Goal: Task Accomplishment & Management: Use online tool/utility

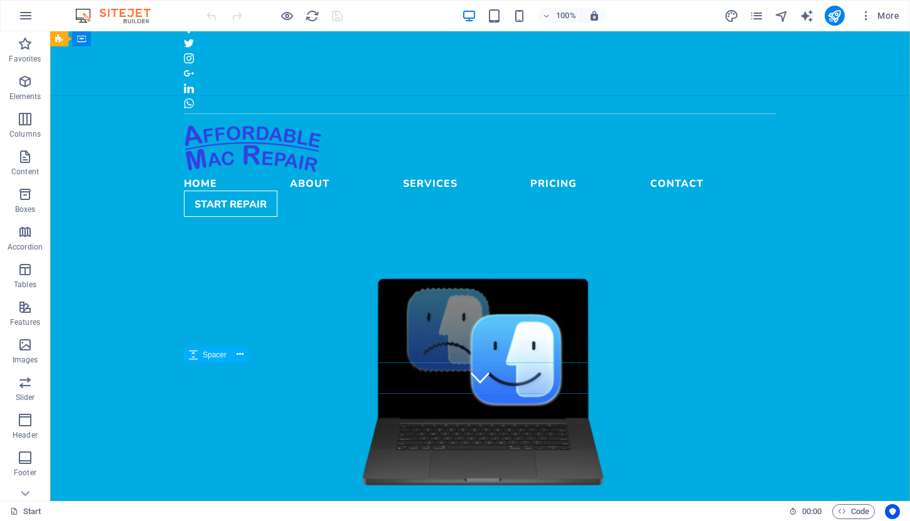
scroll to position [103, 0]
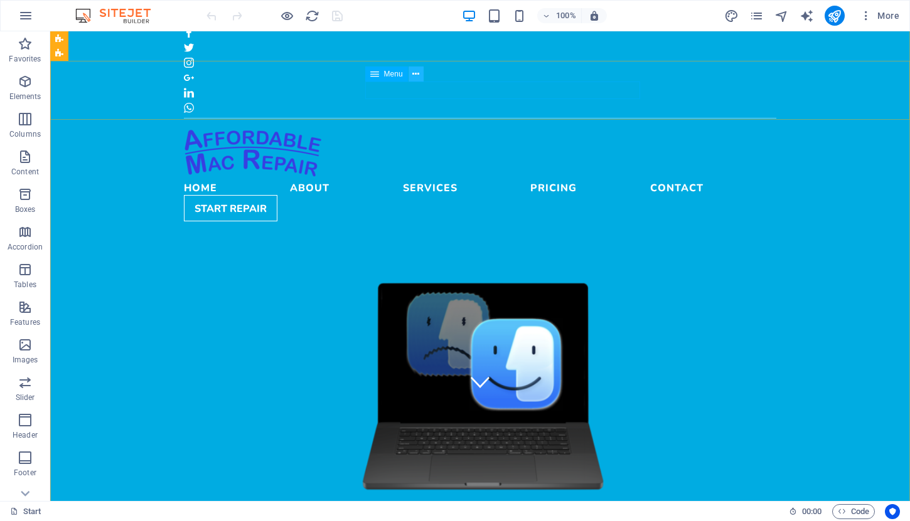
click at [415, 75] on icon at bounding box center [415, 74] width 7 height 13
click at [395, 76] on span "Menu" at bounding box center [393, 74] width 19 height 8
select select
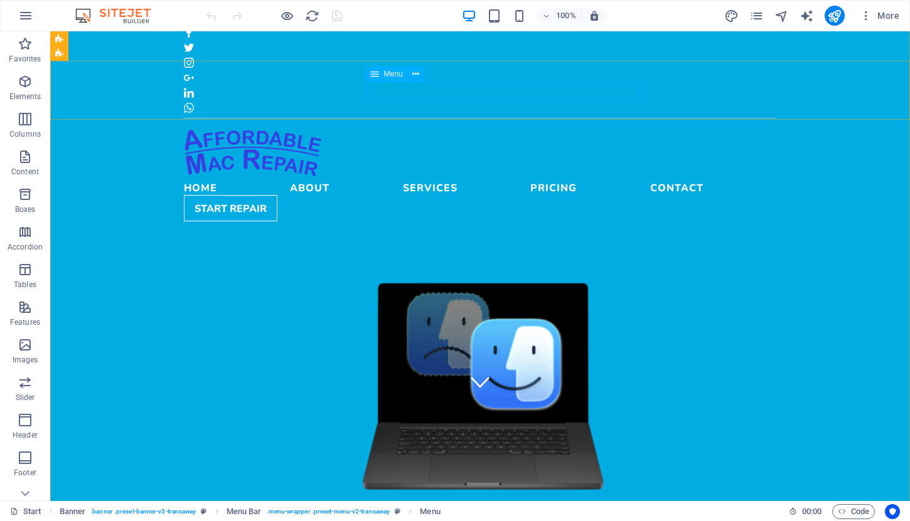
select select
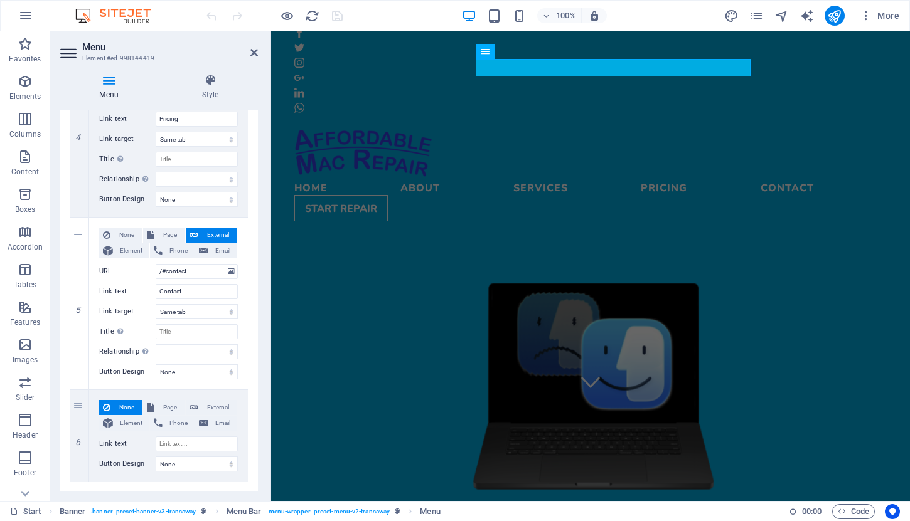
scroll to position [701, 0]
click at [211, 405] on span "External" at bounding box center [217, 408] width 31 height 15
select select
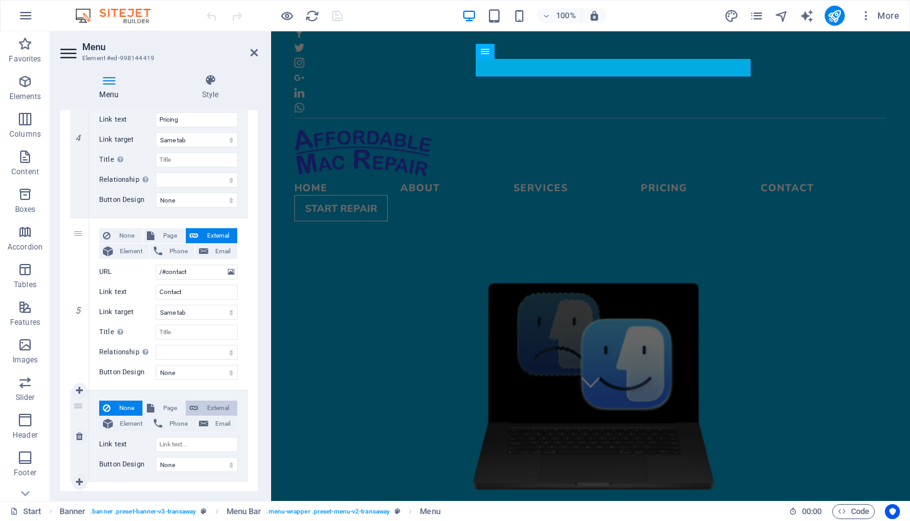
select select
select select "blank"
select select
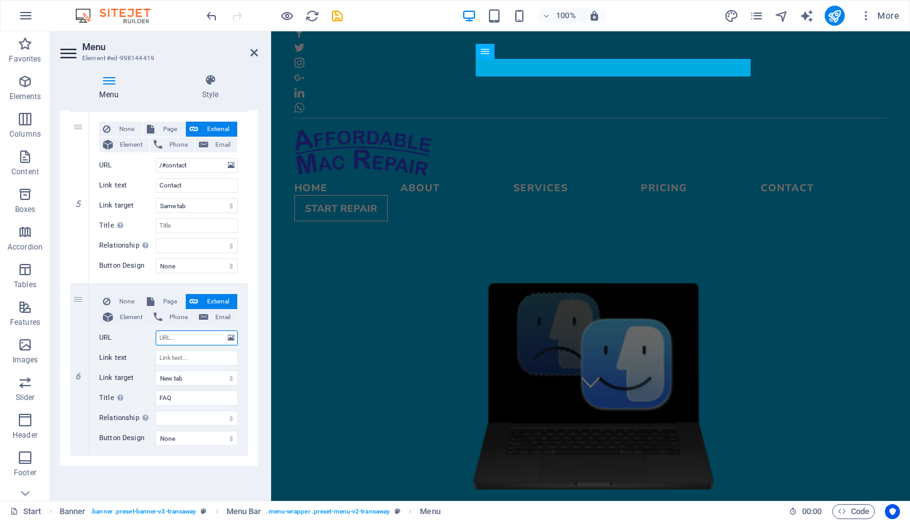
scroll to position [808, 0]
select select
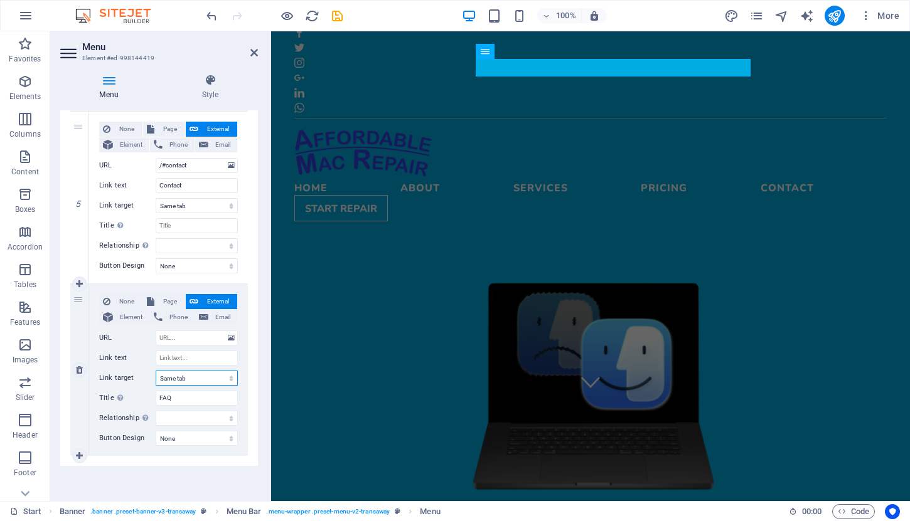
select select
click at [180, 358] on input "Link text" at bounding box center [197, 358] width 82 height 15
type input "FAQ"
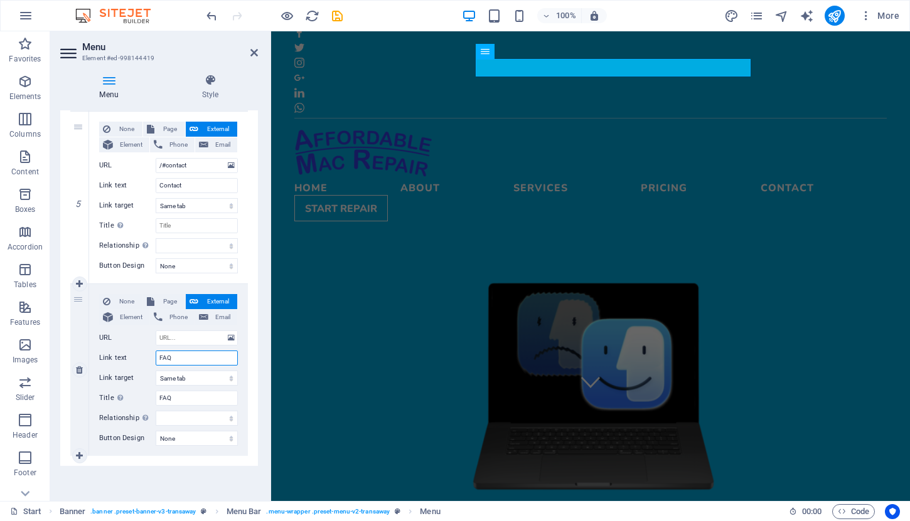
select select
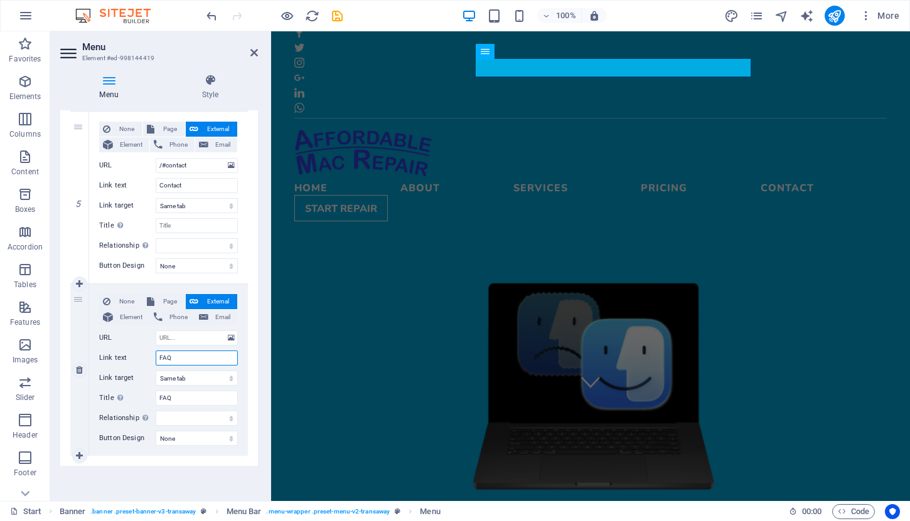
select select
type input "FAQ"
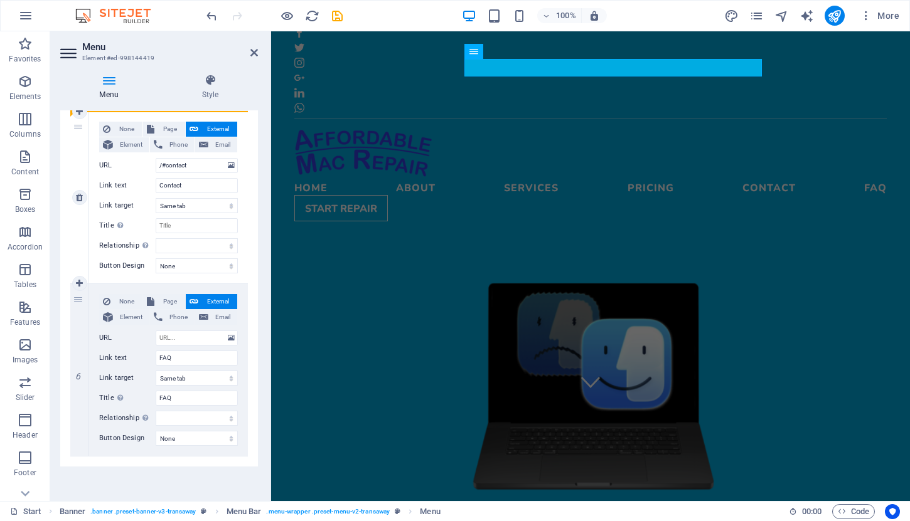
drag, startPoint x: 79, startPoint y: 299, endPoint x: 83, endPoint y: 134, distance: 165.0
select select
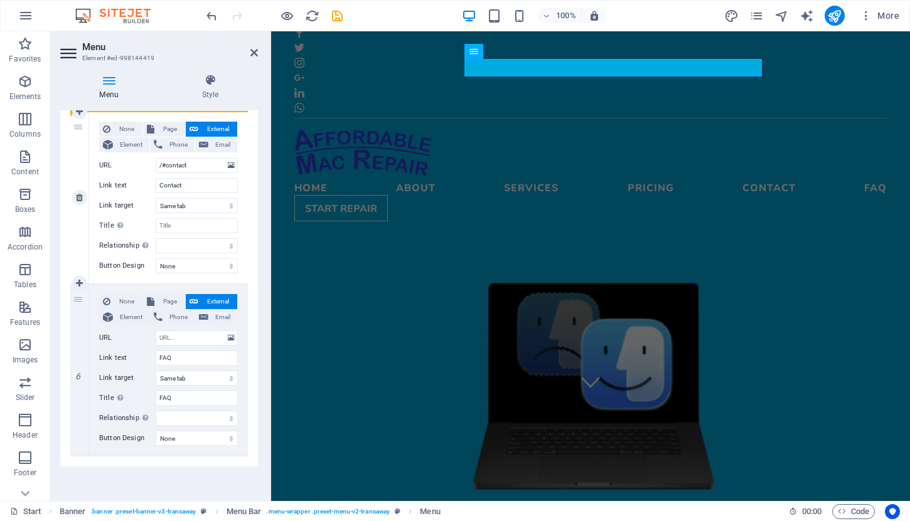
select select
type input "FAQ"
select select
type input "/#contact"
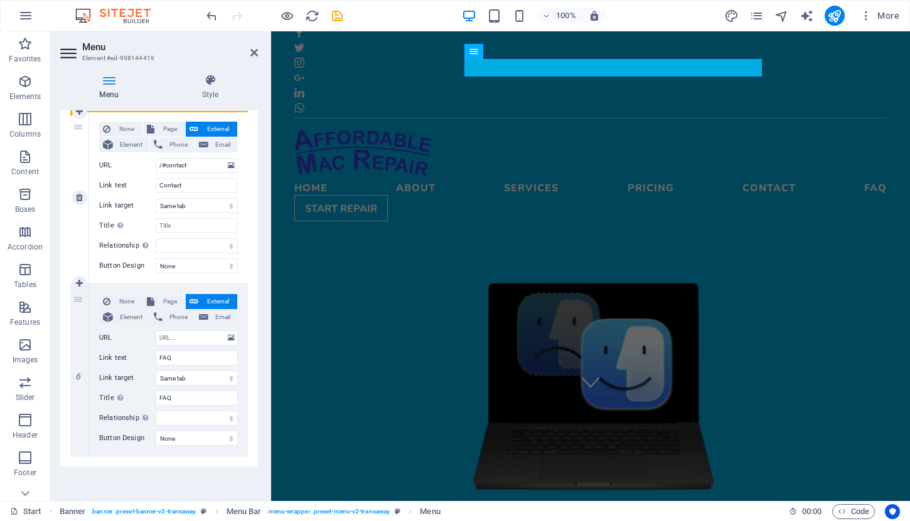
type input "Contact"
select select
click at [253, 51] on icon at bounding box center [254, 53] width 8 height 10
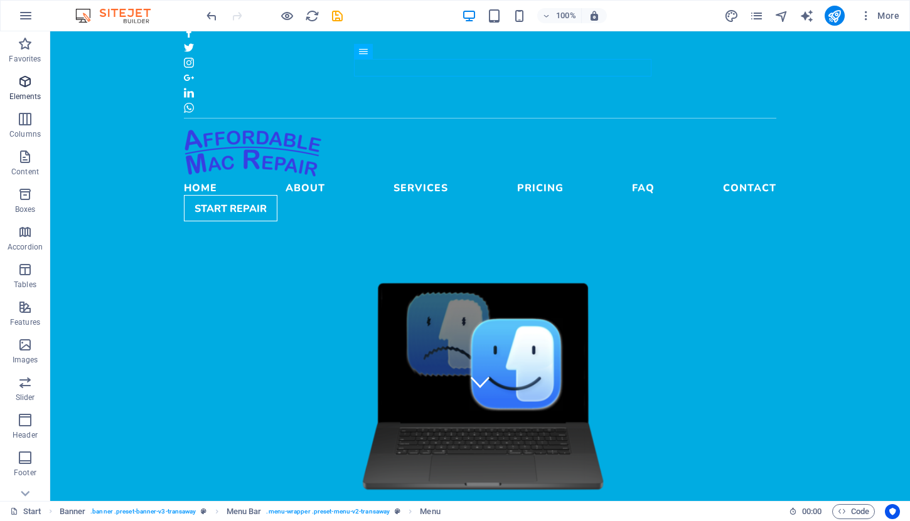
click at [27, 92] on p "Elements" at bounding box center [25, 97] width 32 height 10
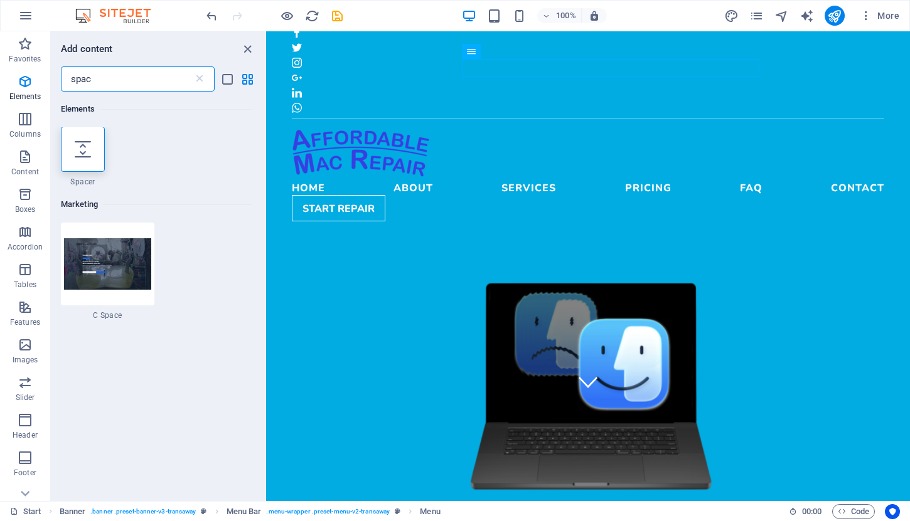
scroll to position [0, 0]
type input "spac"
click at [78, 162] on div at bounding box center [83, 149] width 44 height 45
select select "px"
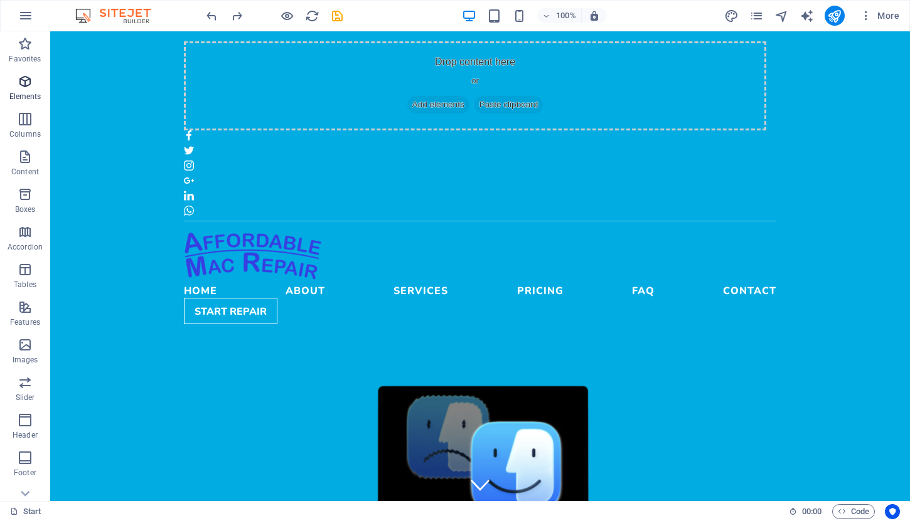
click at [24, 82] on icon "button" at bounding box center [25, 81] width 15 height 15
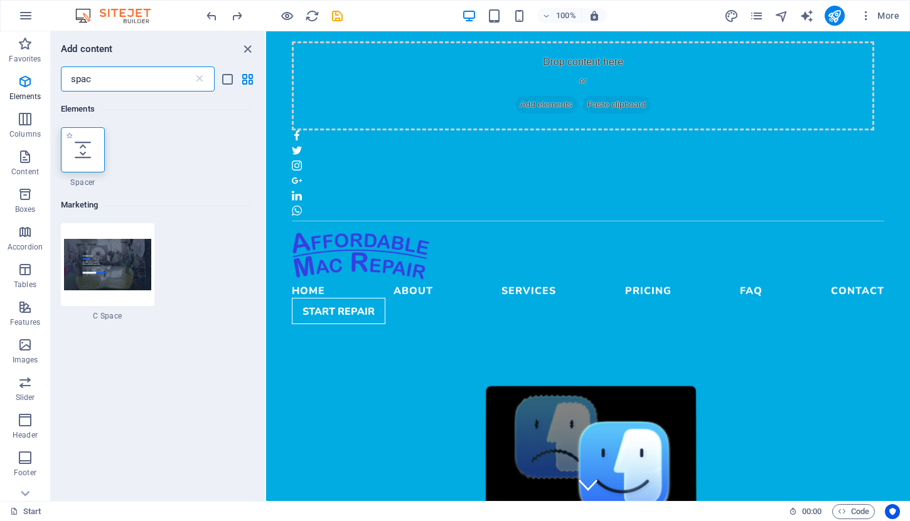
type input "spac"
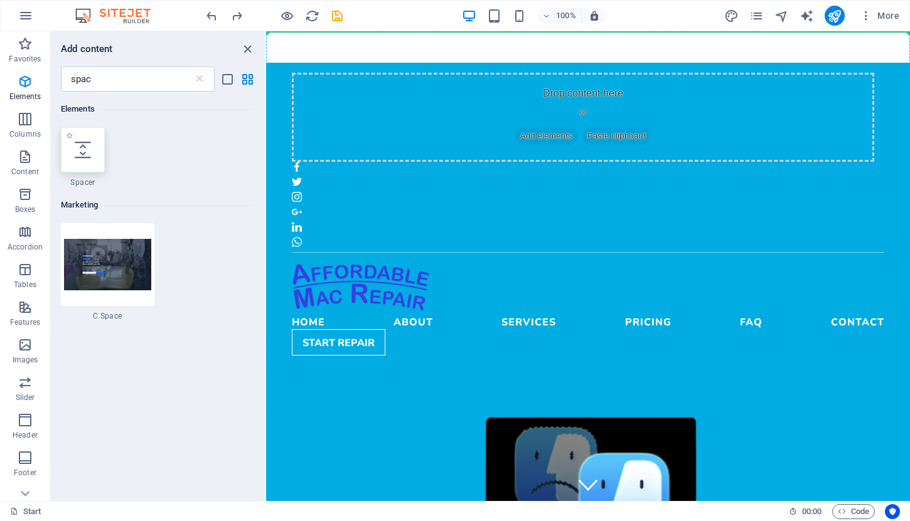
select select "px"
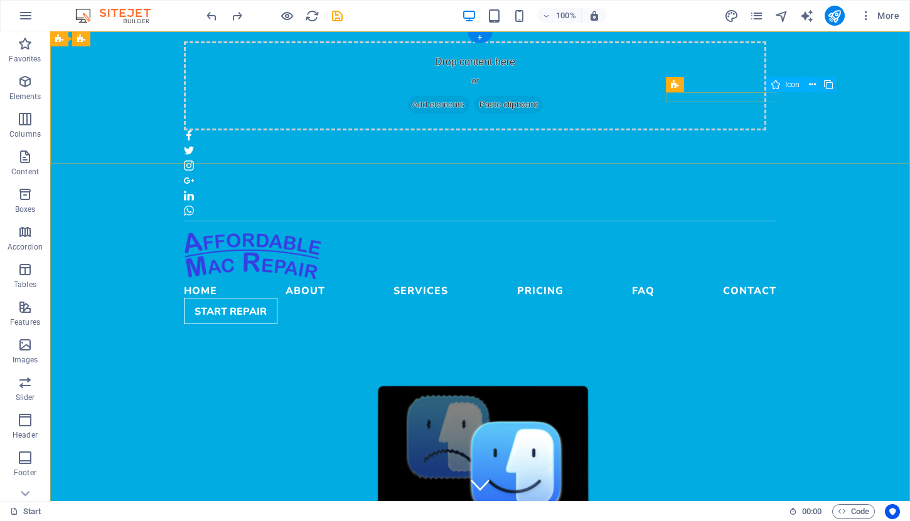
click at [772, 206] on figure at bounding box center [480, 211] width 592 height 10
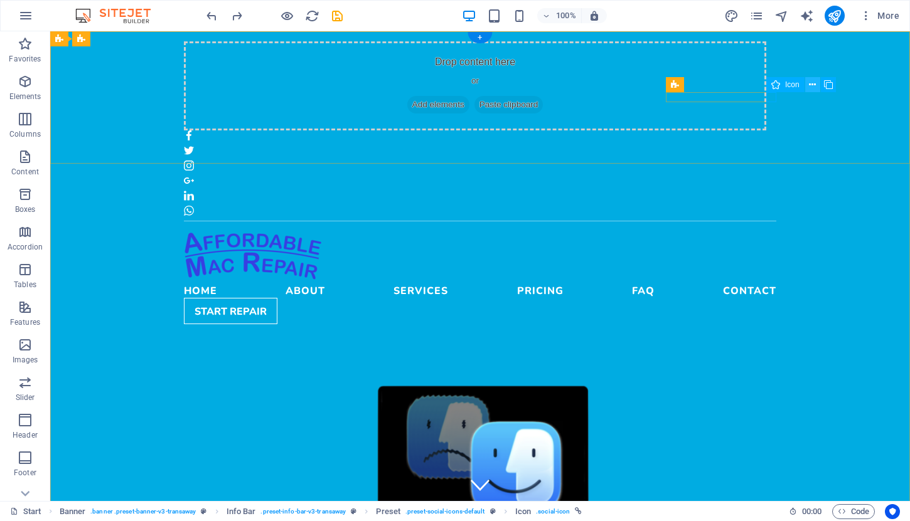
click at [809, 83] on icon at bounding box center [812, 84] width 7 height 13
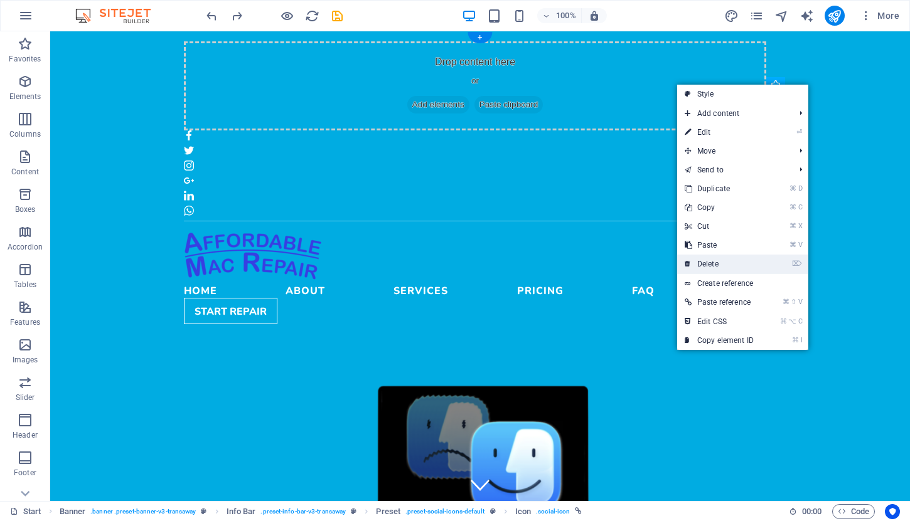
click at [715, 260] on link "⌦ Delete" at bounding box center [719, 264] width 84 height 19
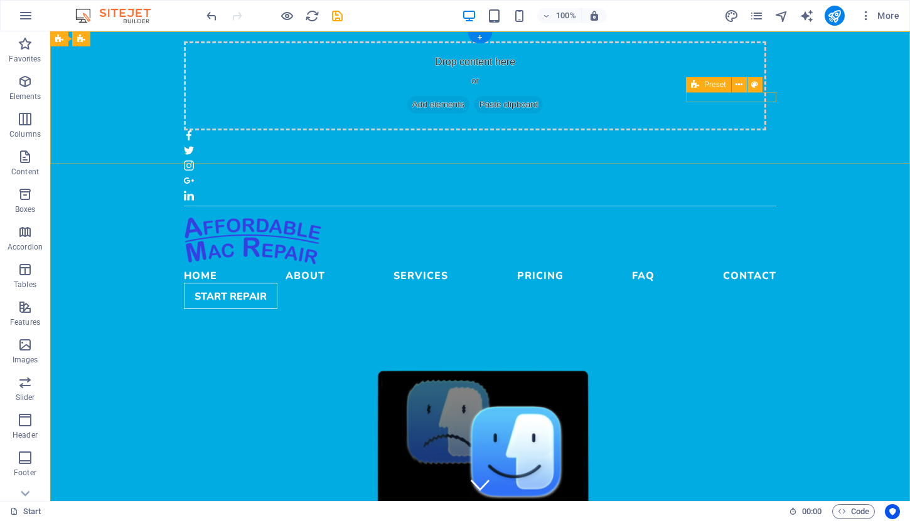
click at [694, 85] on icon at bounding box center [695, 84] width 8 height 15
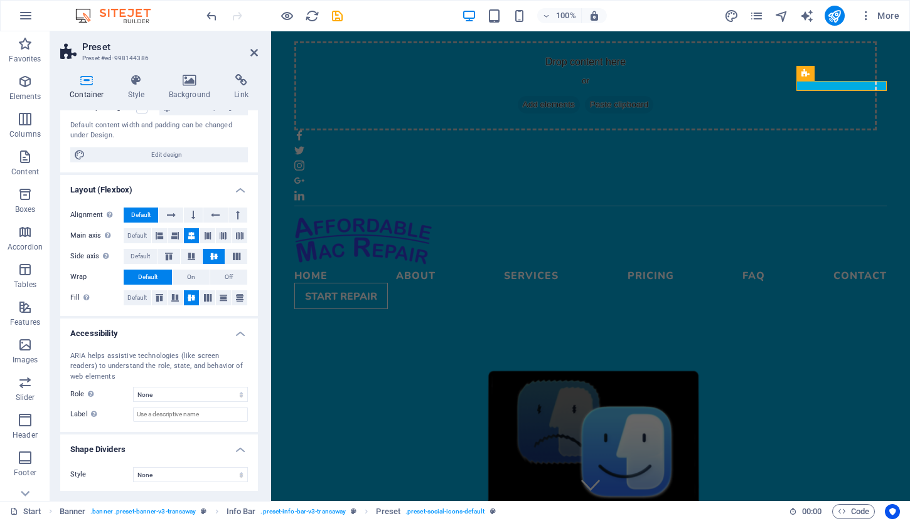
scroll to position [125, 0]
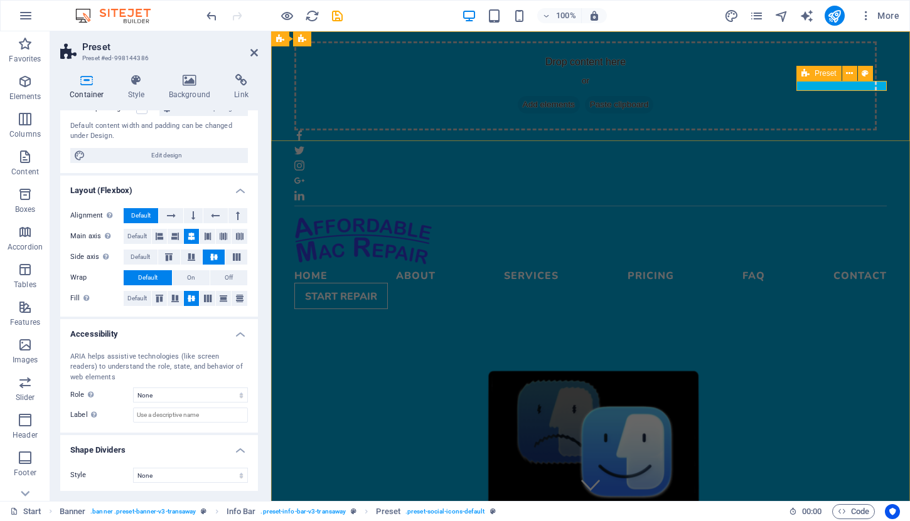
click at [832, 73] on span "Preset" at bounding box center [825, 74] width 22 height 8
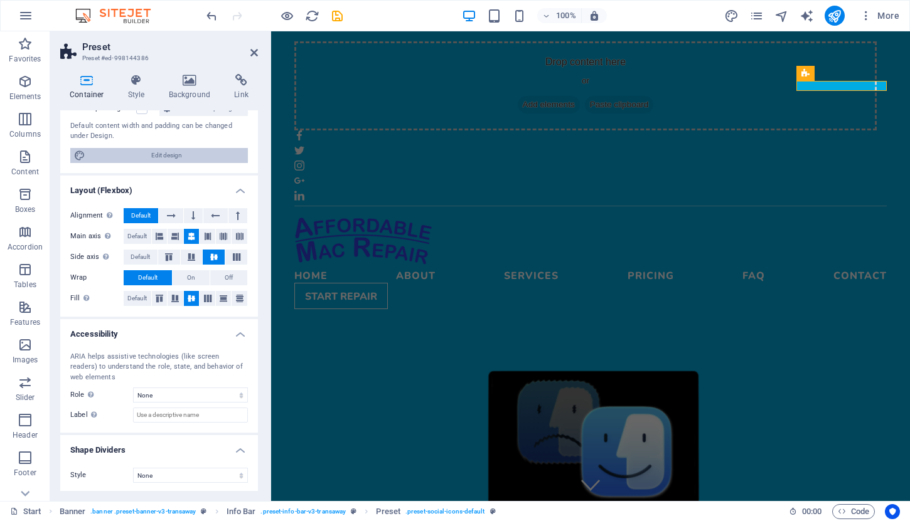
click at [205, 157] on span "Edit design" at bounding box center [166, 155] width 155 height 15
select select "px"
select select "400"
select select "px"
select select "rem"
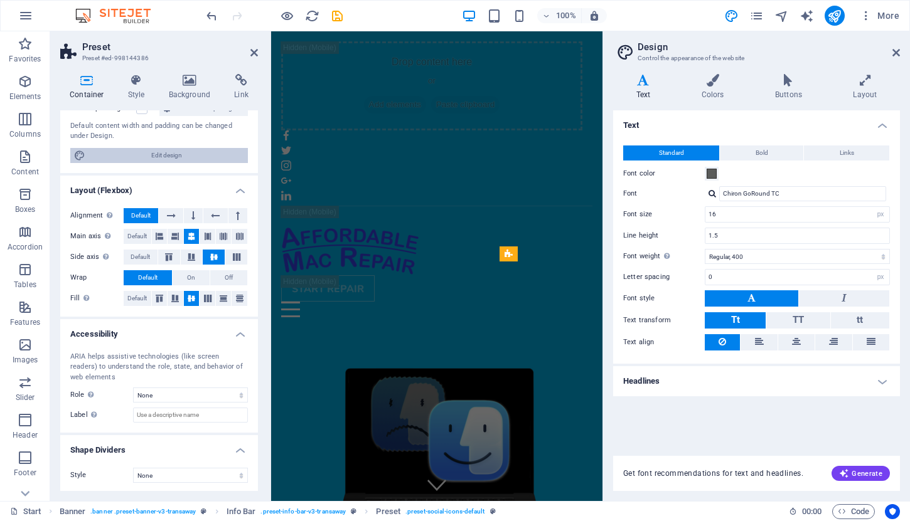
scroll to position [246, 0]
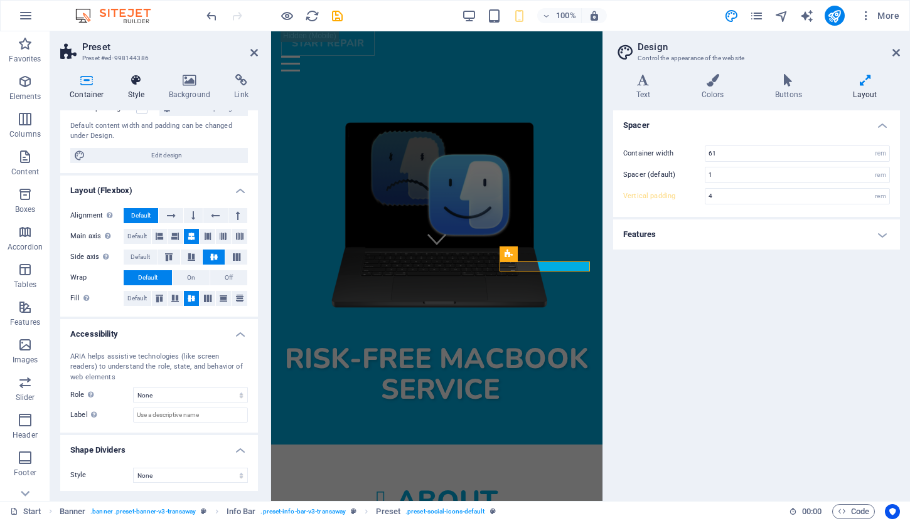
click at [137, 83] on icon at bounding box center [137, 80] width 36 height 13
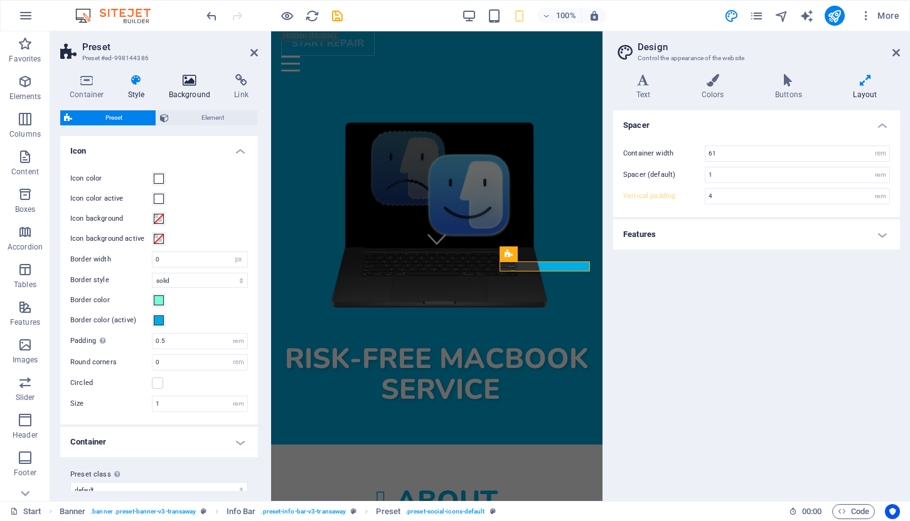
click at [186, 85] on icon at bounding box center [189, 80] width 61 height 13
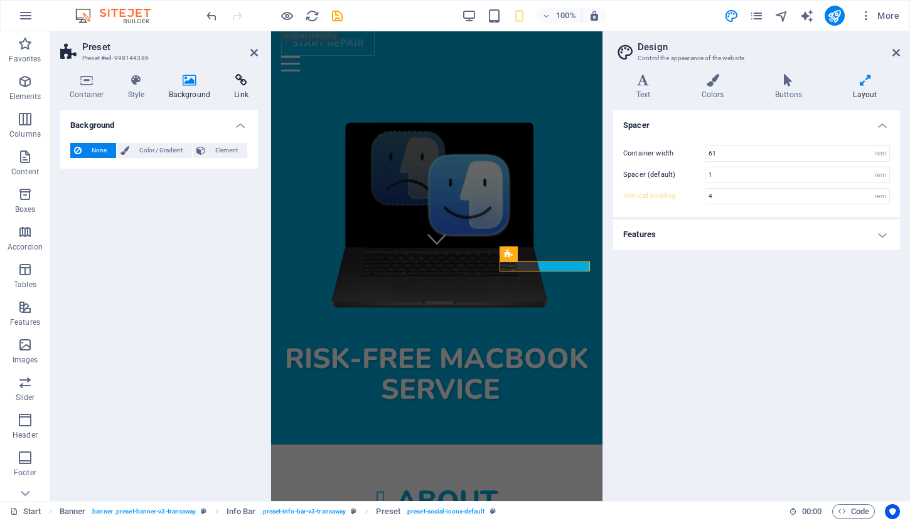
click at [242, 81] on icon at bounding box center [241, 80] width 33 height 13
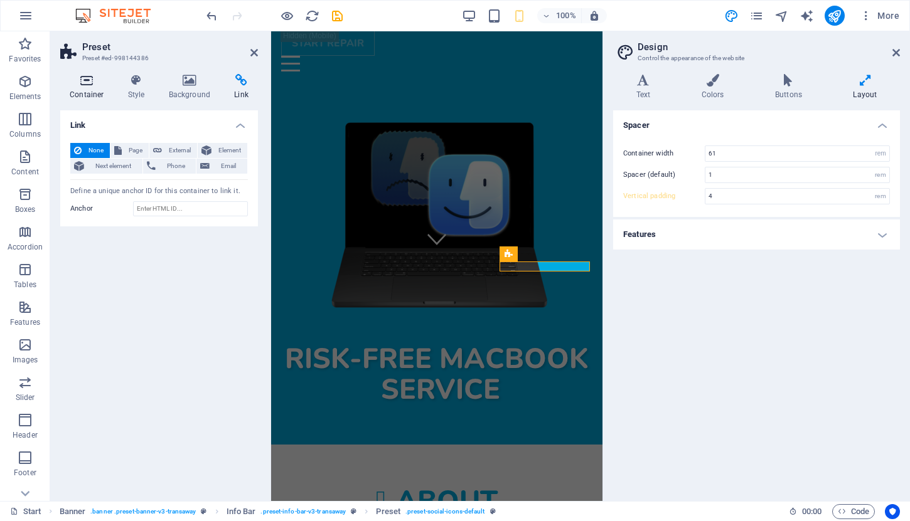
click at [93, 86] on icon at bounding box center [86, 80] width 53 height 13
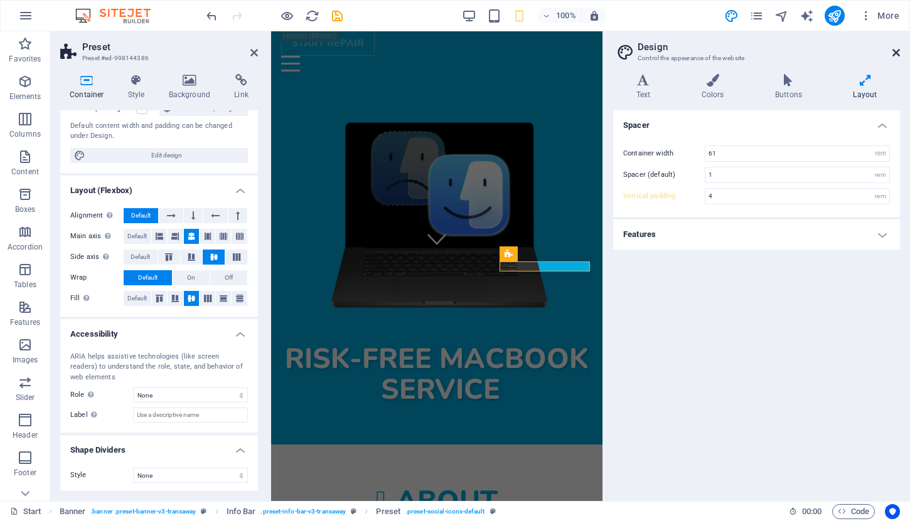
click at [895, 51] on icon at bounding box center [896, 53] width 8 height 10
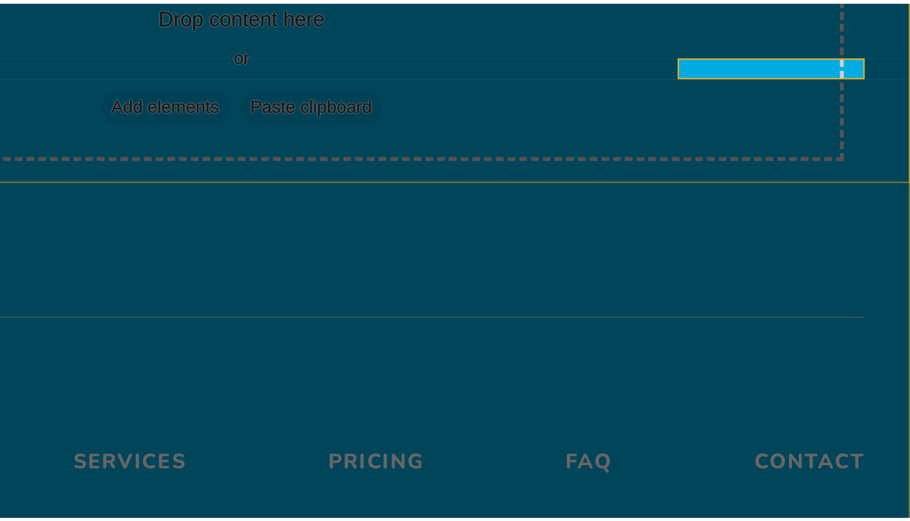
scroll to position [0, 0]
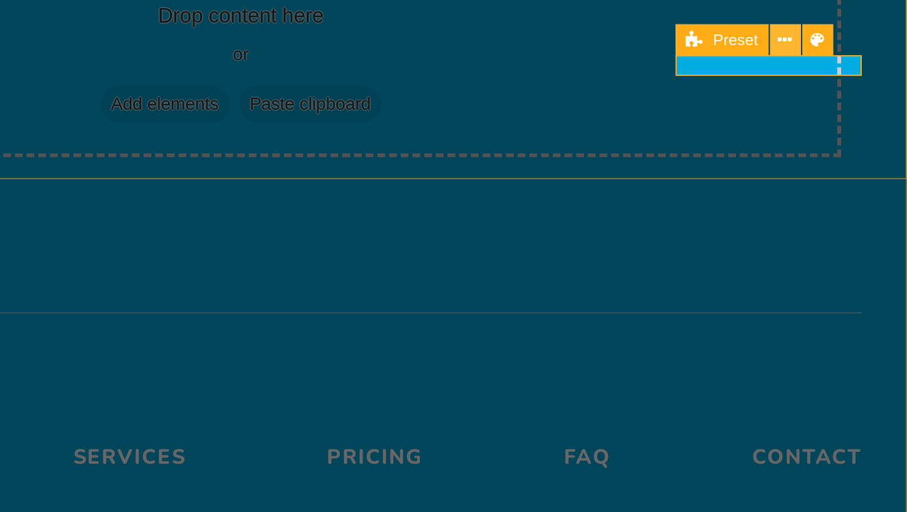
click at [844, 67] on icon at bounding box center [847, 73] width 7 height 13
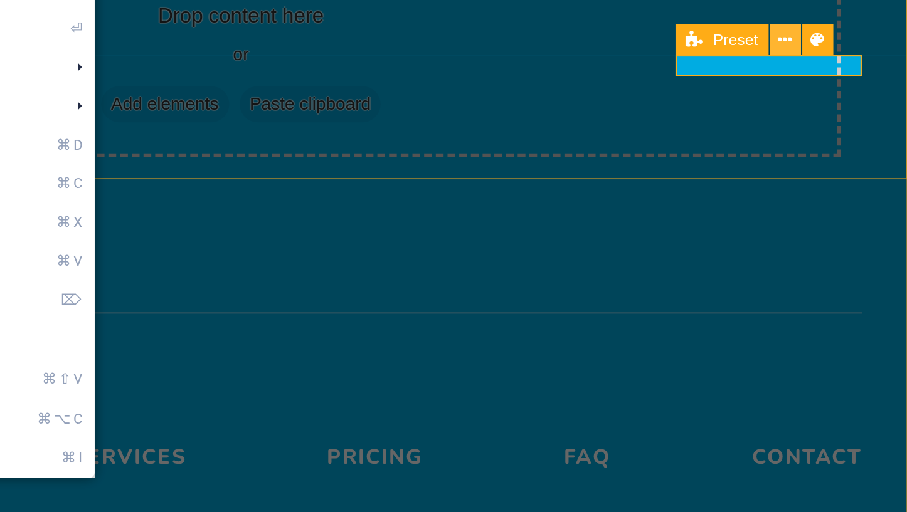
click at [844, 67] on icon at bounding box center [847, 73] width 7 height 13
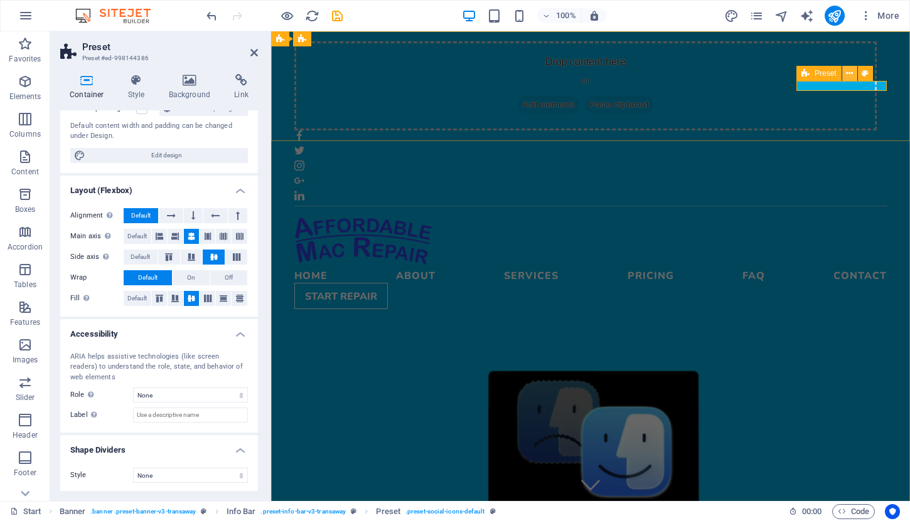
click at [847, 73] on icon at bounding box center [849, 73] width 7 height 13
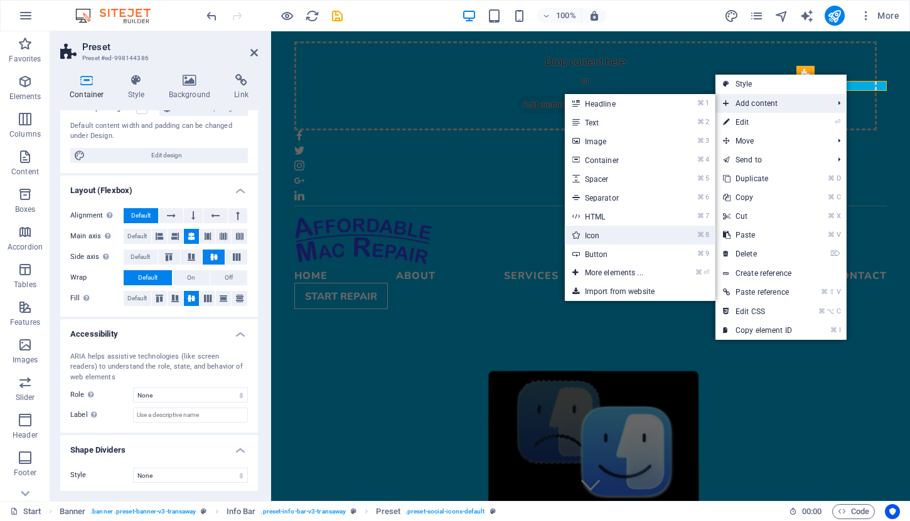
click at [669, 239] on li "⌘ 8 Icon" at bounding box center [640, 235] width 151 height 19
click at [593, 235] on link "⌘ 8 Icon" at bounding box center [617, 235] width 104 height 19
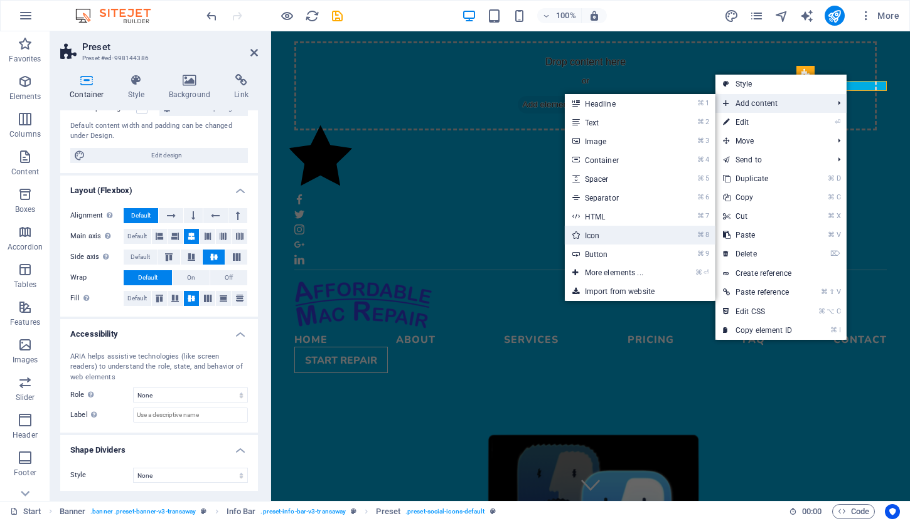
select select "xMidYMid"
select select "px"
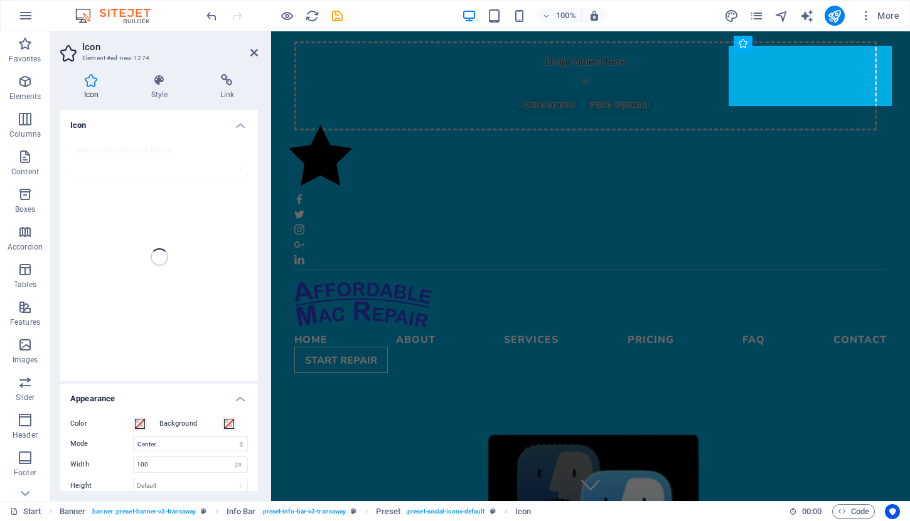
click at [101, 151] on div at bounding box center [159, 257] width 198 height 248
type input "y"
type input "ebay"
click at [86, 213] on icon at bounding box center [92, 211] width 28 height 11
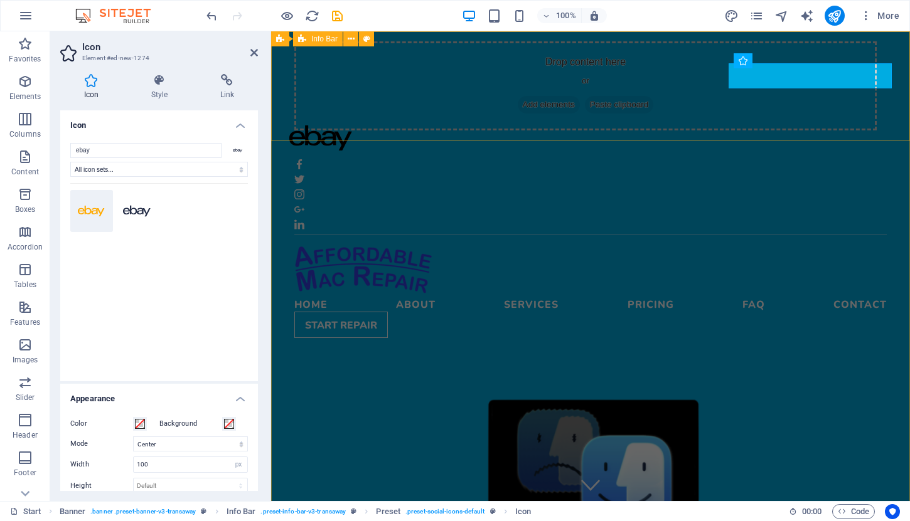
click at [702, 100] on div "Drop content here or Add elements Paste clipboard" at bounding box center [590, 135] width 639 height 209
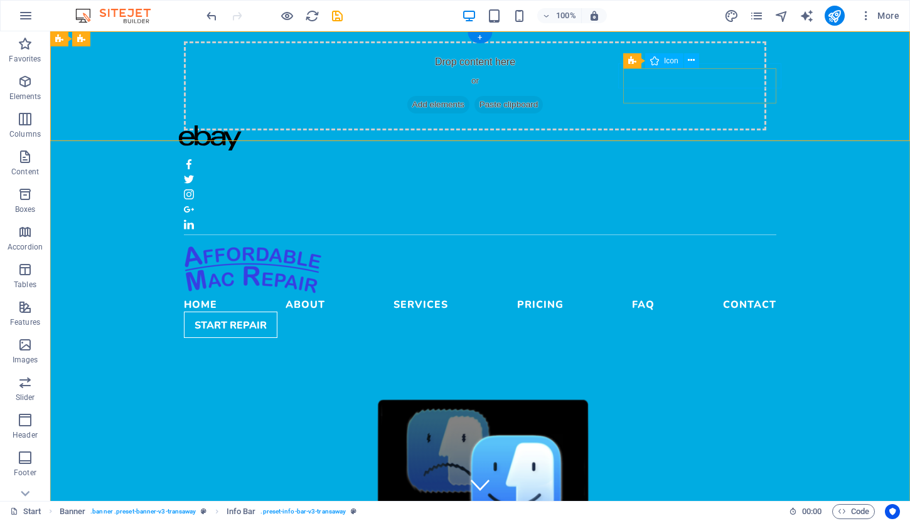
click at [655, 125] on figure at bounding box center [480, 139] width 602 height 29
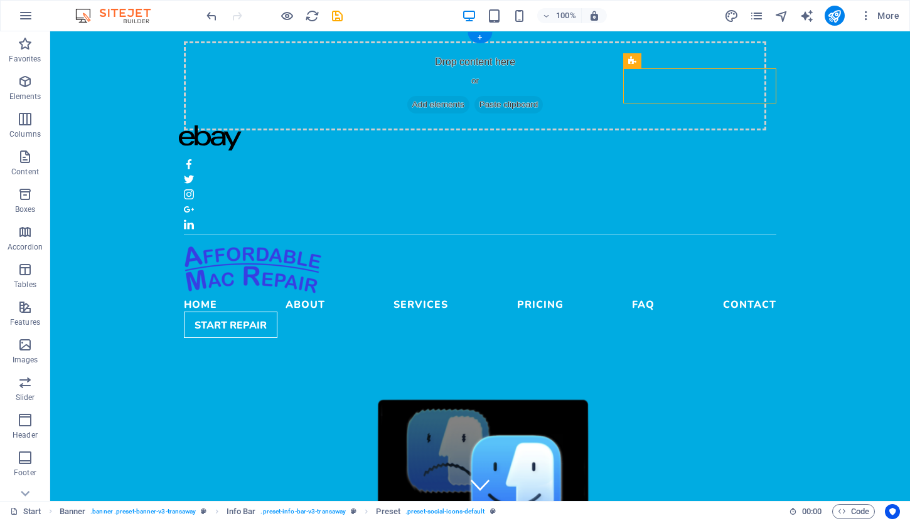
drag, startPoint x: 681, startPoint y: 93, endPoint x: 658, endPoint y: 95, distance: 23.3
click at [210, 16] on icon "undo" at bounding box center [211, 16] width 14 height 14
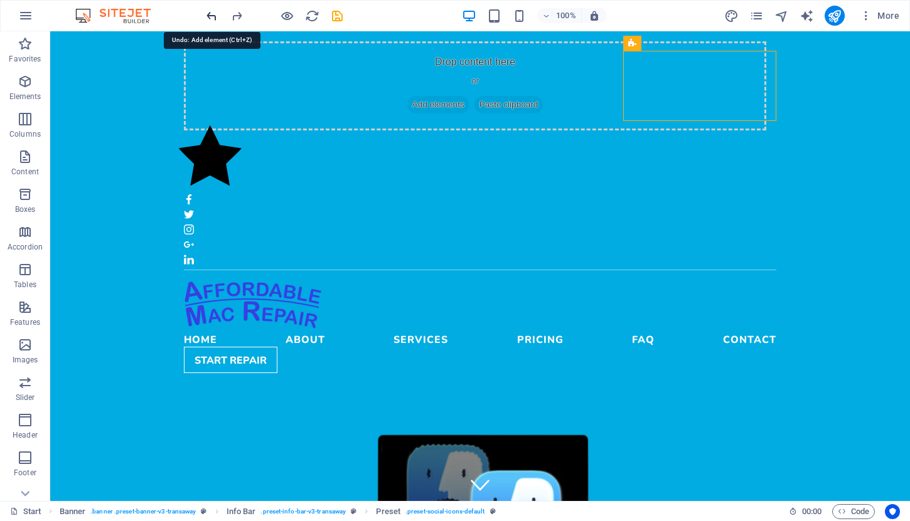
click at [210, 16] on icon "undo" at bounding box center [211, 16] width 14 height 14
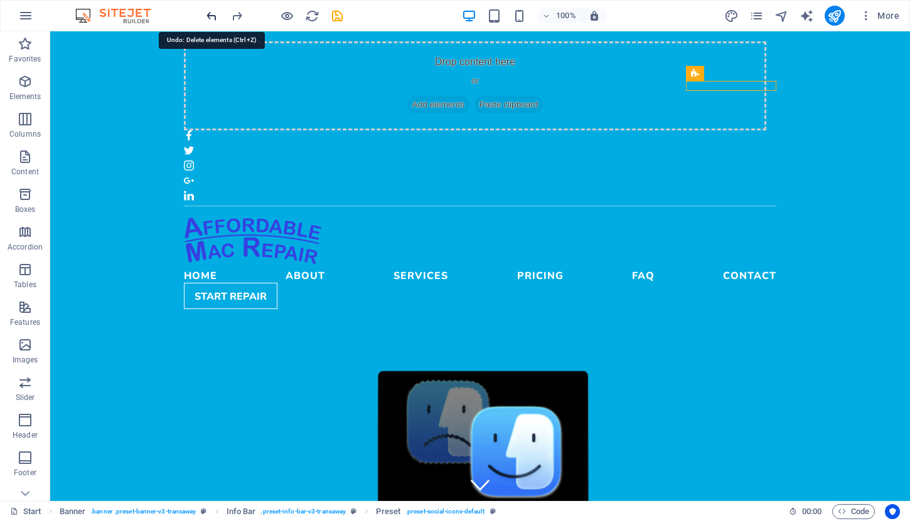
click at [210, 16] on icon "undo" at bounding box center [211, 16] width 14 height 14
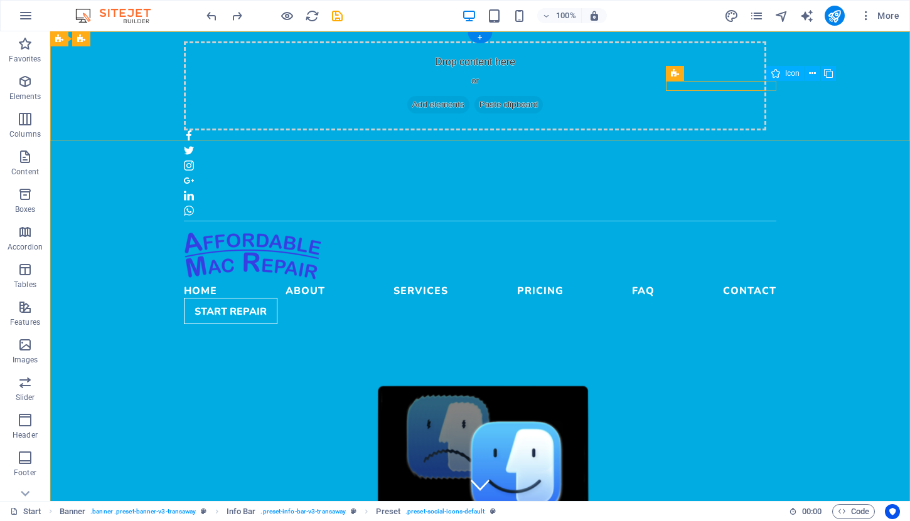
click at [789, 73] on span "Icon" at bounding box center [792, 74] width 14 height 8
select select "xMidYMid"
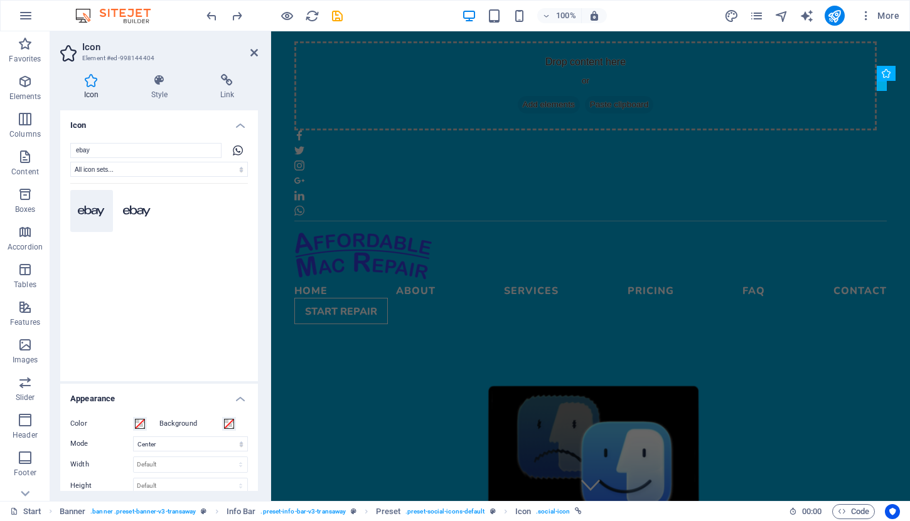
type input "ebay"
click at [87, 217] on button at bounding box center [91, 211] width 43 height 43
click at [130, 208] on icon at bounding box center [137, 211] width 28 height 11
click at [159, 90] on h4 "Style" at bounding box center [161, 87] width 69 height 26
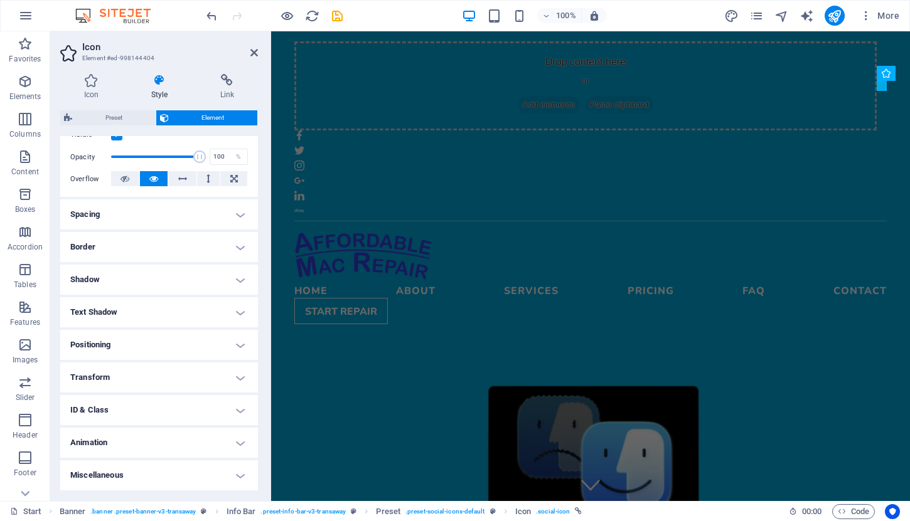
scroll to position [174, 0]
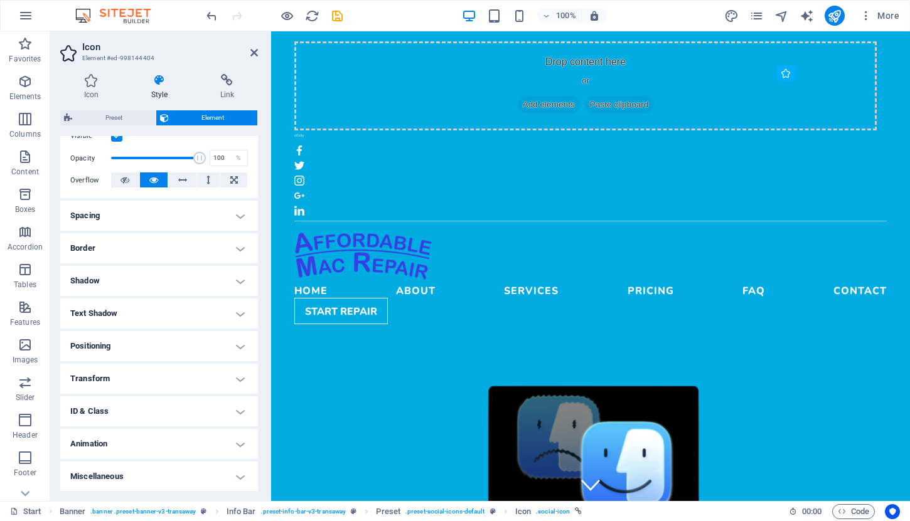
drag, startPoint x: 883, startPoint y: 85, endPoint x: 778, endPoint y: 88, distance: 104.2
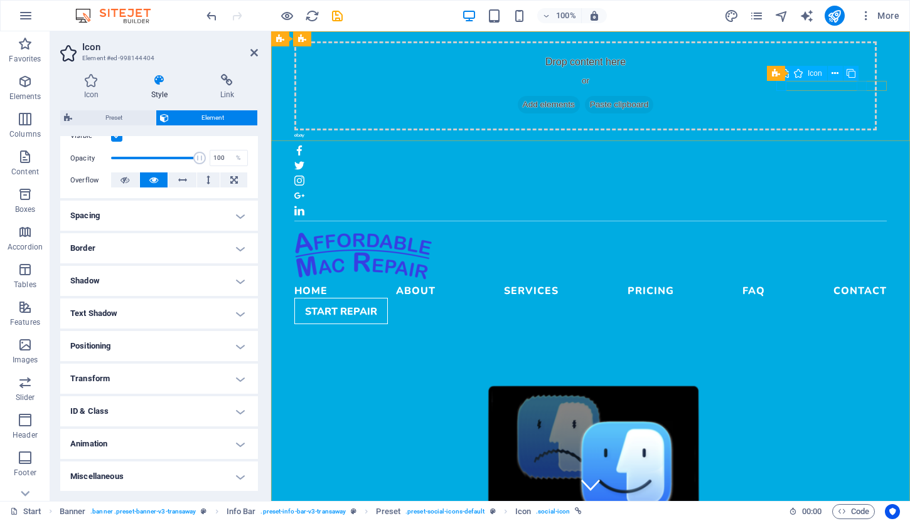
click at [861, 191] on figure at bounding box center [590, 196] width 592 height 10
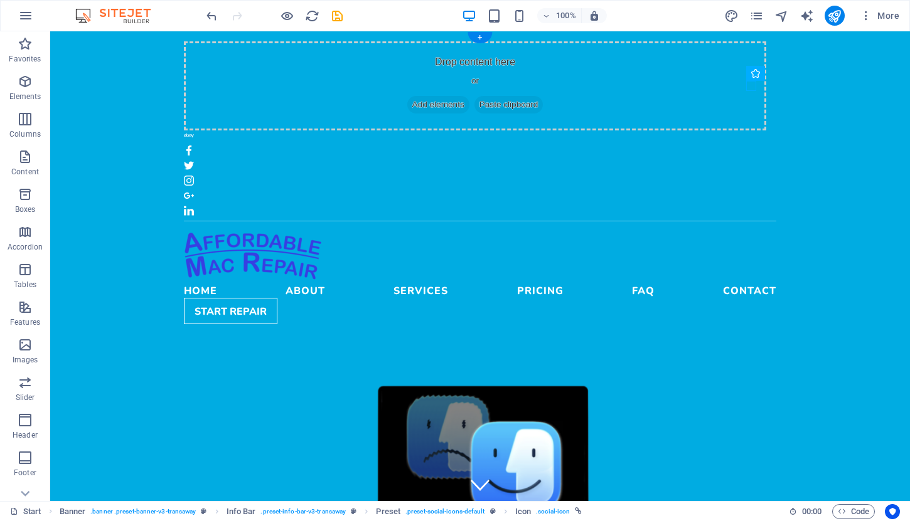
click at [751, 191] on figure at bounding box center [480, 196] width 592 height 10
select select "xMidYMid"
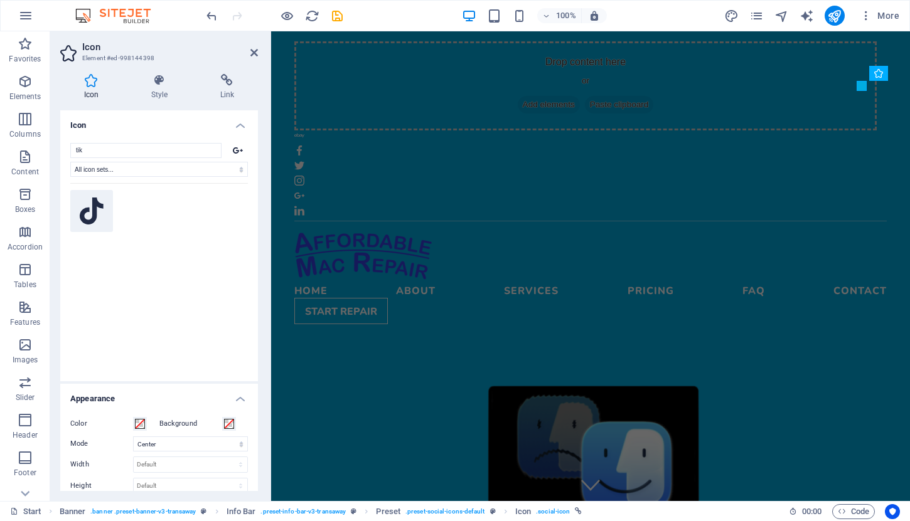
type input "tik"
click at [88, 206] on icon at bounding box center [92, 212] width 24 height 28
click at [844, 46] on div "Drop content here or Add elements Paste clipboard" at bounding box center [590, 128] width 639 height 195
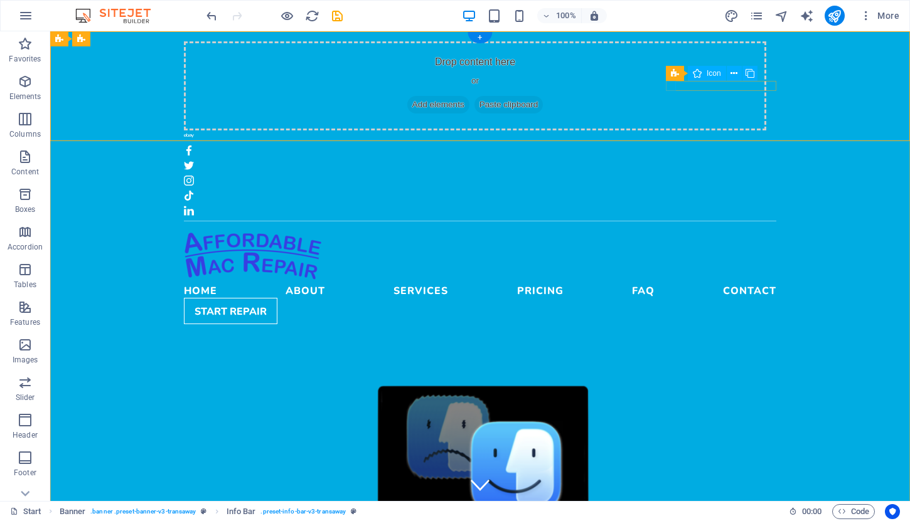
click at [672, 130] on figure at bounding box center [480, 135] width 592 height 10
select select "px"
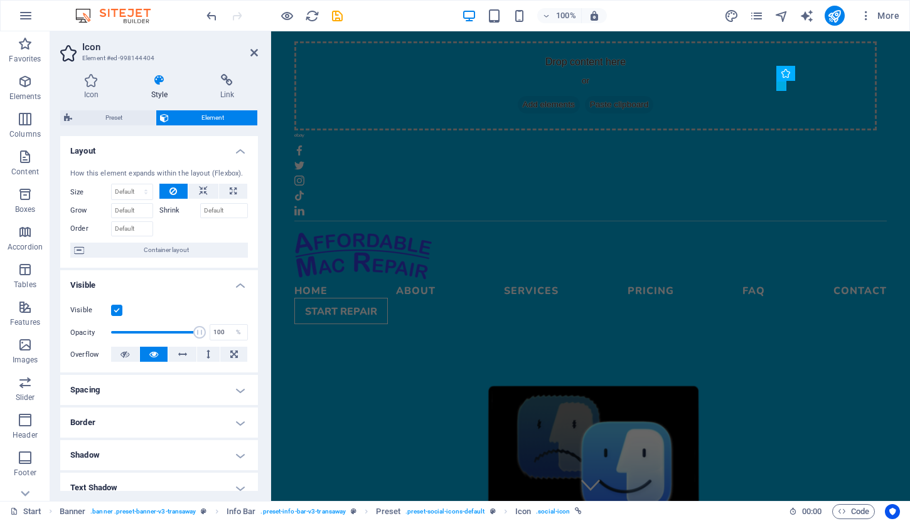
click at [241, 421] on h4 "Border" at bounding box center [159, 423] width 198 height 30
click at [162, 450] on span at bounding box center [164, 448] width 9 height 9
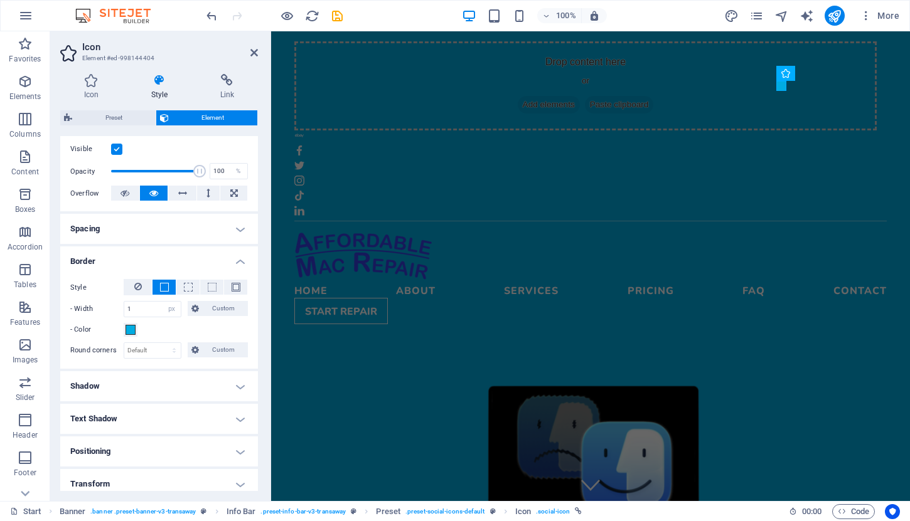
scroll to position [162, 0]
click at [130, 328] on span at bounding box center [130, 329] width 10 height 10
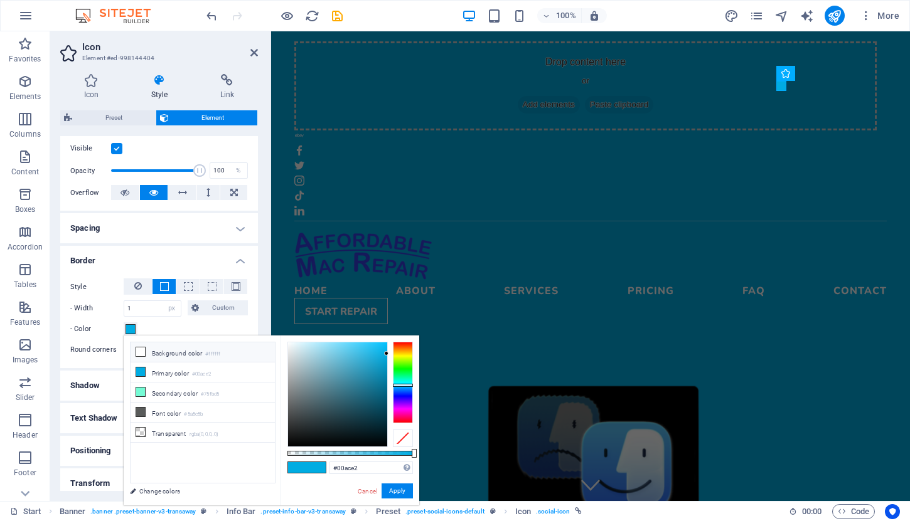
click at [152, 352] on li "Background color #ffffff" at bounding box center [202, 352] width 144 height 20
type input "#ffffff"
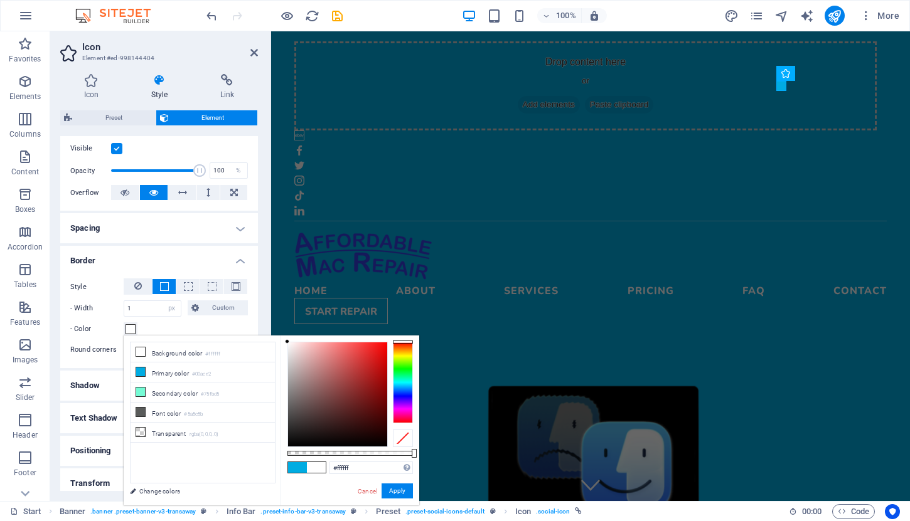
click at [162, 327] on div "- Color" at bounding box center [159, 329] width 178 height 15
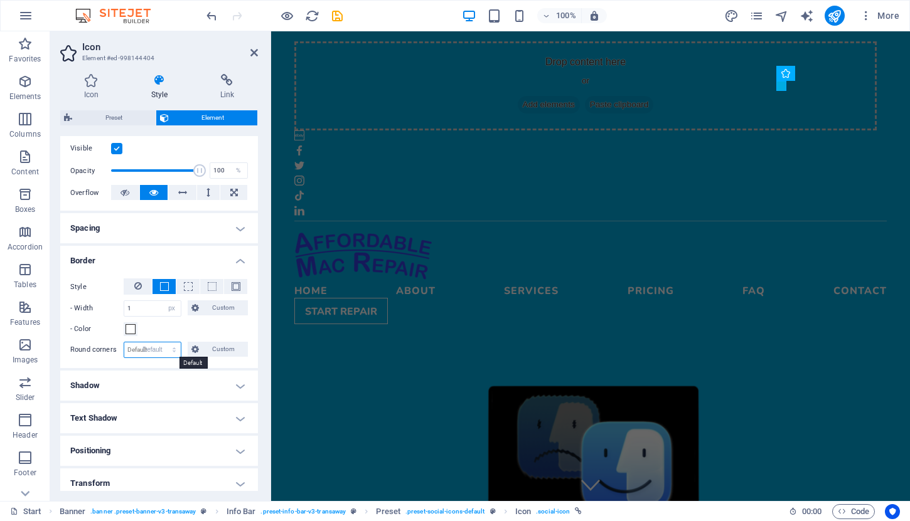
select select "DISABLED_OPTION_VALUE"
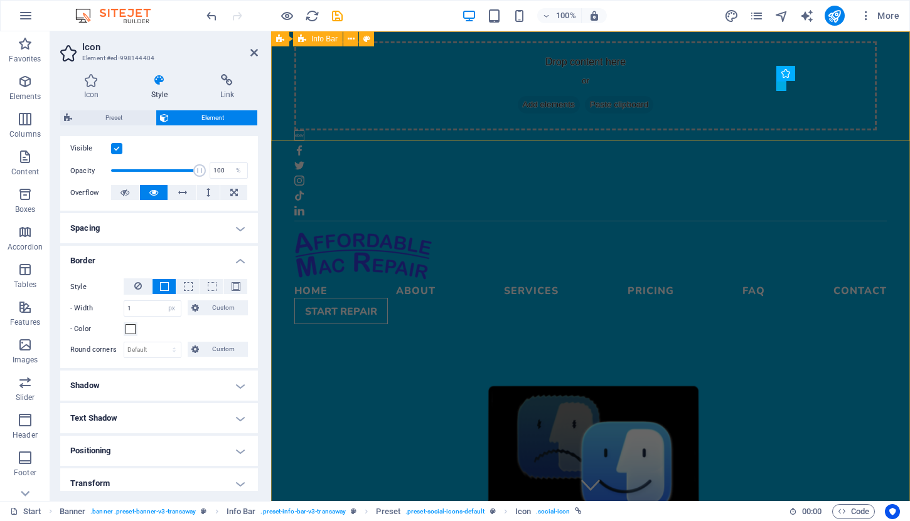
click at [748, 109] on div "Drop content here or Add elements Paste clipboard" at bounding box center [590, 128] width 639 height 195
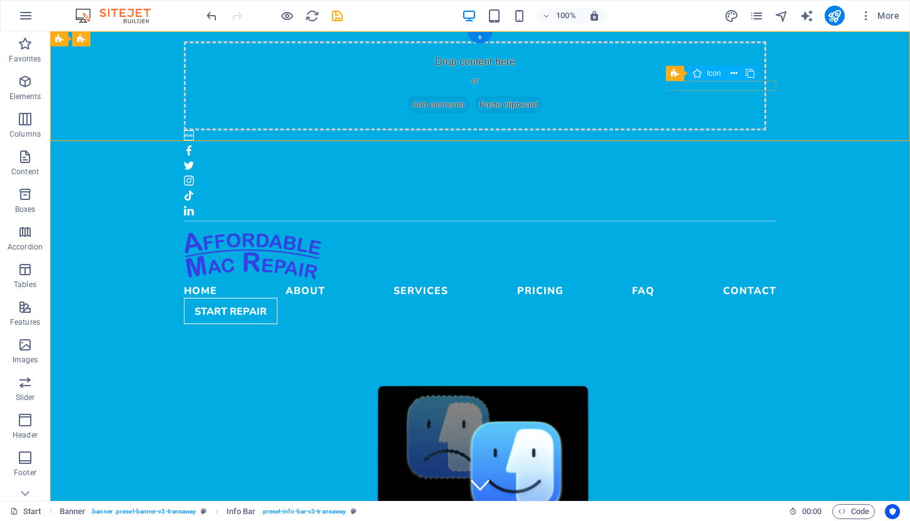
click at [671, 130] on figure at bounding box center [480, 135] width 592 height 10
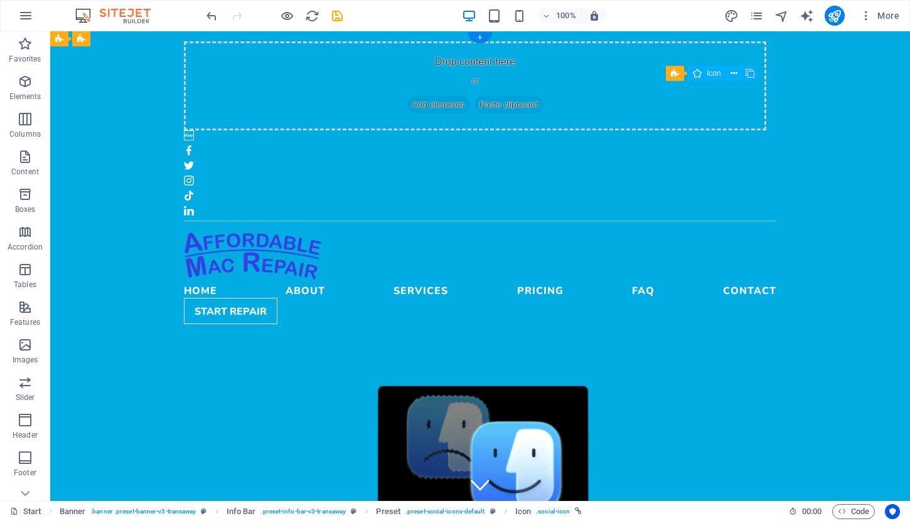
click at [671, 130] on figure at bounding box center [480, 135] width 592 height 10
select select "px"
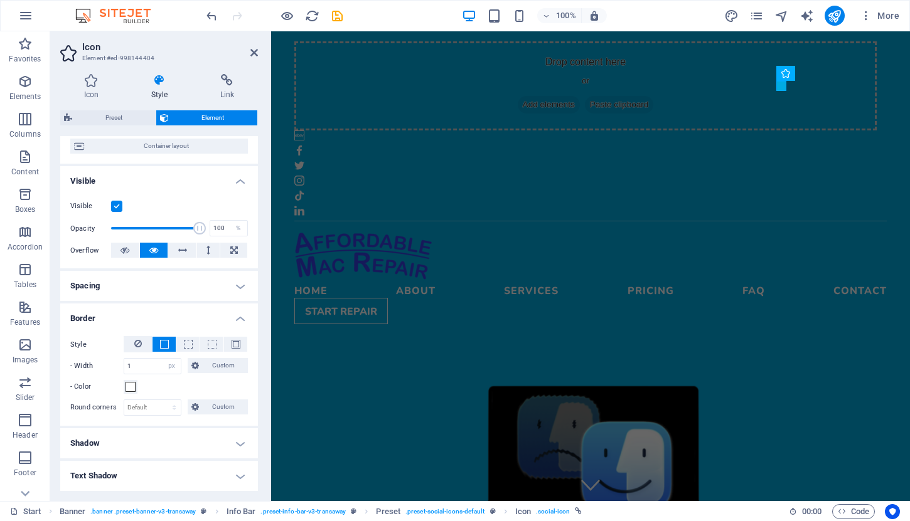
scroll to position [113, 0]
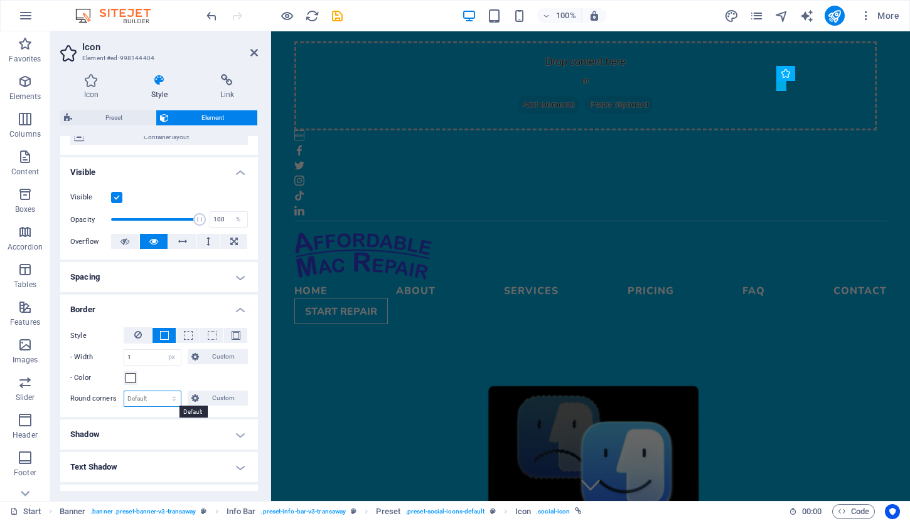
select select "px"
type input "3"
click at [191, 427] on h4 "Shadow" at bounding box center [159, 435] width 198 height 30
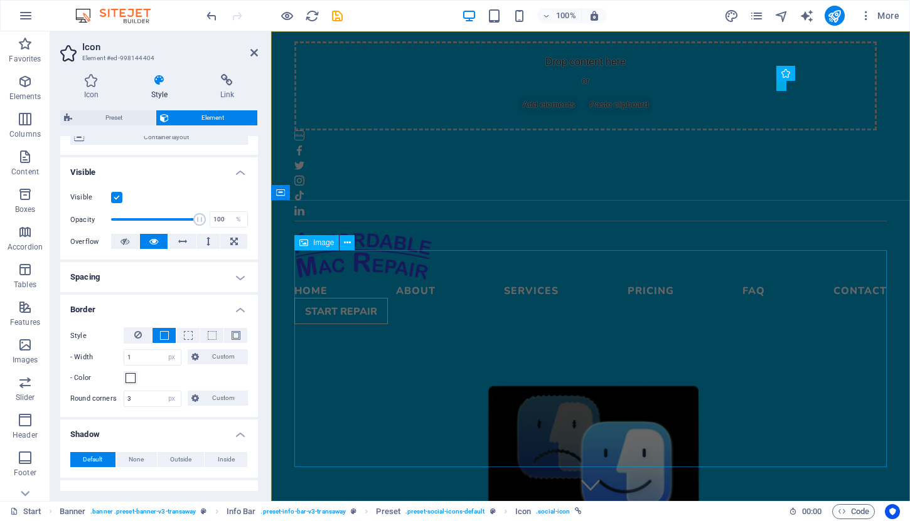
click at [317, 401] on figure at bounding box center [590, 488] width 592 height 217
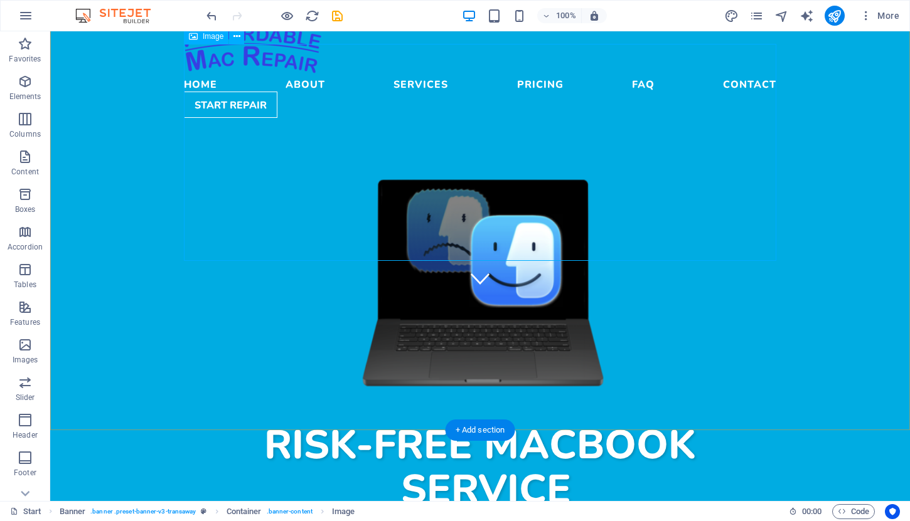
scroll to position [217, 0]
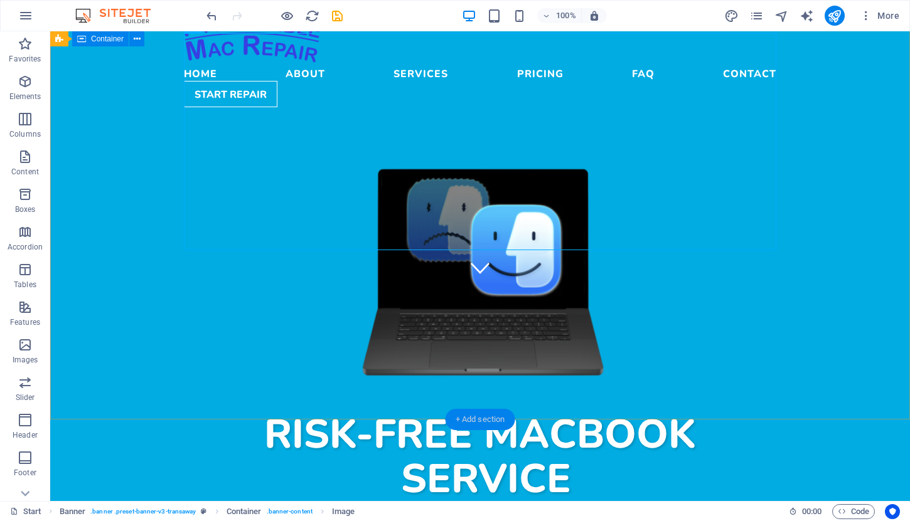
click at [484, 418] on div "+ Add section" at bounding box center [480, 419] width 70 height 21
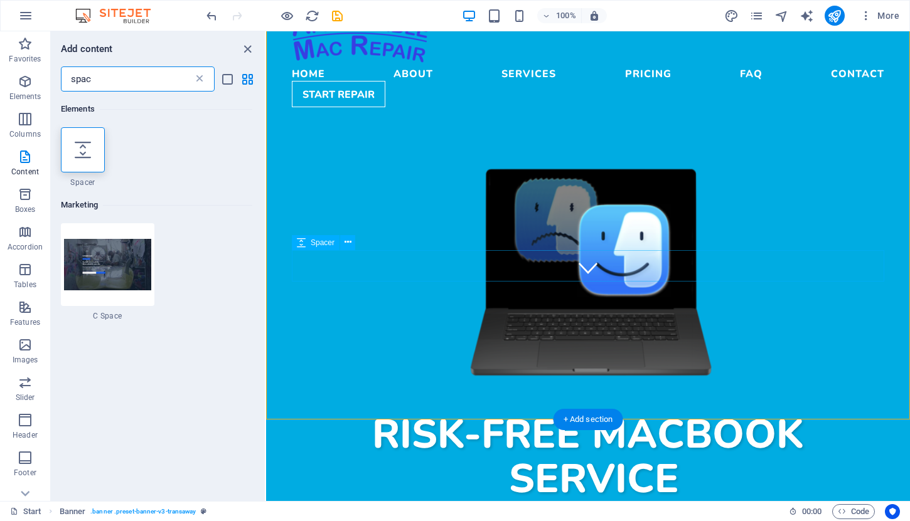
click at [199, 78] on icon at bounding box center [199, 79] width 13 height 13
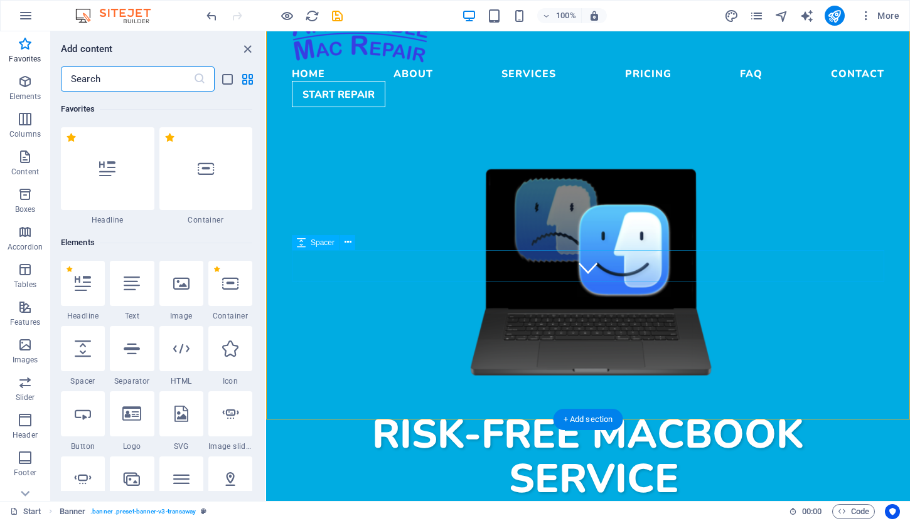
scroll to position [0, 0]
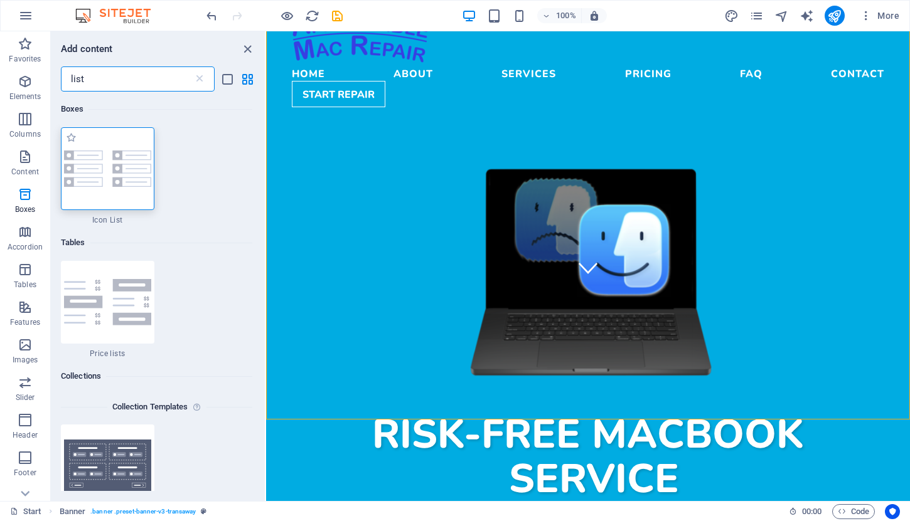
type input "list"
click at [94, 171] on img at bounding box center [107, 169] width 87 height 36
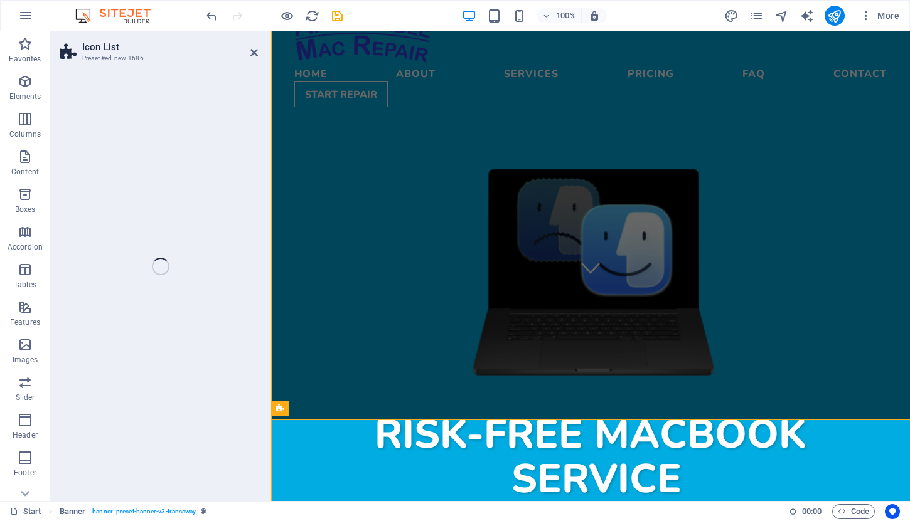
select select "rem"
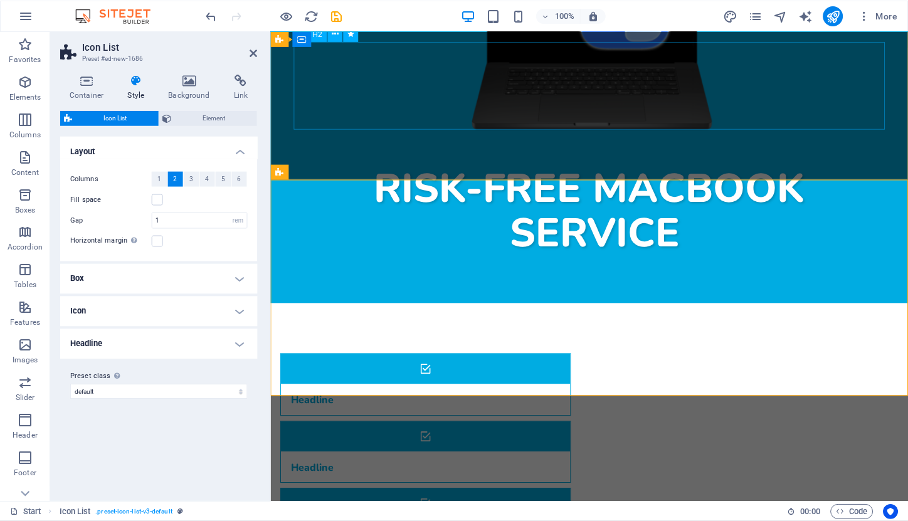
scroll to position [465, 0]
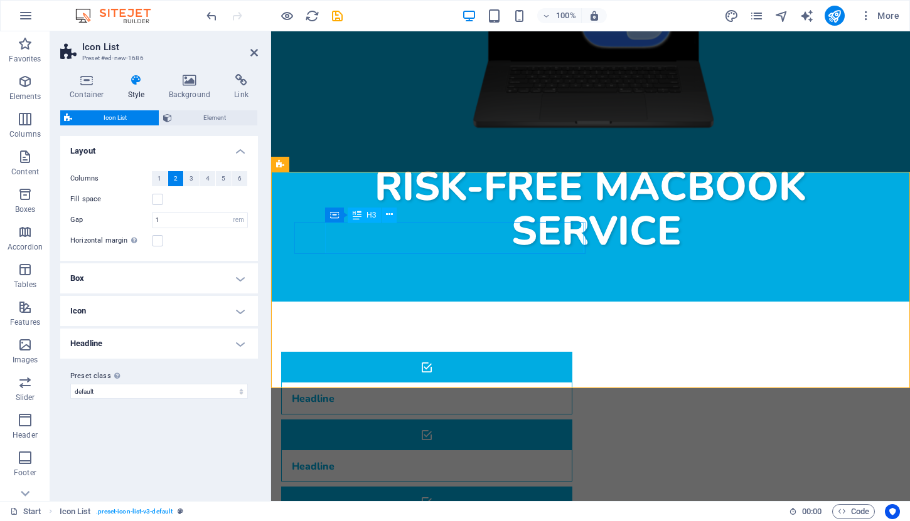
click at [359, 383] on div "Headline" at bounding box center [411, 398] width 258 height 31
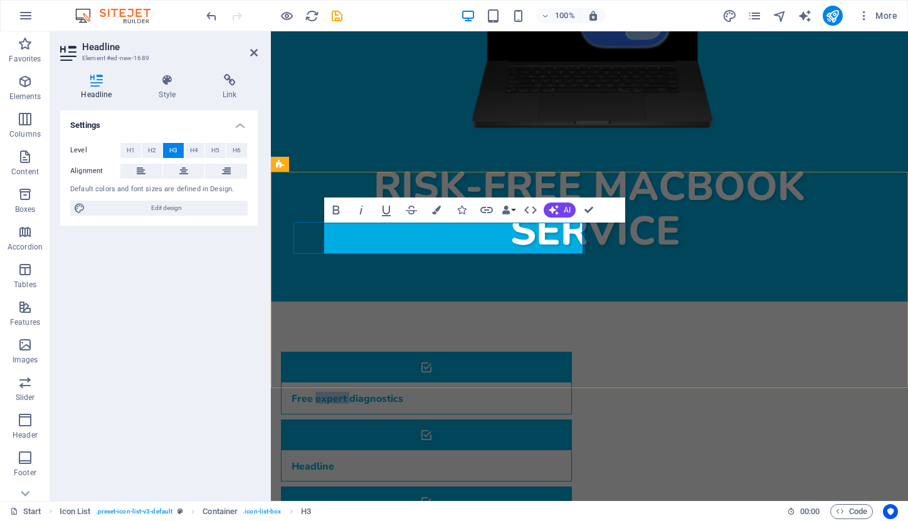
drag, startPoint x: 359, startPoint y: 240, endPoint x: 393, endPoint y: 242, distance: 33.3
click at [393, 393] on h3 "Free expert diagnostics" at bounding box center [348, 398] width 112 height 11
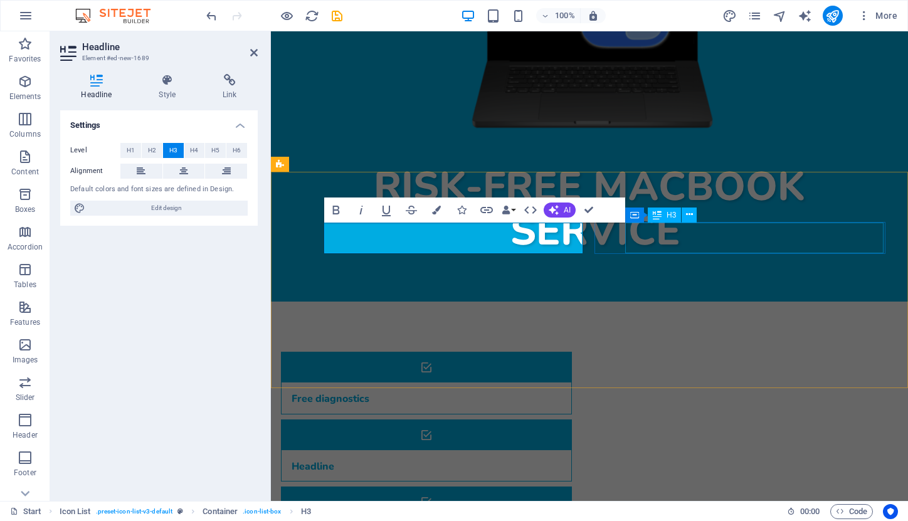
click at [540, 450] on div "Headline" at bounding box center [411, 465] width 258 height 31
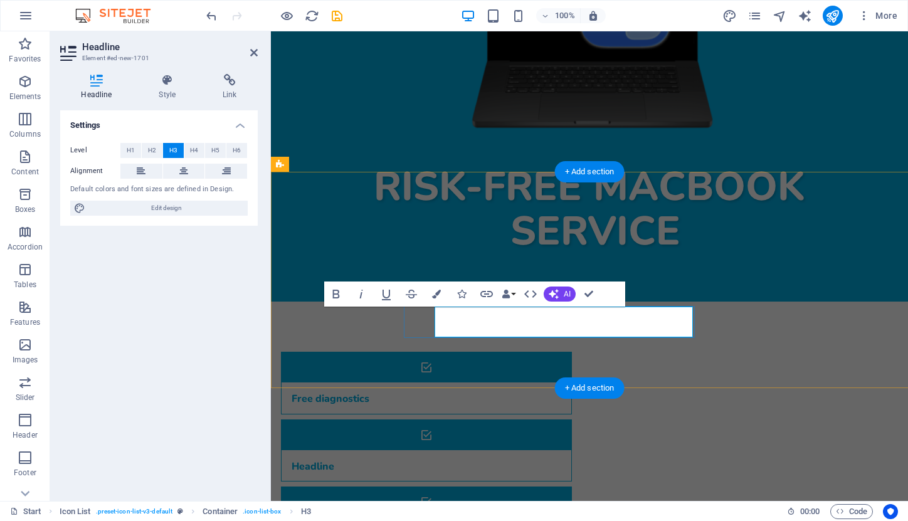
click at [243, 323] on div "Settings Level H1 H2 H3 H4 H5 H6 Alignment Default colors and font sizes are de…" at bounding box center [159, 300] width 198 height 381
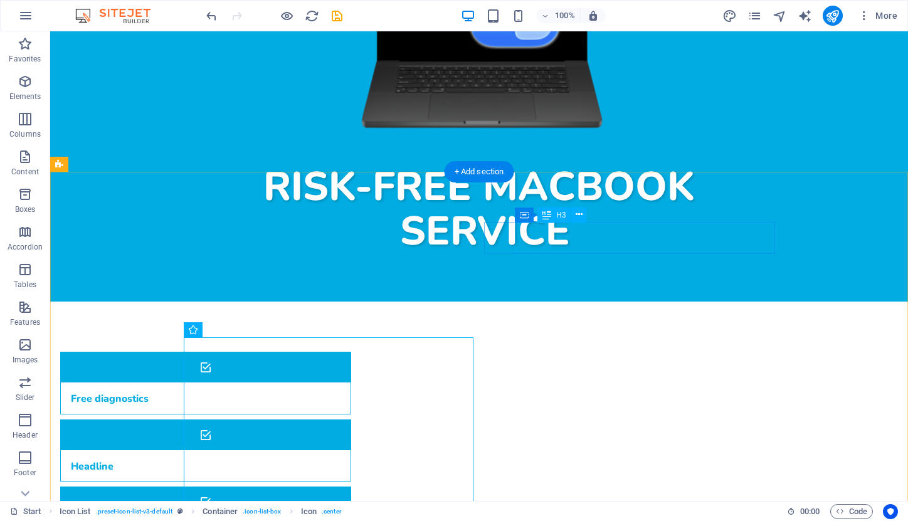
click at [319, 450] on div "Headline" at bounding box center [190, 465] width 258 height 31
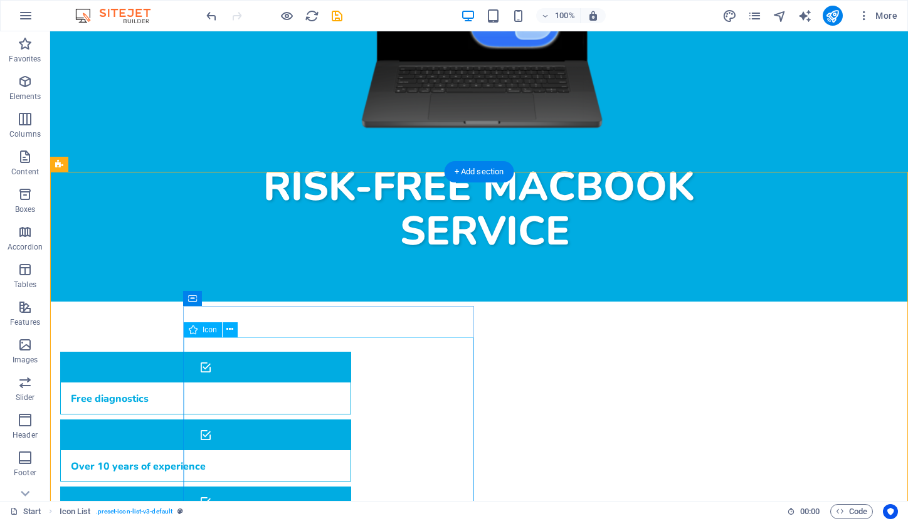
click at [232, 328] on icon at bounding box center [229, 329] width 7 height 13
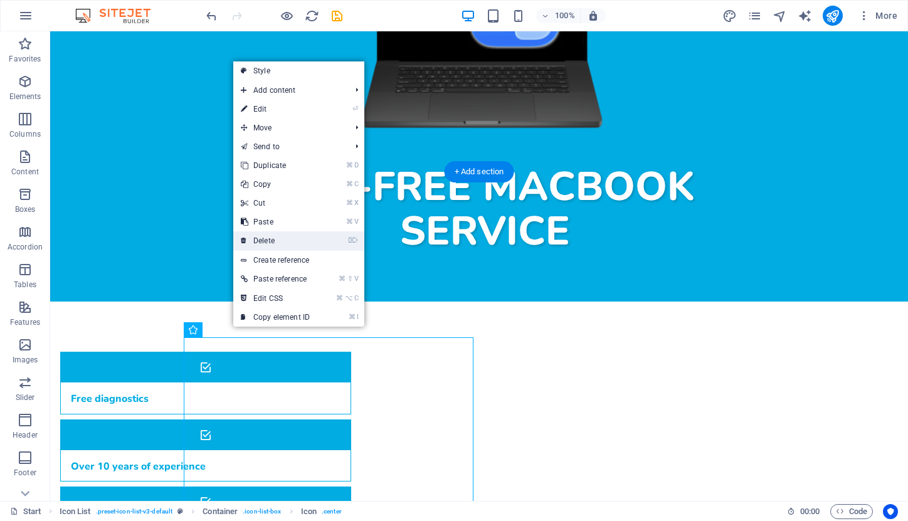
click at [282, 240] on link "⌦ Delete" at bounding box center [275, 240] width 84 height 19
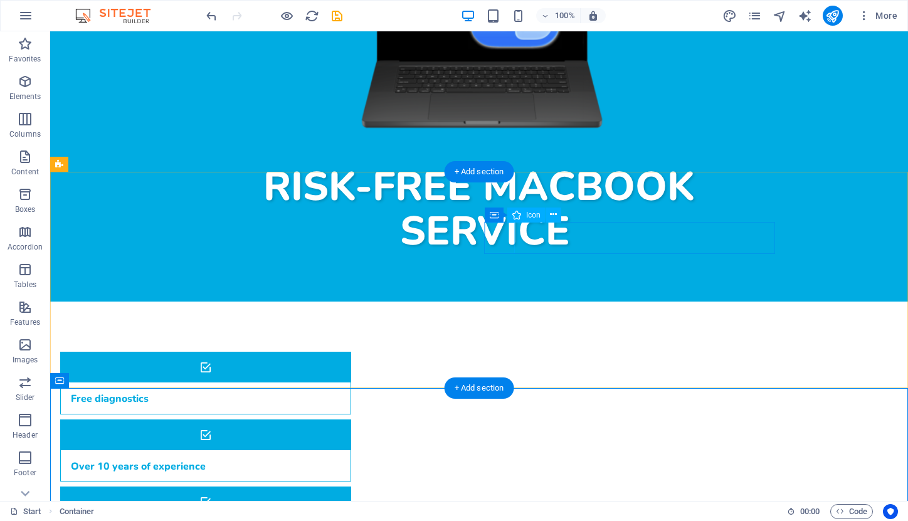
click at [351, 420] on figure at bounding box center [206, 435] width 290 height 30
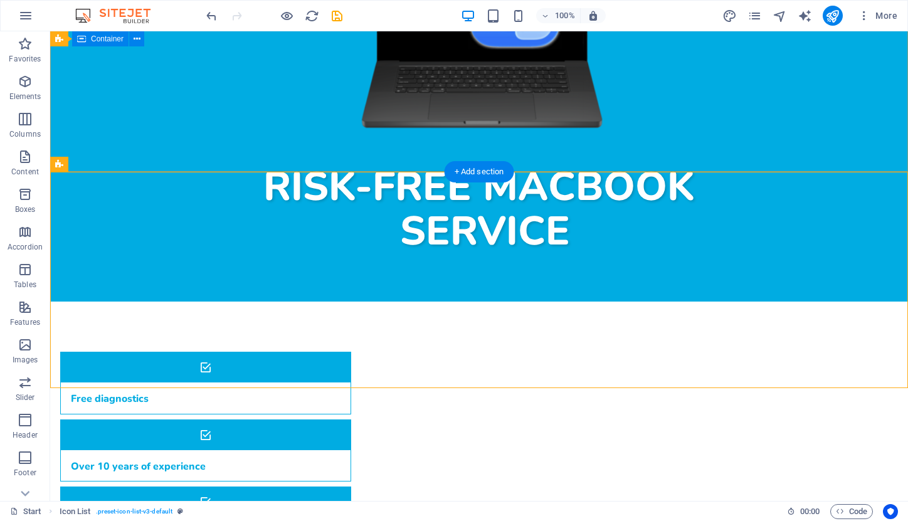
click at [353, 146] on div "Risk-free MacBook service" at bounding box center [479, 83] width 858 height 437
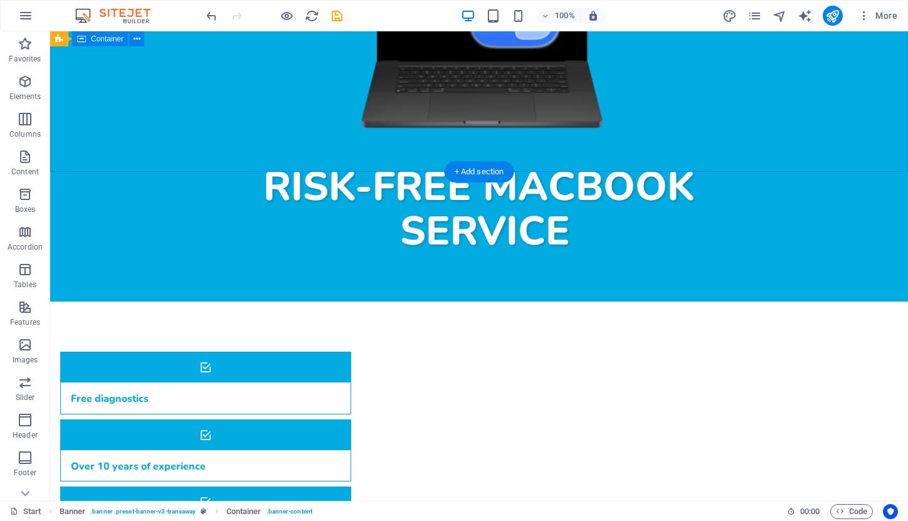
click at [353, 146] on div "Risk-free MacBook service" at bounding box center [479, 83] width 858 height 437
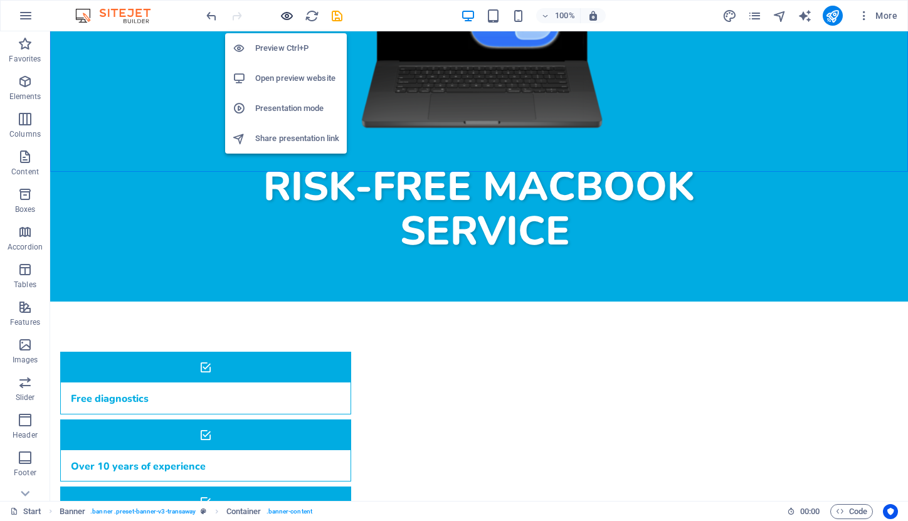
click at [286, 12] on icon "button" at bounding box center [287, 16] width 14 height 14
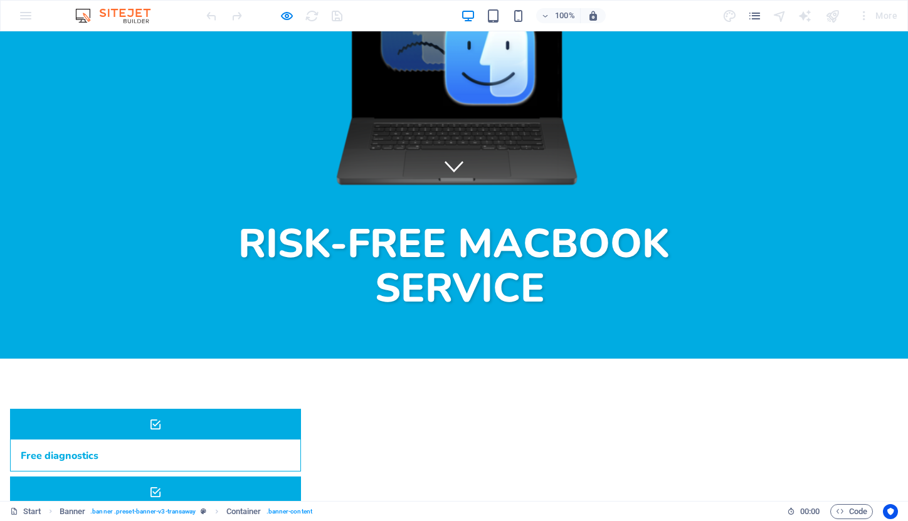
scroll to position [319, 0]
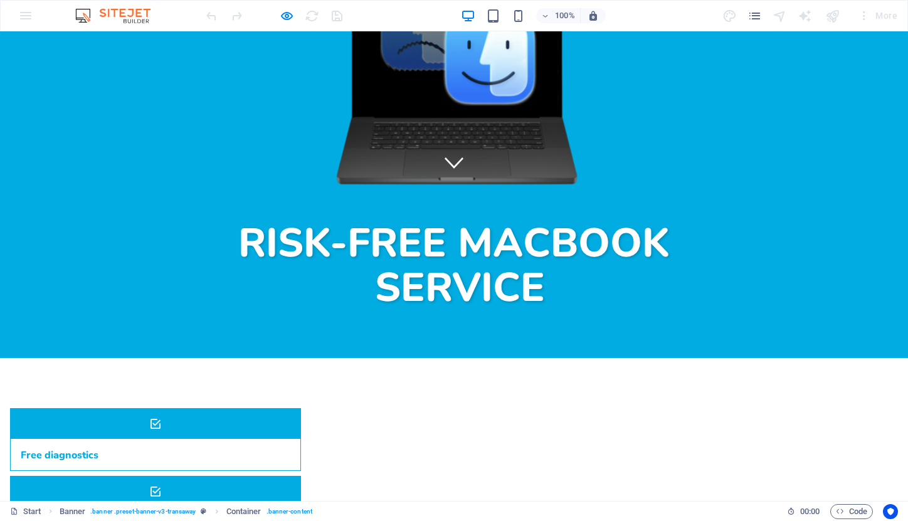
click at [454, 172] on icon at bounding box center [454, 162] width 19 height 19
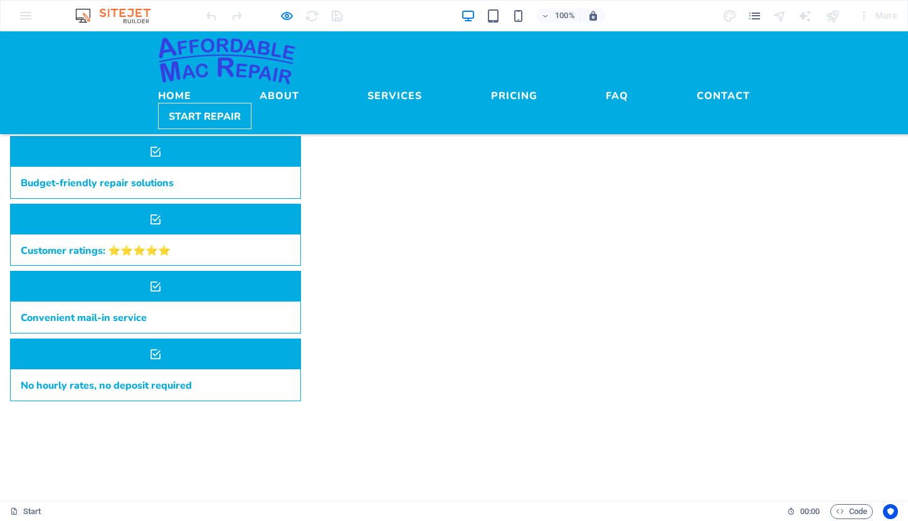
scroll to position [672, 0]
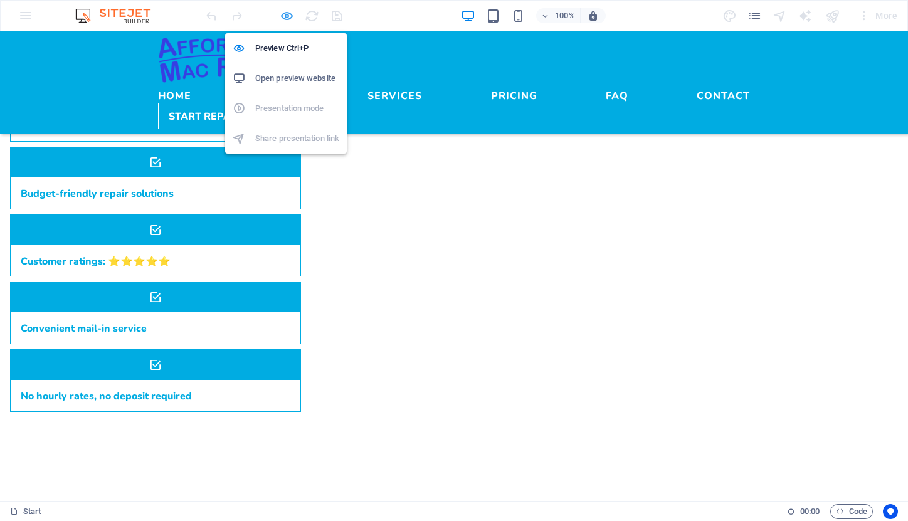
click at [287, 14] on icon "button" at bounding box center [287, 16] width 14 height 14
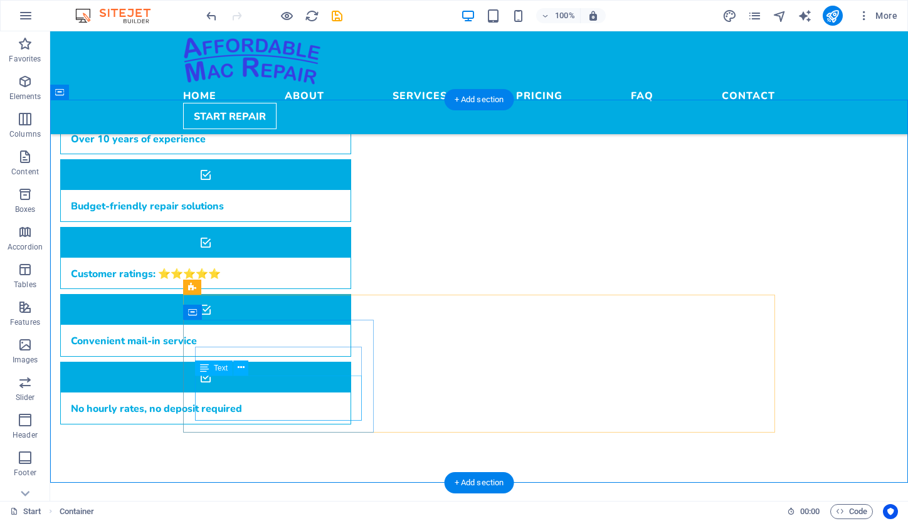
scroll to position [753, 0]
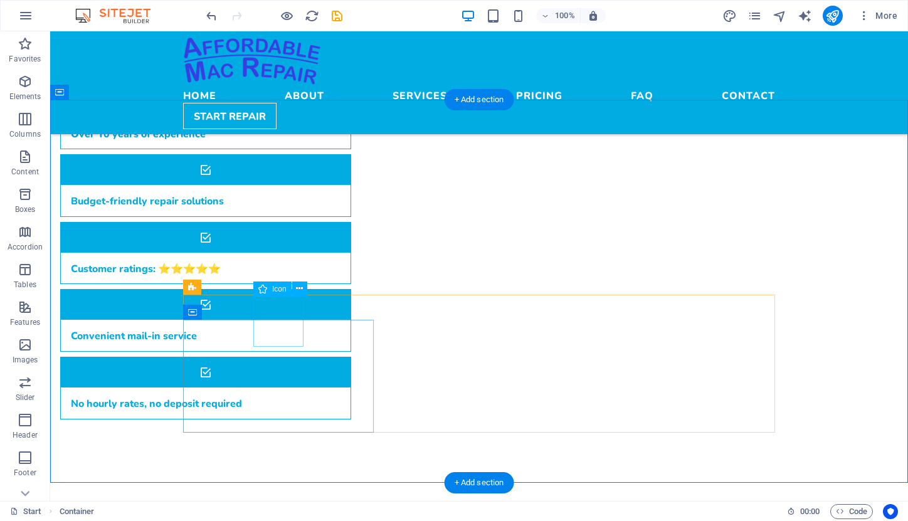
click at [276, 290] on span "Icon" at bounding box center [279, 289] width 14 height 8
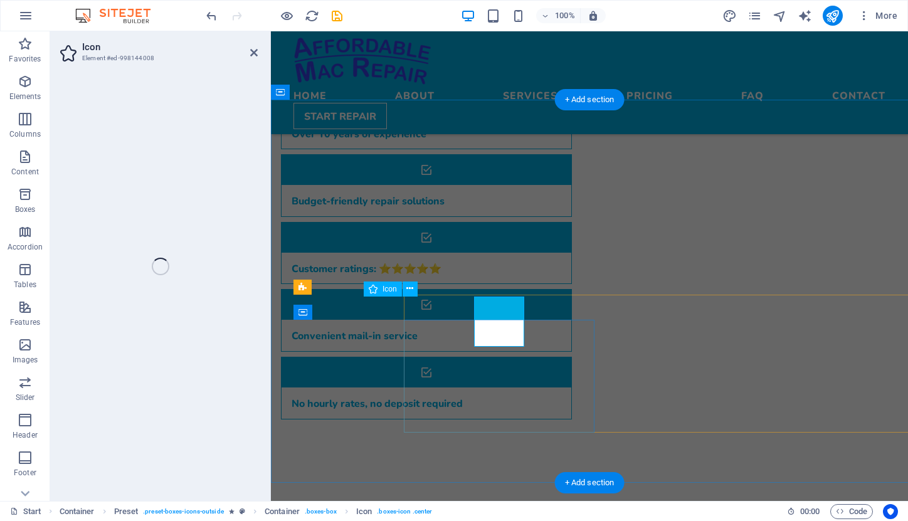
select select "xMidYMid"
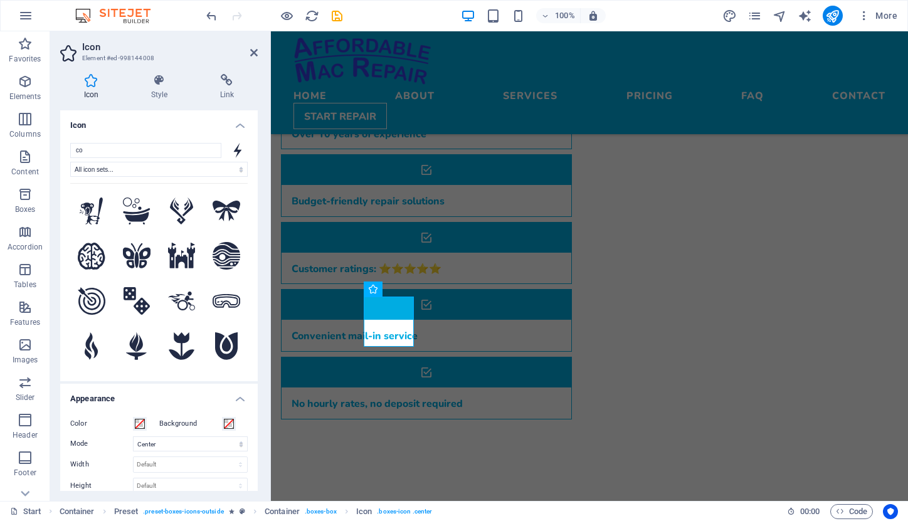
type input "c"
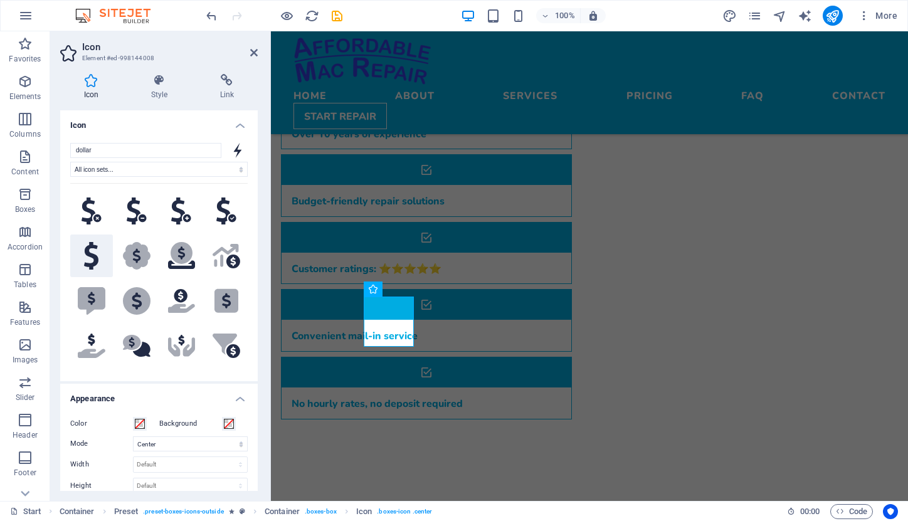
type input "dollar"
click at [88, 270] on icon at bounding box center [91, 256] width 14 height 28
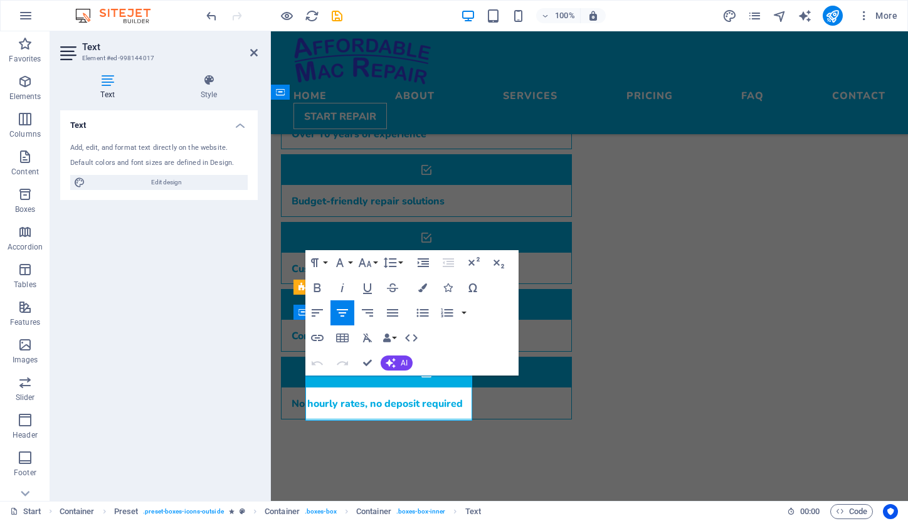
drag, startPoint x: 325, startPoint y: 386, endPoint x: 435, endPoint y: 408, distance: 111.9
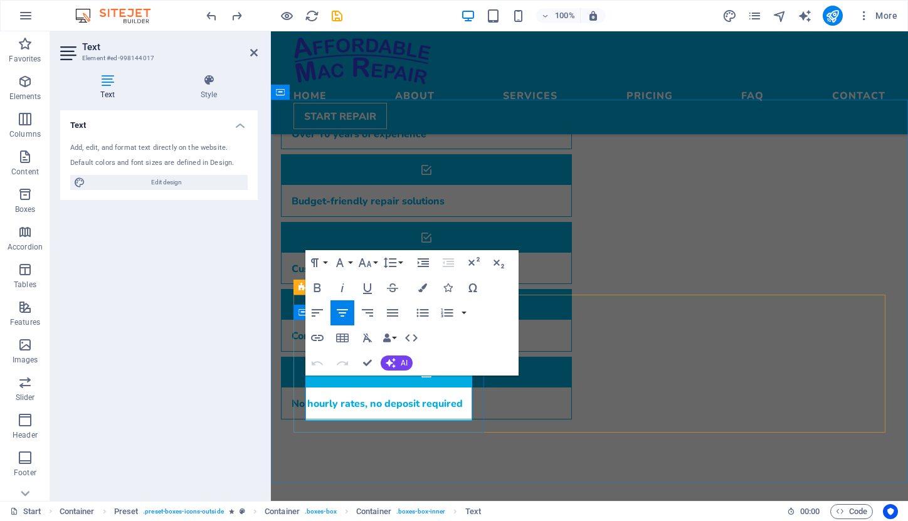
drag, startPoint x: 438, startPoint y: 415, endPoint x: 311, endPoint y: 380, distance: 132.7
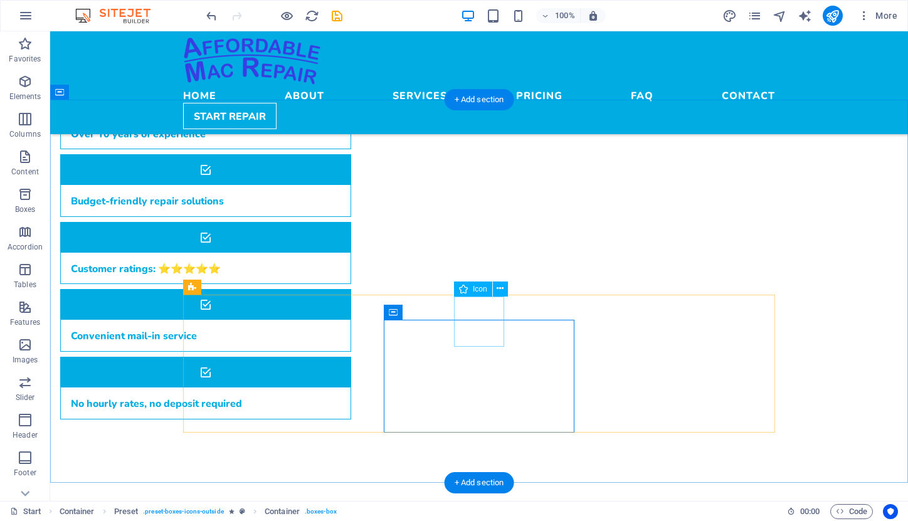
click at [477, 291] on span "Icon" at bounding box center [480, 289] width 14 height 8
select select "xMidYMid"
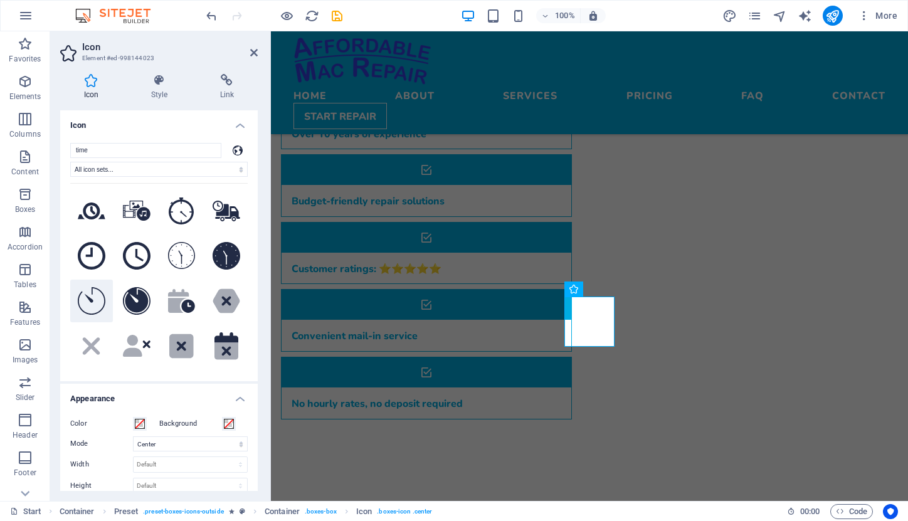
type input "time"
click at [85, 300] on icon at bounding box center [92, 301] width 28 height 28
click at [179, 252] on icon at bounding box center [182, 256] width 28 height 28
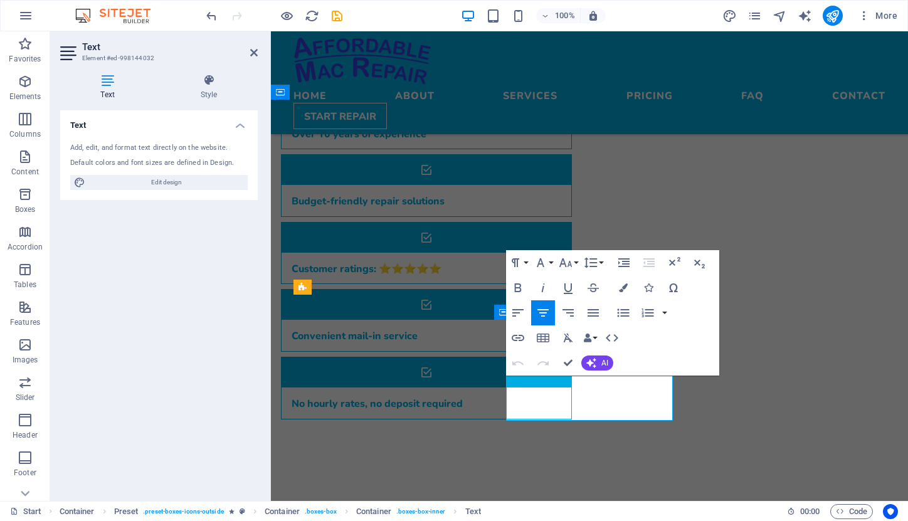
drag, startPoint x: 525, startPoint y: 384, endPoint x: 640, endPoint y: 414, distance: 118.7
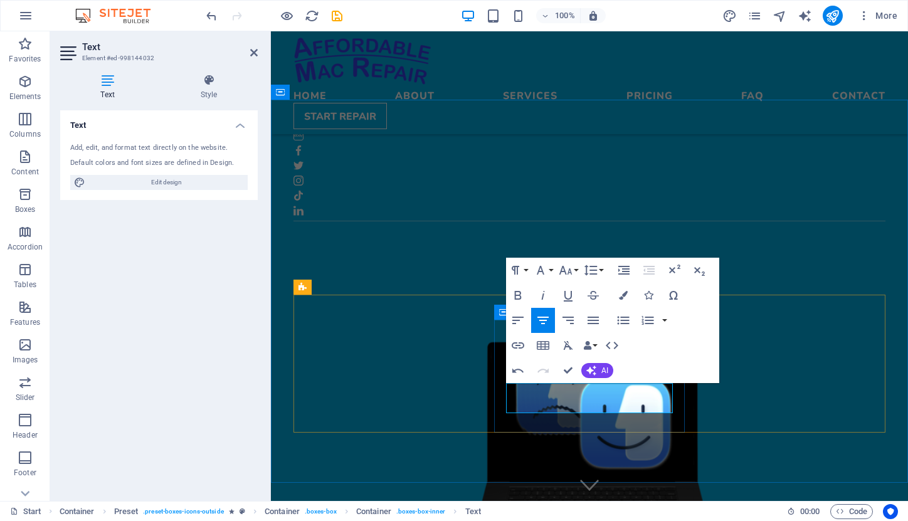
scroll to position [753, 0]
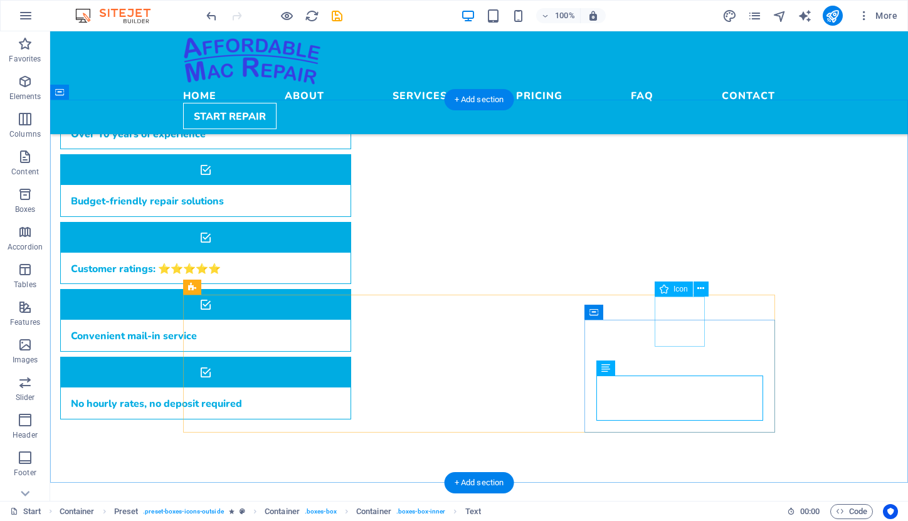
click at [677, 290] on span "Icon" at bounding box center [681, 289] width 14 height 8
select select "xMidYMid"
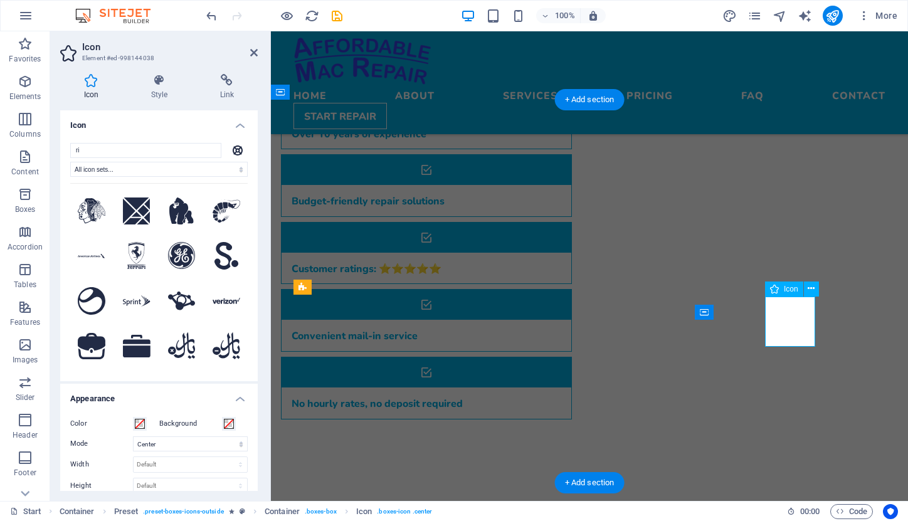
type input "r"
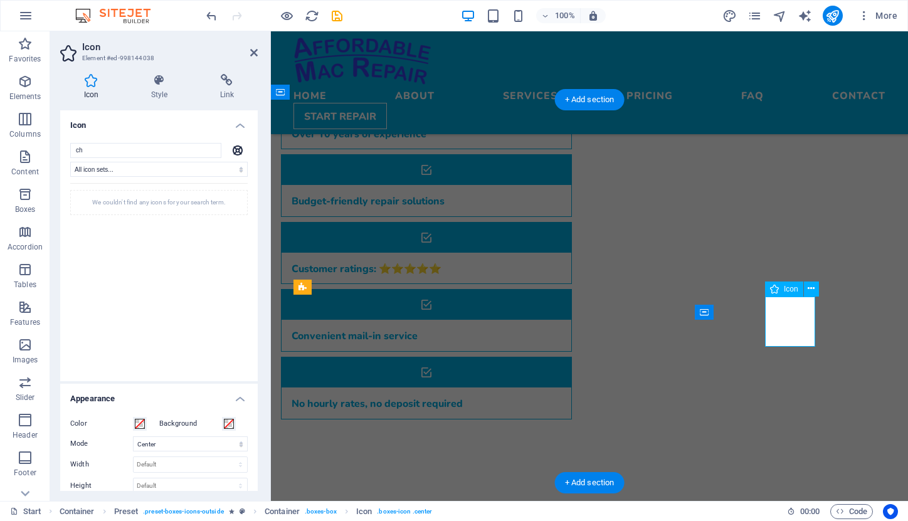
type input "c"
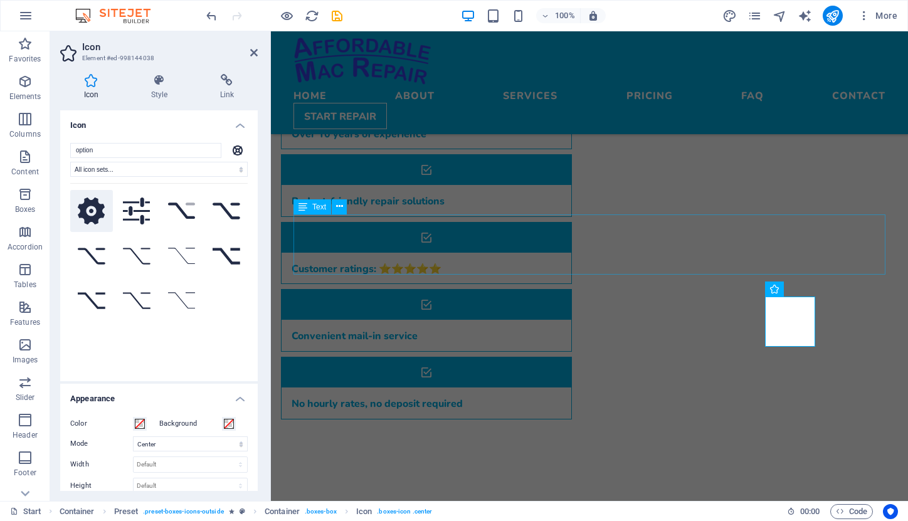
type input "option"
click at [93, 215] on icon at bounding box center [92, 212] width 28 height 28
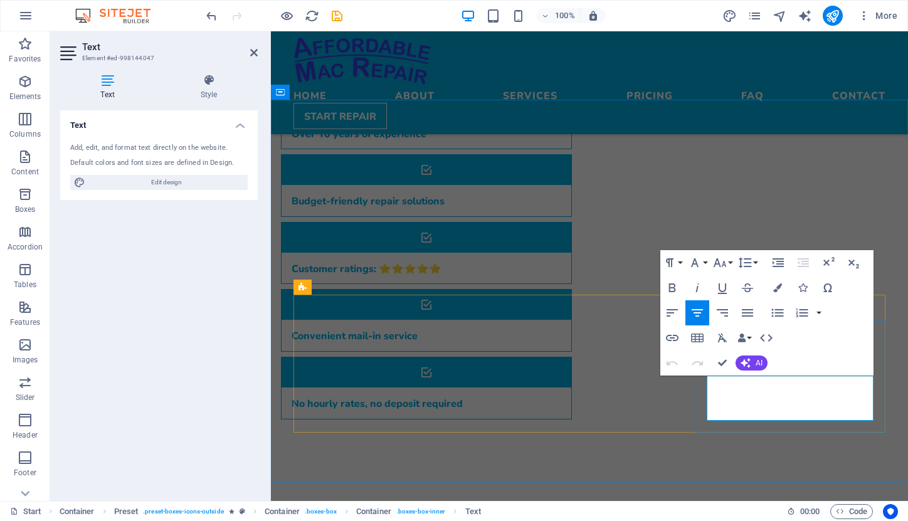
drag, startPoint x: 724, startPoint y: 383, endPoint x: 845, endPoint y: 432, distance: 130.3
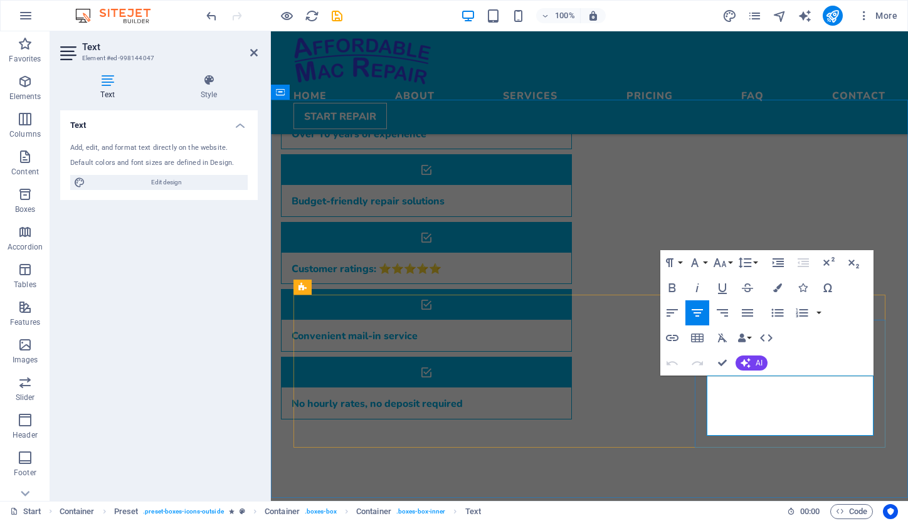
drag, startPoint x: 797, startPoint y: 386, endPoint x: 854, endPoint y: 387, distance: 57.7
drag, startPoint x: 768, startPoint y: 401, endPoint x: 832, endPoint y: 401, distance: 64.6
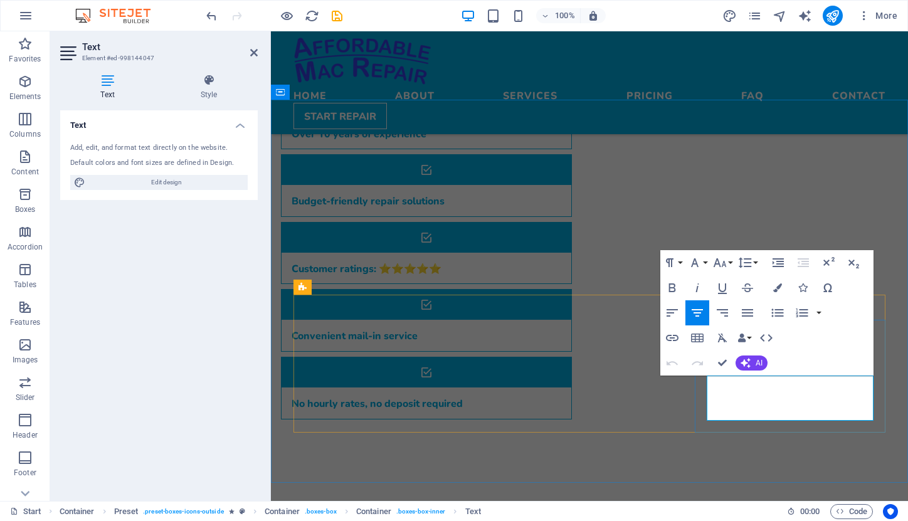
drag, startPoint x: 728, startPoint y: 385, endPoint x: 697, endPoint y: 380, distance: 31.0
drag, startPoint x: 775, startPoint y: 385, endPoint x: 816, endPoint y: 387, distance: 40.9
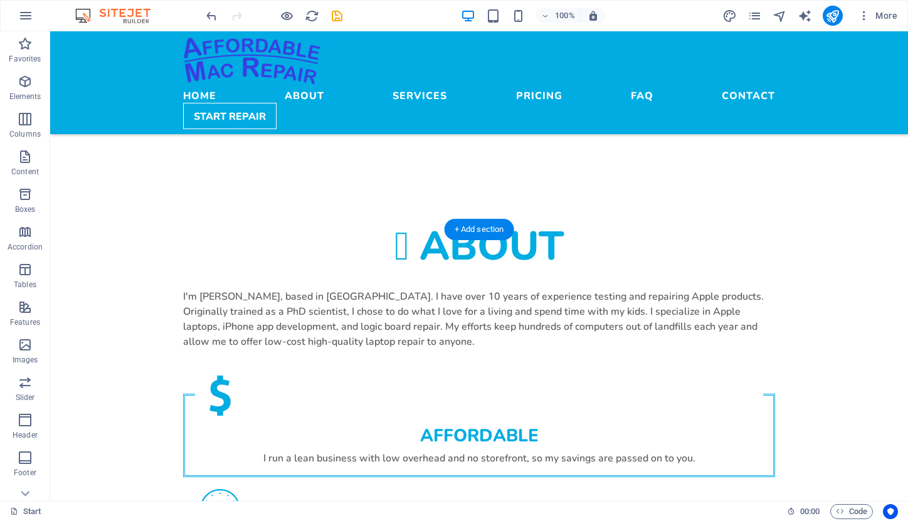
scroll to position [957, 0]
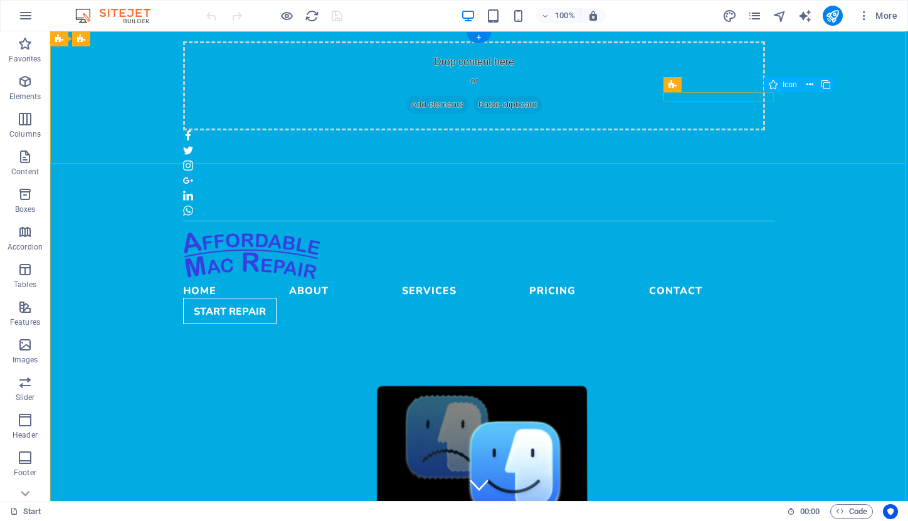
click at [769, 206] on figure at bounding box center [479, 211] width 592 height 10
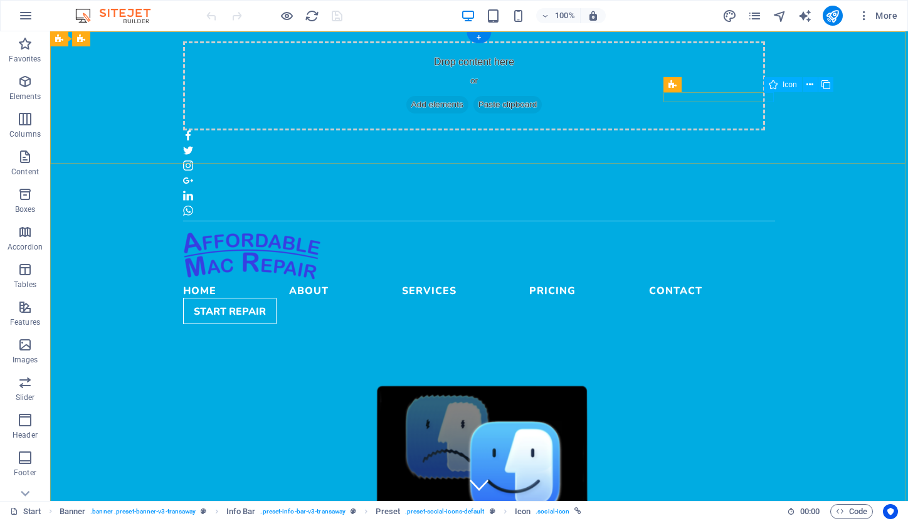
click at [787, 87] on span "Icon" at bounding box center [790, 85] width 14 height 8
select select "xMidYMid"
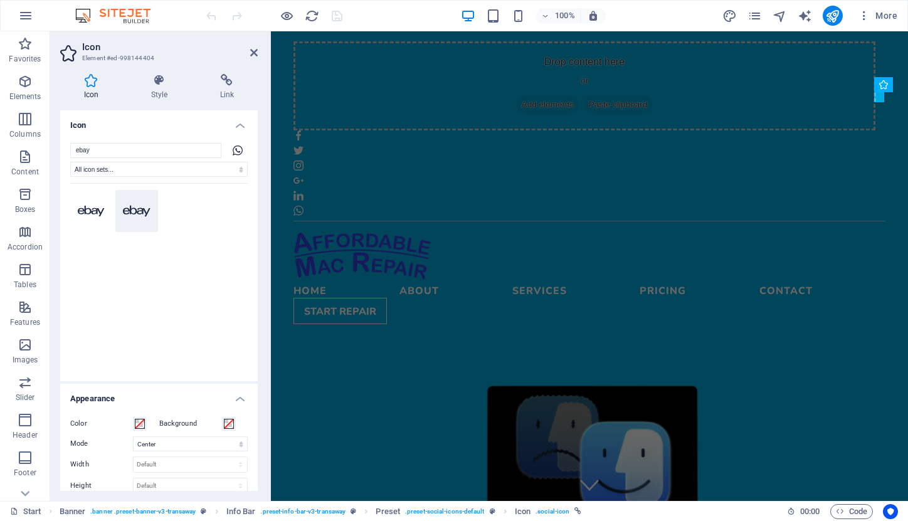
type input "ebay"
click at [135, 209] on icon at bounding box center [137, 211] width 28 height 11
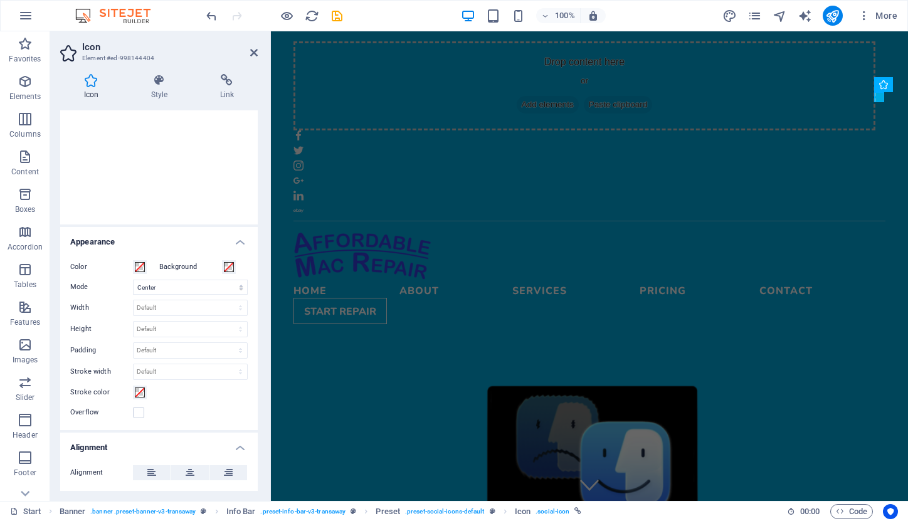
scroll to position [149, 0]
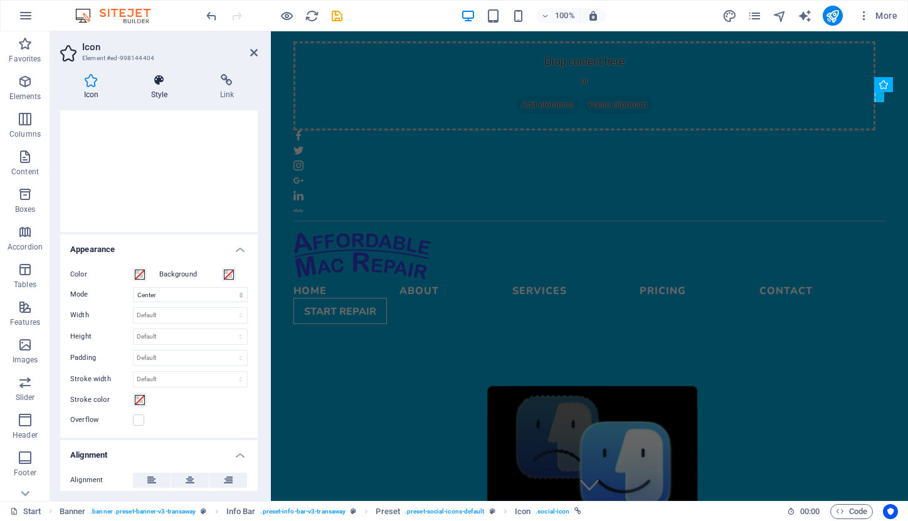
click at [158, 82] on icon at bounding box center [159, 80] width 64 height 13
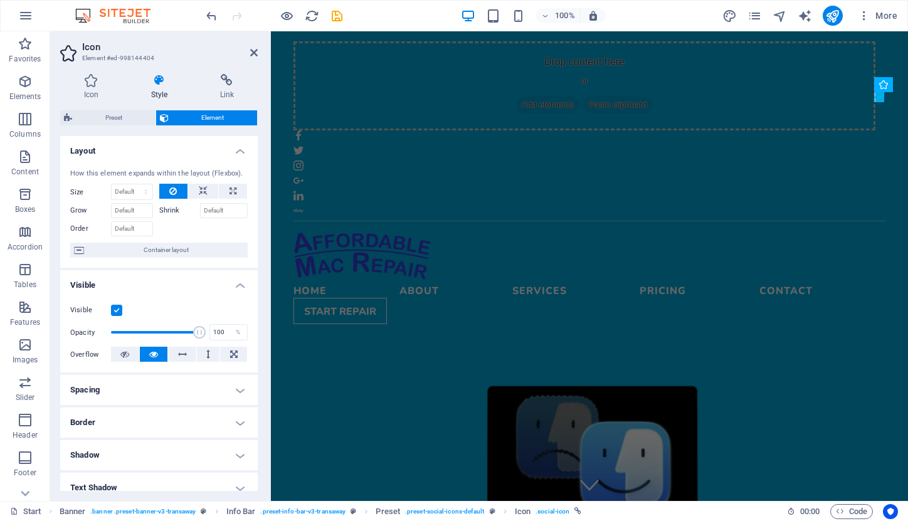
click at [238, 423] on h4 "Border" at bounding box center [159, 423] width 198 height 30
click at [162, 444] on span at bounding box center [164, 448] width 9 height 9
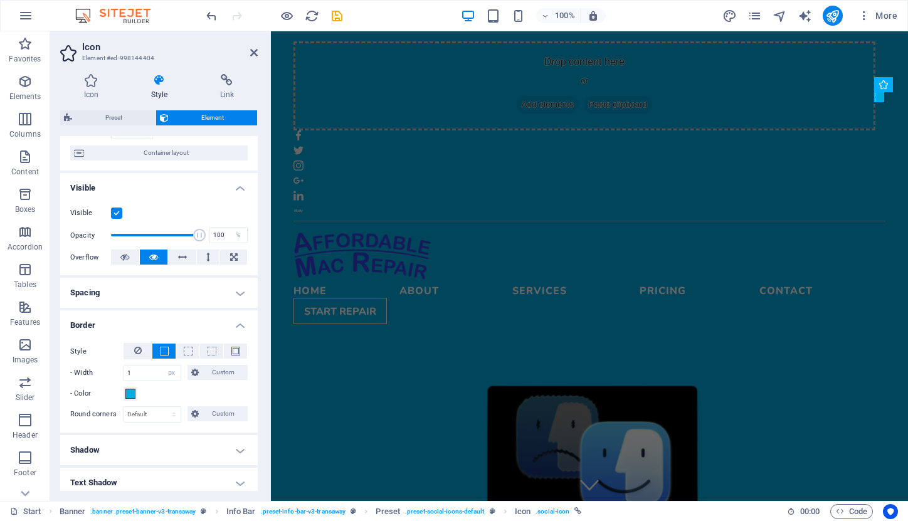
scroll to position [120, 0]
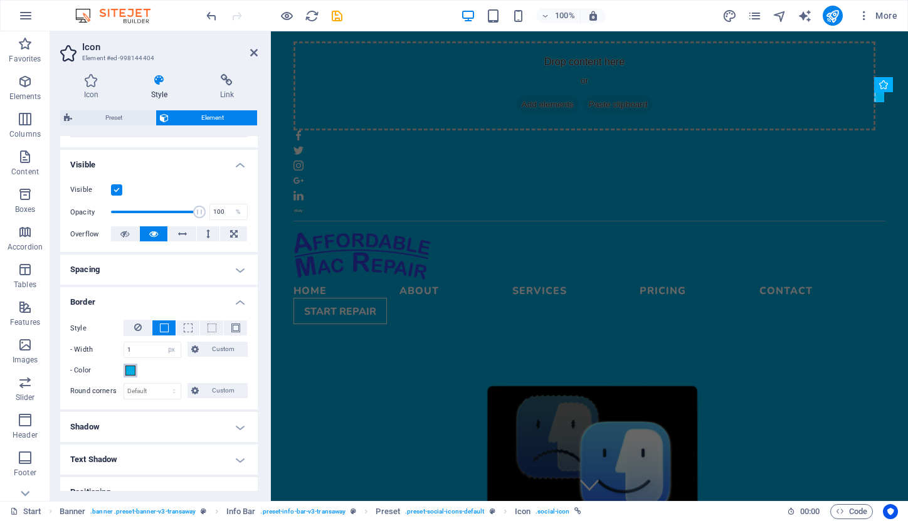
click at [132, 371] on span at bounding box center [130, 371] width 10 height 10
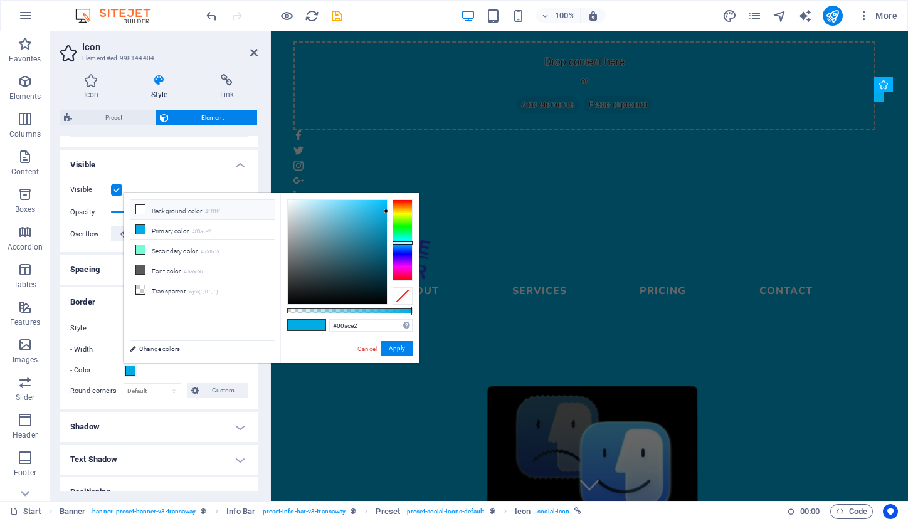
click at [152, 210] on li "Background color #ffffff" at bounding box center [202, 210] width 144 height 20
type input "#ffffff"
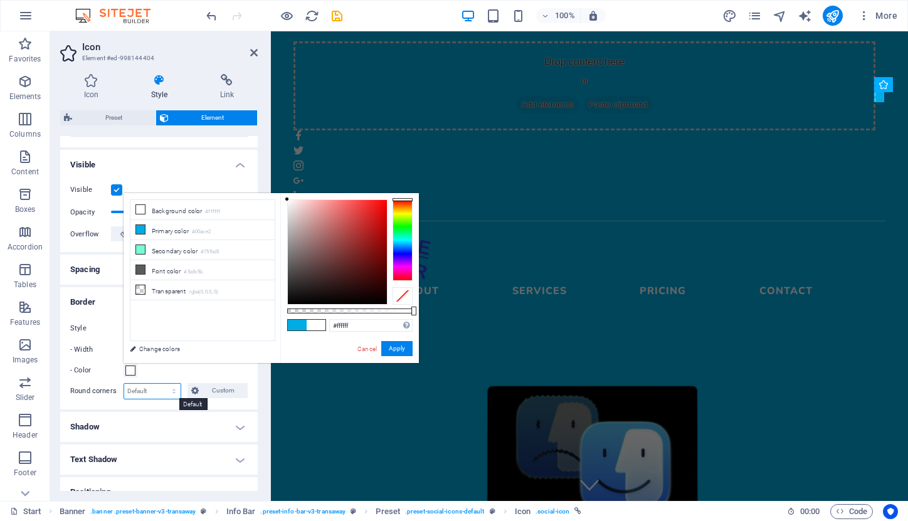
select select "px"
type input "3"
click at [226, 408] on div "Style - Width 1 auto px rem % vh vw Custom Custom 1 auto px rem % vh vw 1 auto …" at bounding box center [159, 360] width 198 height 100
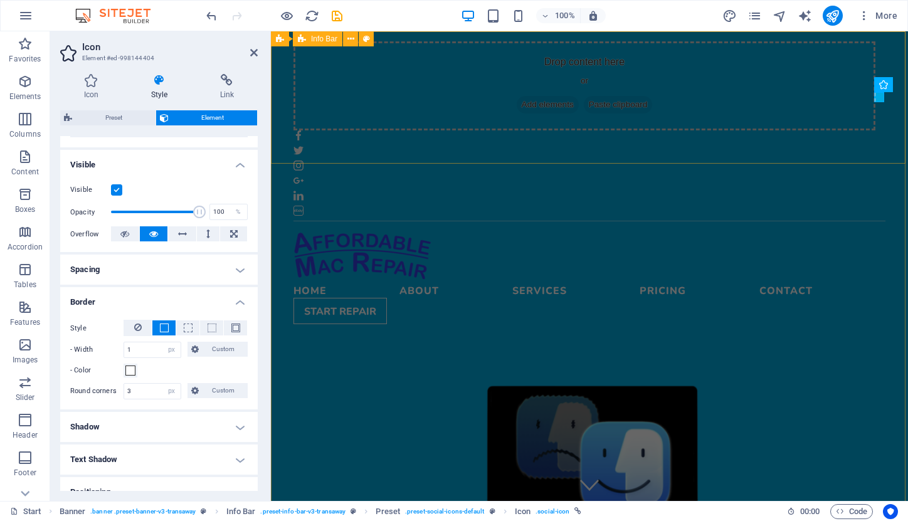
click at [861, 125] on div "Drop content here or Add elements Paste clipboard" at bounding box center [589, 128] width 637 height 195
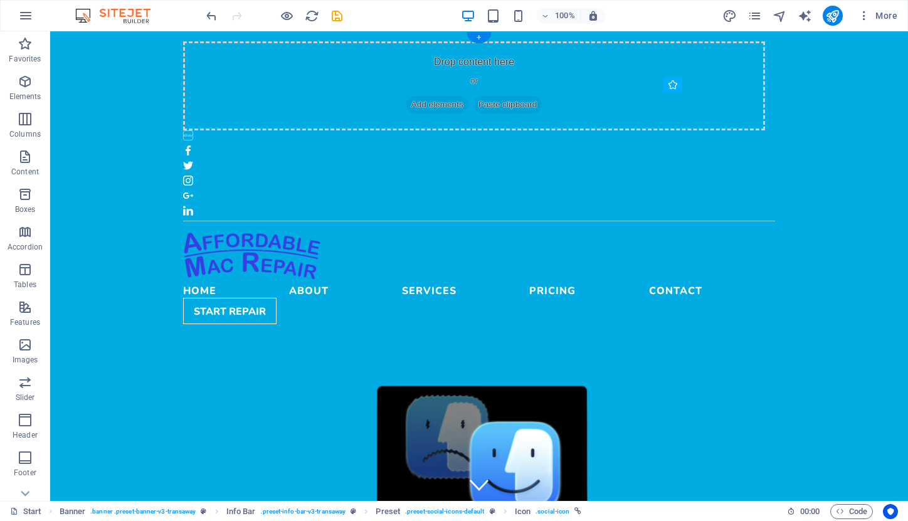
drag, startPoint x: 768, startPoint y: 97, endPoint x: 673, endPoint y: 88, distance: 95.8
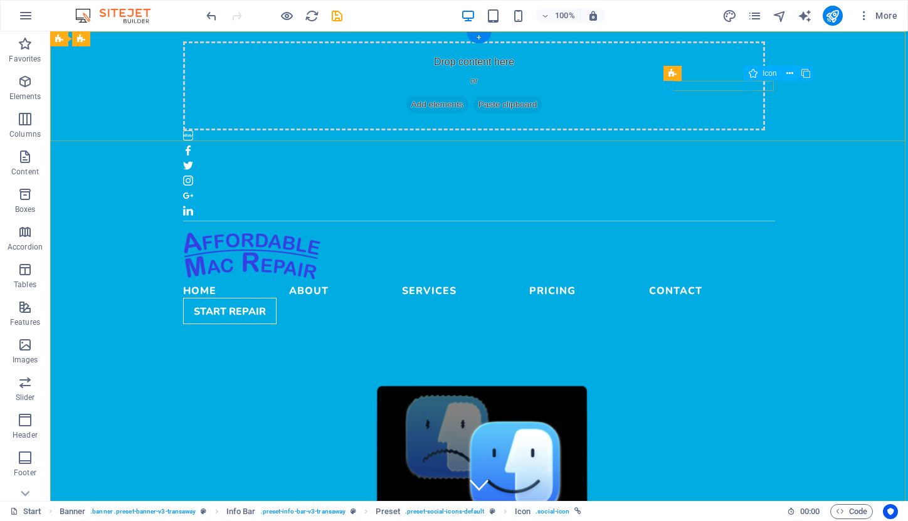
click at [750, 191] on figure at bounding box center [479, 196] width 592 height 10
click at [753, 73] on icon at bounding box center [753, 73] width 9 height 15
select select "xMidYMid"
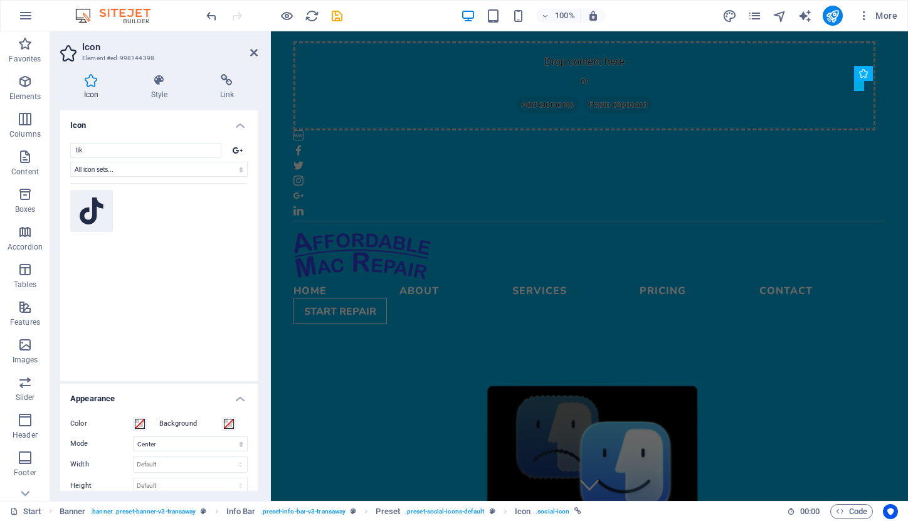
type input "tik"
click at [85, 216] on icon at bounding box center [92, 212] width 24 height 28
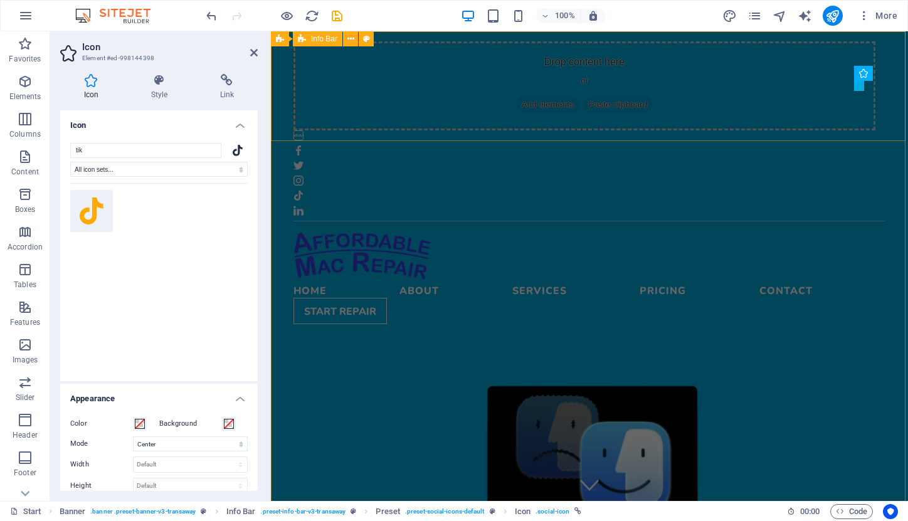
click at [828, 115] on div "Drop content here or Add elements Paste clipboard" at bounding box center [589, 128] width 637 height 195
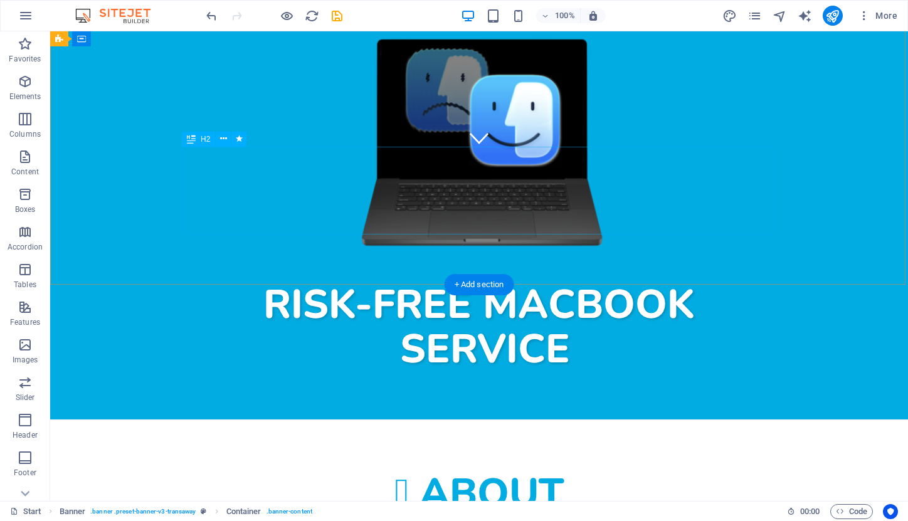
scroll to position [354, 0]
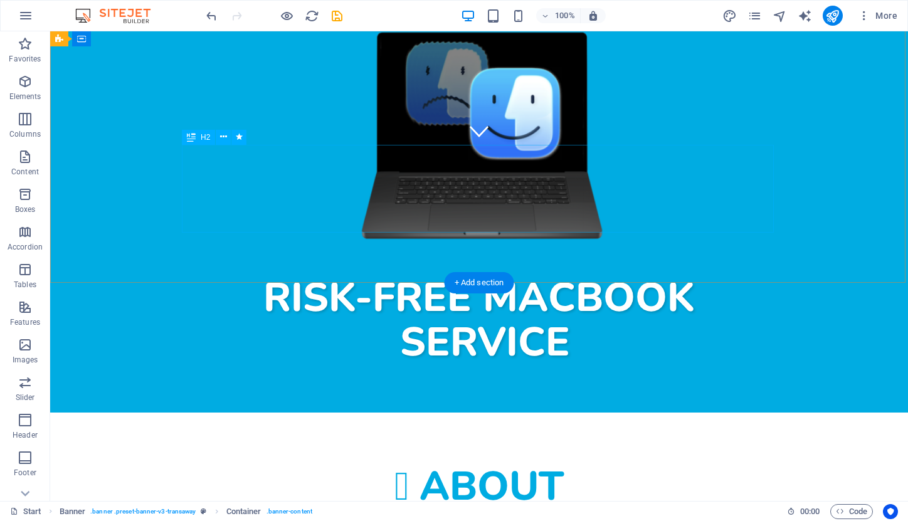
click at [475, 274] on div "Risk-free MacBook service" at bounding box center [479, 318] width 592 height 88
click at [442, 274] on div "Risk-free MacBook service" at bounding box center [479, 318] width 592 height 88
click at [90, 41] on div "Container" at bounding box center [100, 38] width 56 height 15
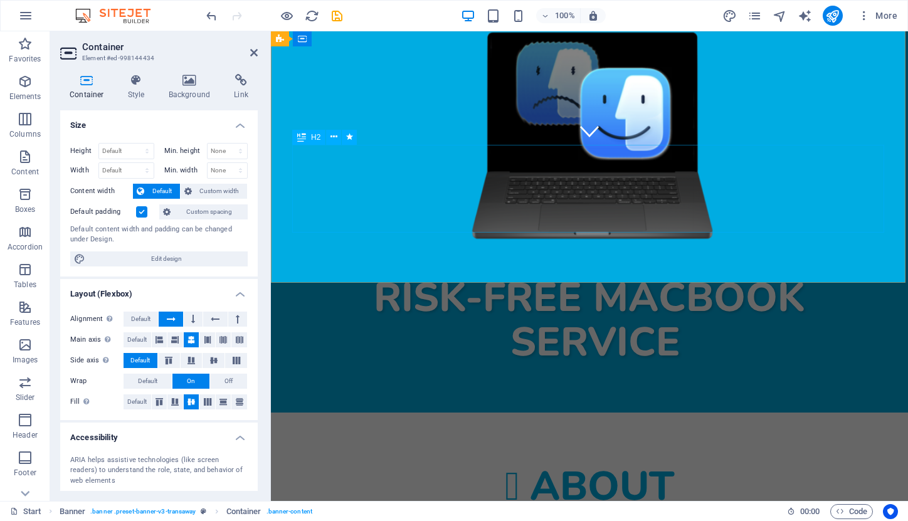
click at [657, 274] on div "Risk-free MacBook service" at bounding box center [590, 318] width 592 height 88
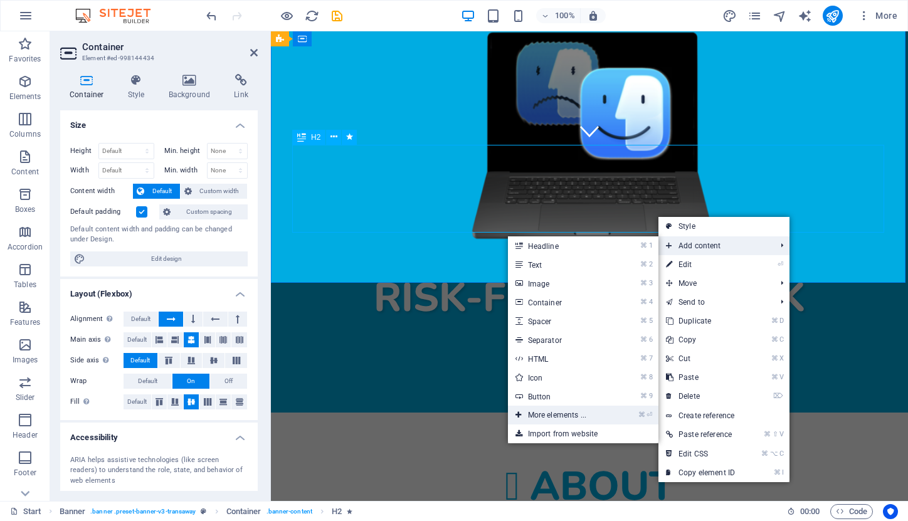
click at [626, 417] on li "⌘ ⏎ More elements ..." at bounding box center [583, 415] width 151 height 19
click at [560, 413] on link "⌘ ⏎ More elements ..." at bounding box center [560, 415] width 104 height 19
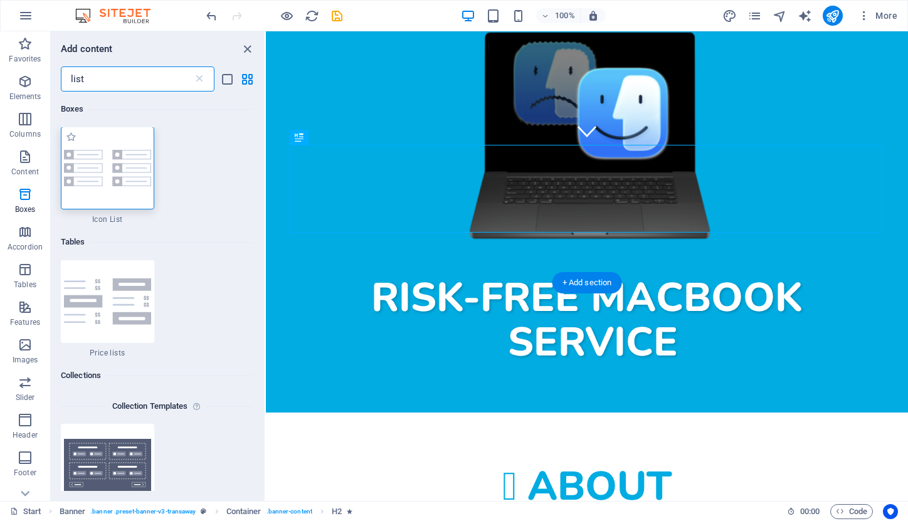
scroll to position [0, 0]
type input "list"
click at [129, 180] on img at bounding box center [107, 169] width 87 height 36
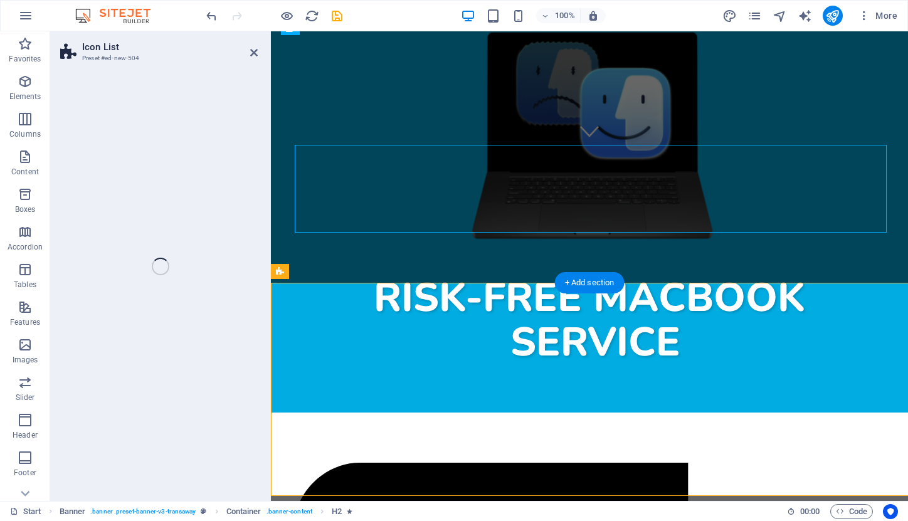
select select "rem"
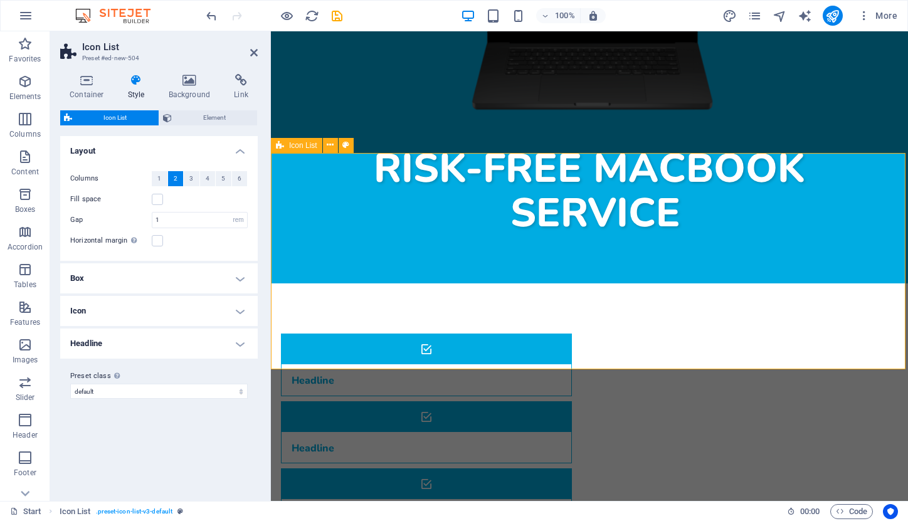
scroll to position [484, 0]
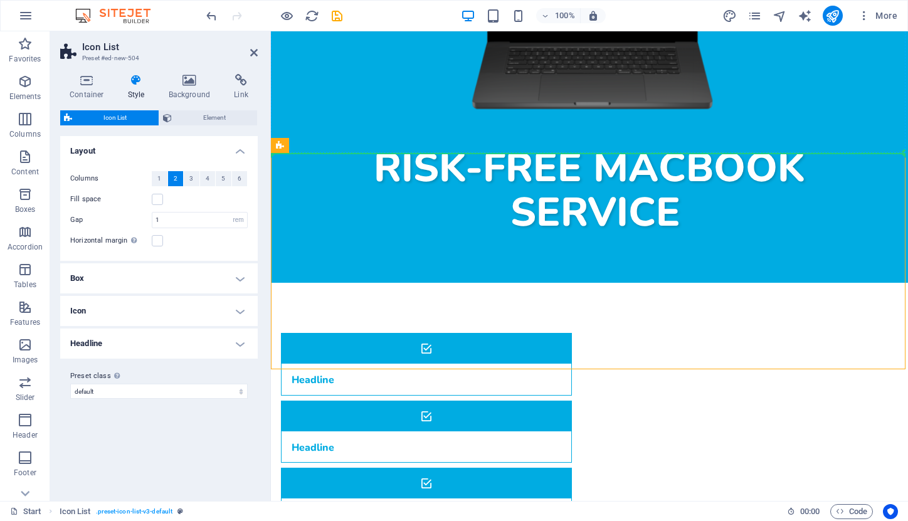
drag, startPoint x: 562, startPoint y: 177, endPoint x: 411, endPoint y: 115, distance: 162.9
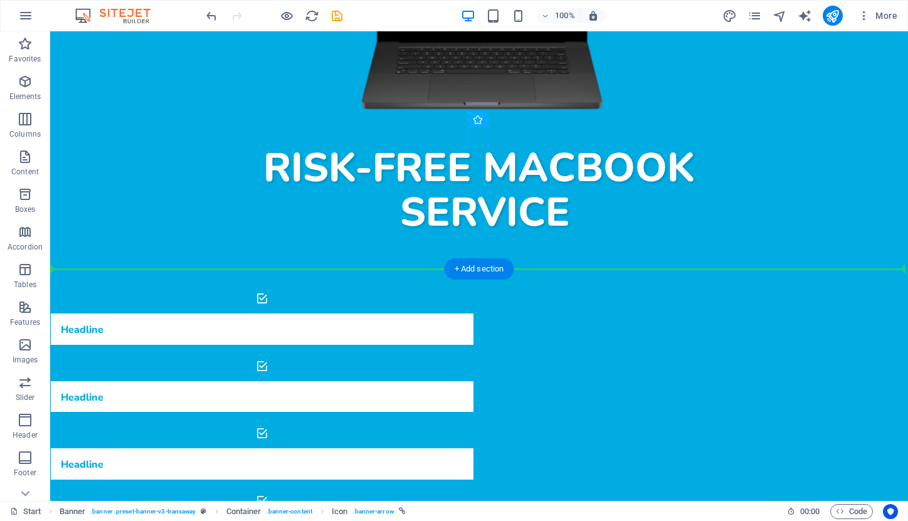
drag, startPoint x: 368, startPoint y: 134, endPoint x: 573, endPoint y: 271, distance: 246.9
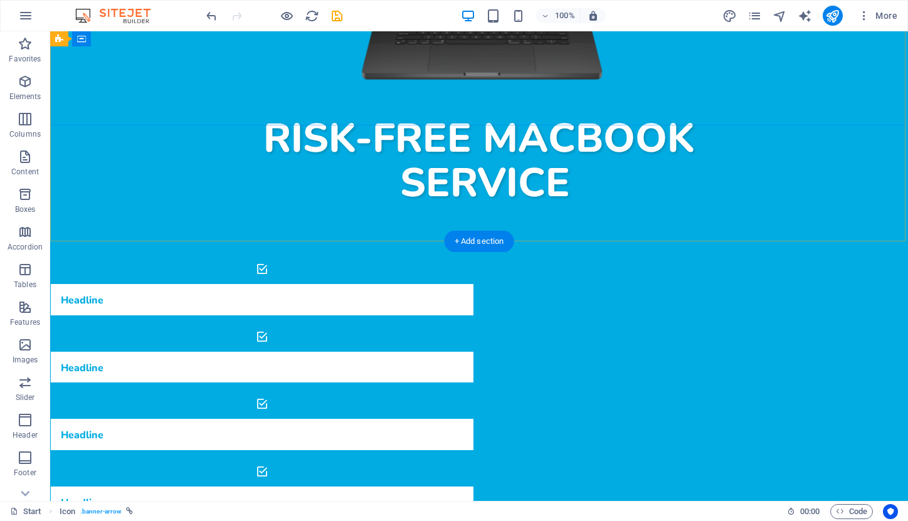
scroll to position [514, 0]
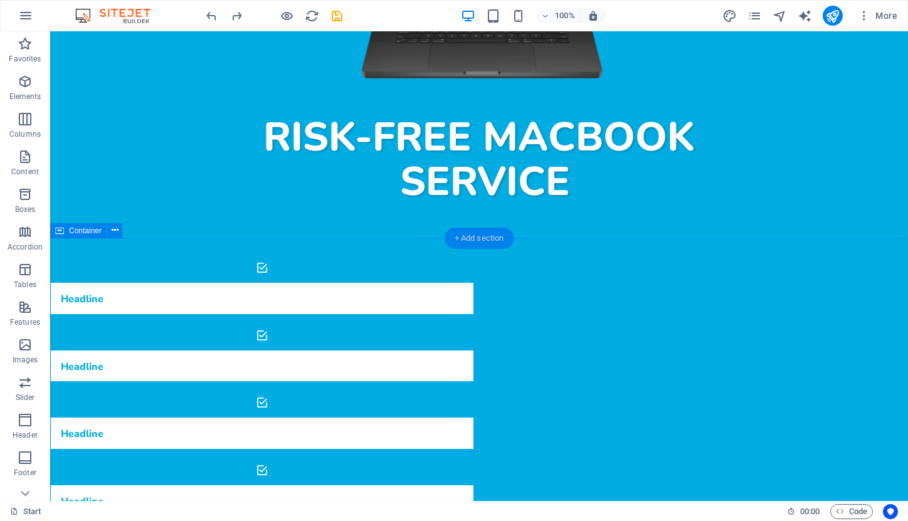
click at [491, 239] on div "+ Add section" at bounding box center [480, 238] width 70 height 21
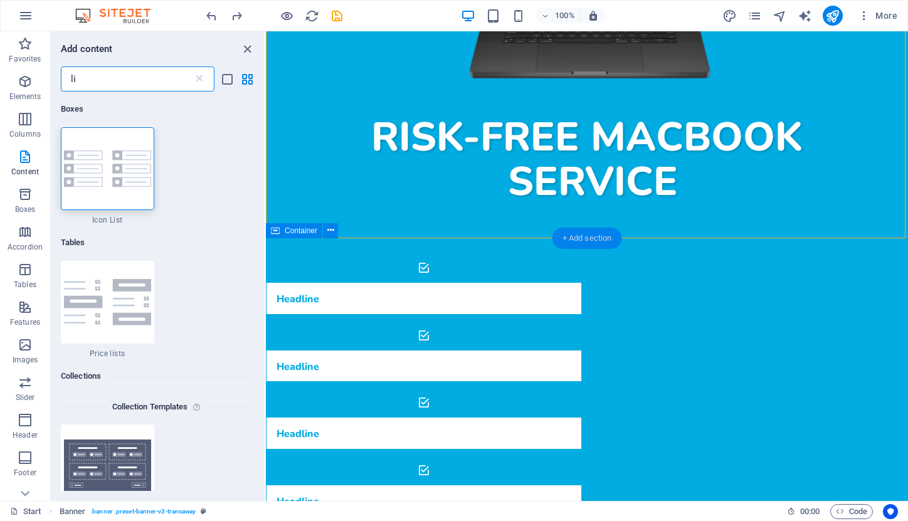
type input "l"
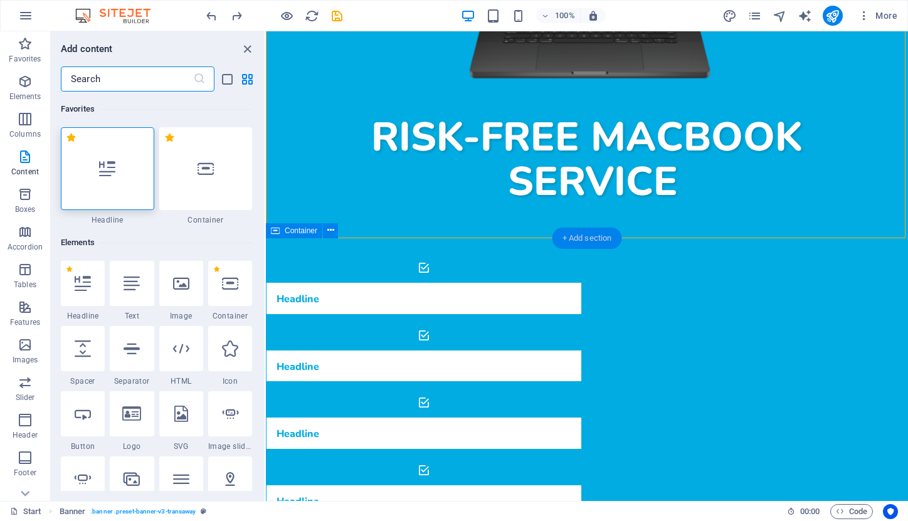
type input "i"
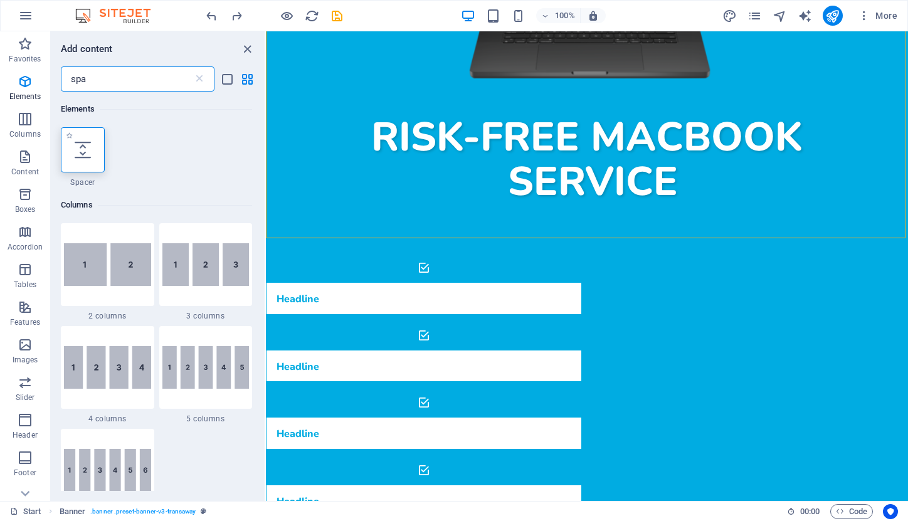
type input "spa"
click at [88, 151] on icon at bounding box center [83, 150] width 16 height 16
select select "px"
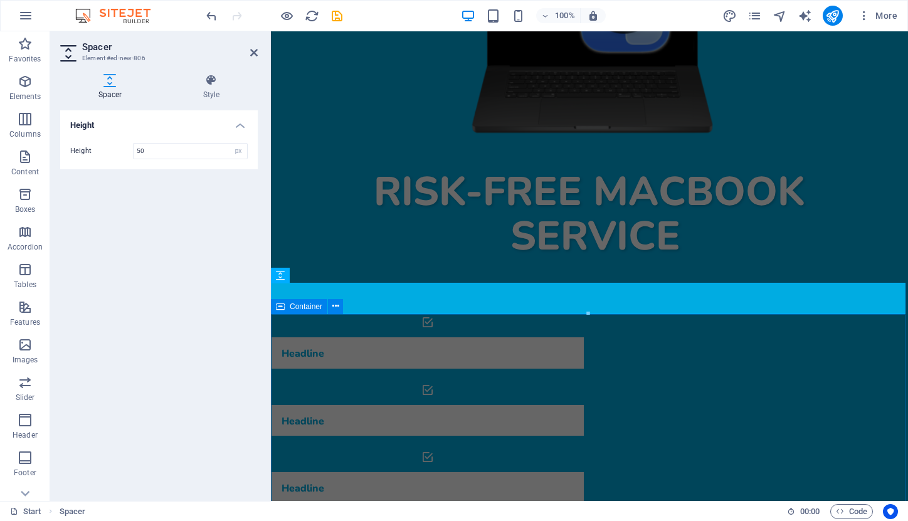
scroll to position [454, 0]
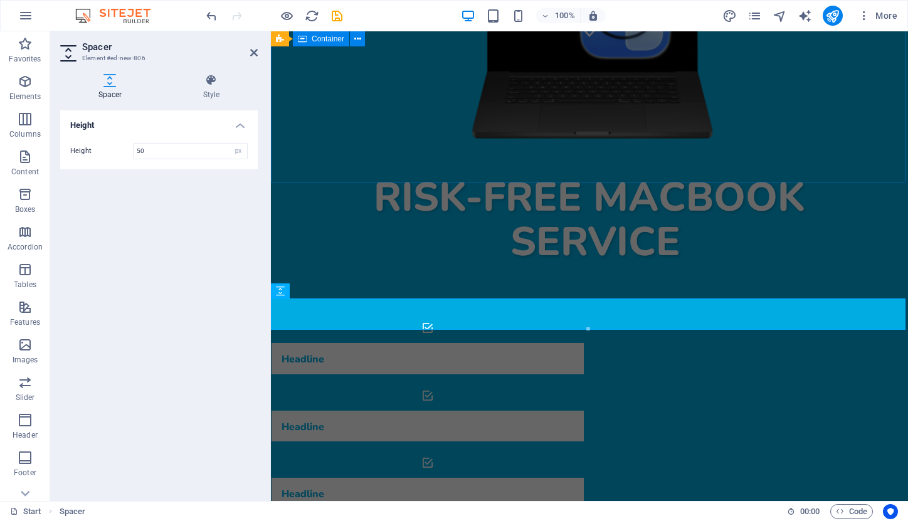
click at [691, 157] on div "Risk-free MacBook service" at bounding box center [589, 93] width 637 height 437
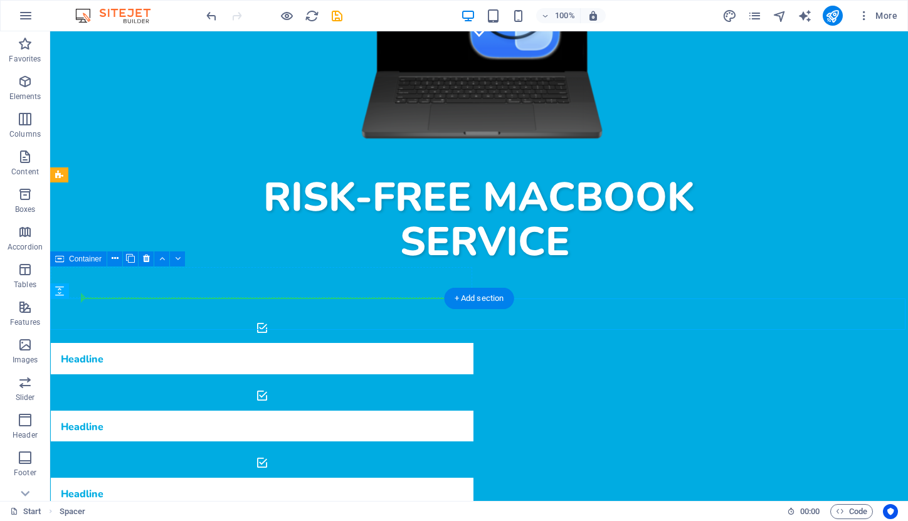
drag, startPoint x: 135, startPoint y: 324, endPoint x: 219, endPoint y: 295, distance: 88.7
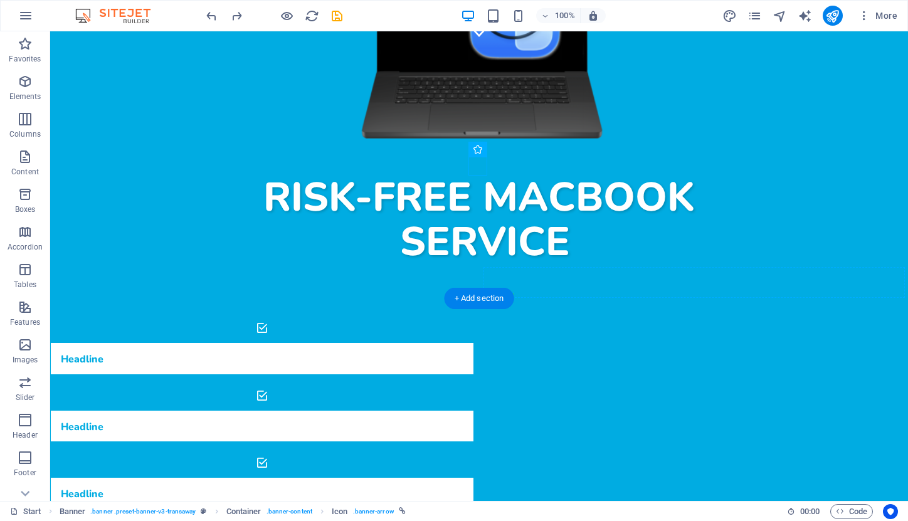
drag, startPoint x: 479, startPoint y: 166, endPoint x: 487, endPoint y: 296, distance: 130.1
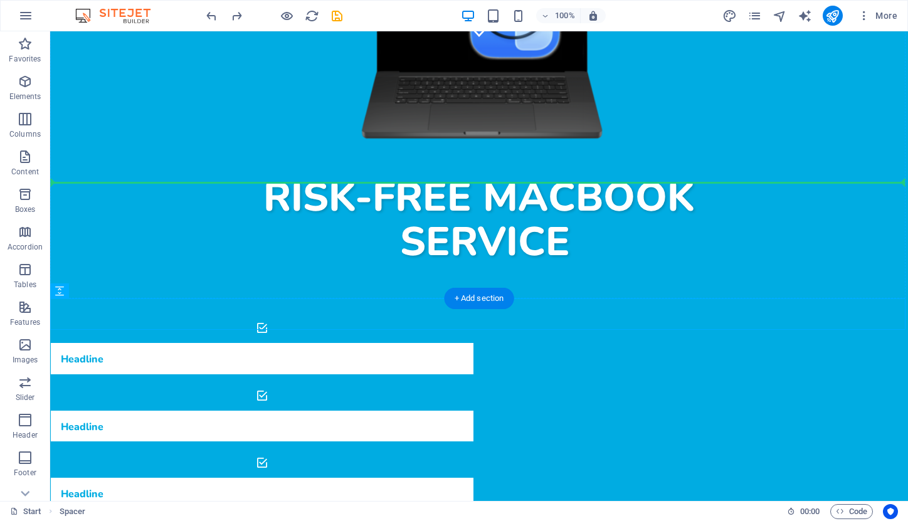
drag, startPoint x: 73, startPoint y: 294, endPoint x: 20, endPoint y: 129, distance: 173.8
drag, startPoint x: 127, startPoint y: 326, endPoint x: 77, endPoint y: 161, distance: 172.4
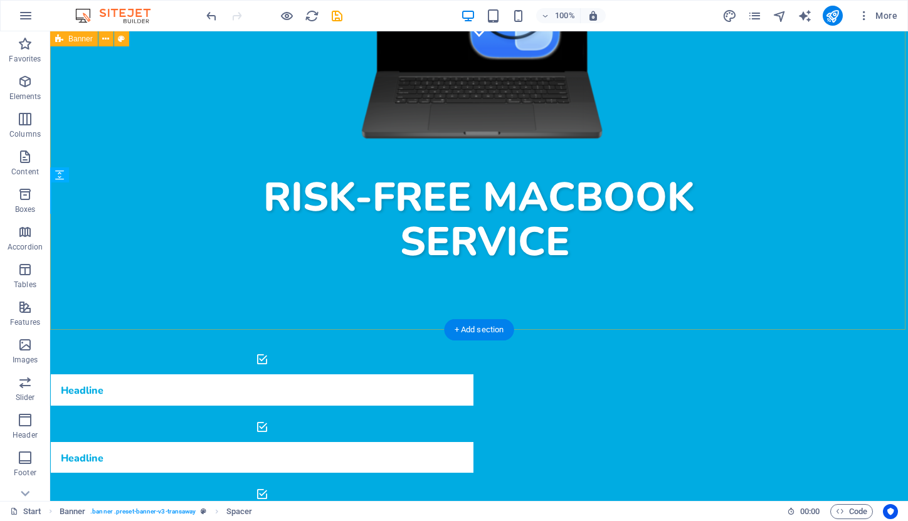
click at [88, 201] on div "Drop content here or Add elements Paste clipboard Home About Services Pricing C…" at bounding box center [479, 160] width 858 height 1167
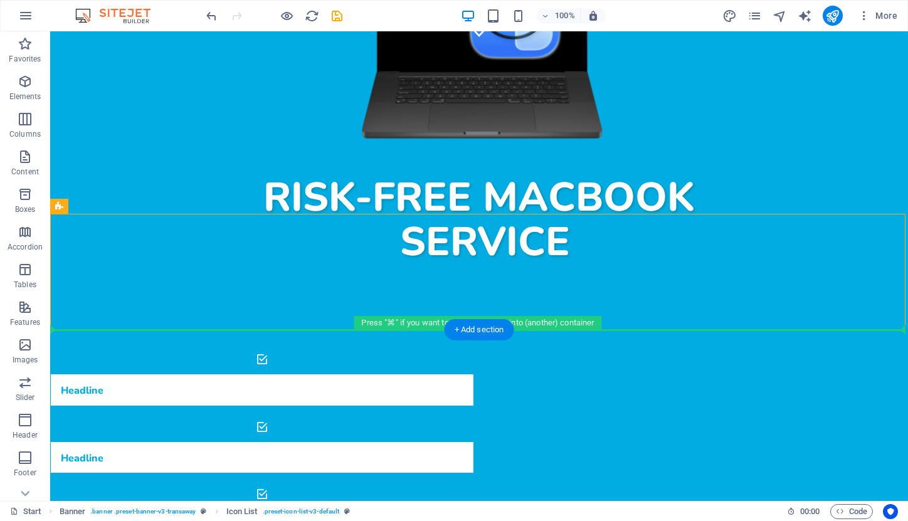
drag, startPoint x: 113, startPoint y: 238, endPoint x: 83, endPoint y: 183, distance: 62.0
drag, startPoint x: 126, startPoint y: 237, endPoint x: 89, endPoint y: 201, distance: 51.9
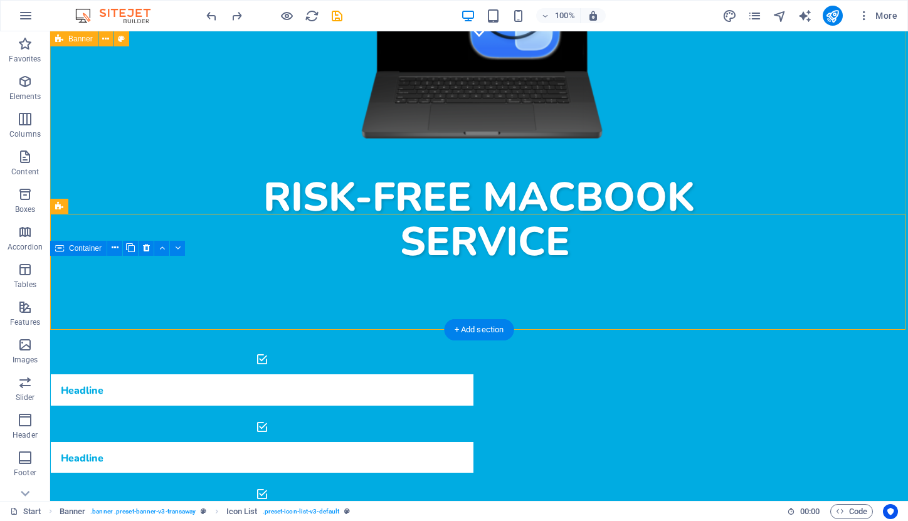
click at [482, 188] on div "Drop content here or Add elements Paste clipboard Home About Services Pricing C…" at bounding box center [479, 160] width 858 height 1167
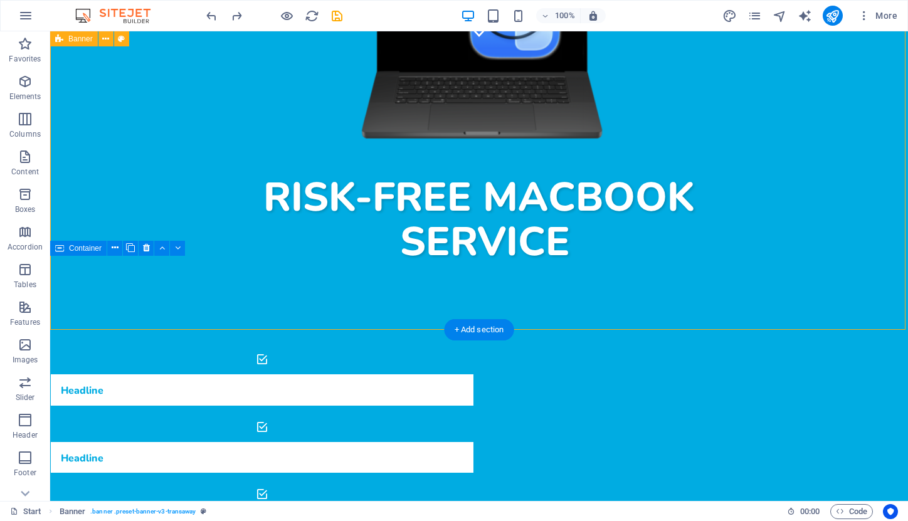
click at [450, 184] on div "Drop content here or Add elements Paste clipboard Home About Services Pricing C…" at bounding box center [479, 160] width 858 height 1167
click at [448, 144] on div "Risk-free MacBook service" at bounding box center [479, 93] width 858 height 437
click at [477, 37] on figure at bounding box center [479, 27] width 19 height 19
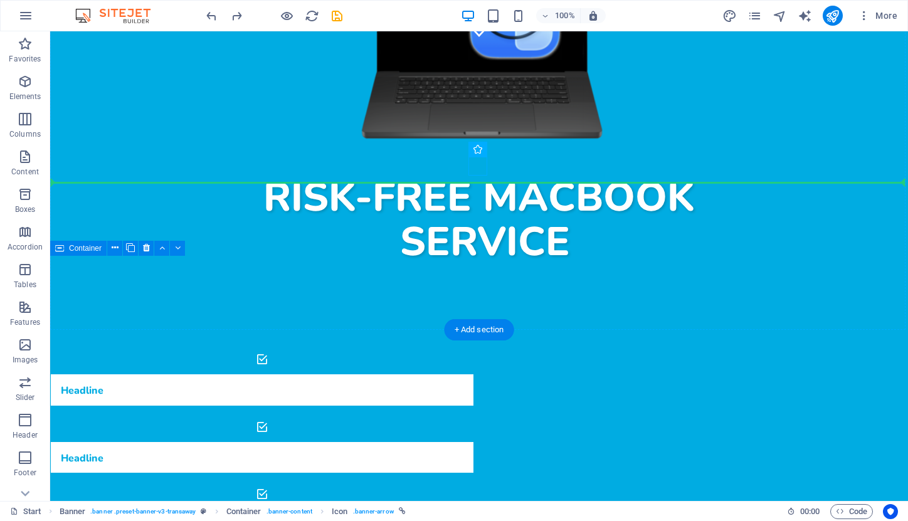
drag, startPoint x: 477, startPoint y: 164, endPoint x: 479, endPoint y: 181, distance: 16.4
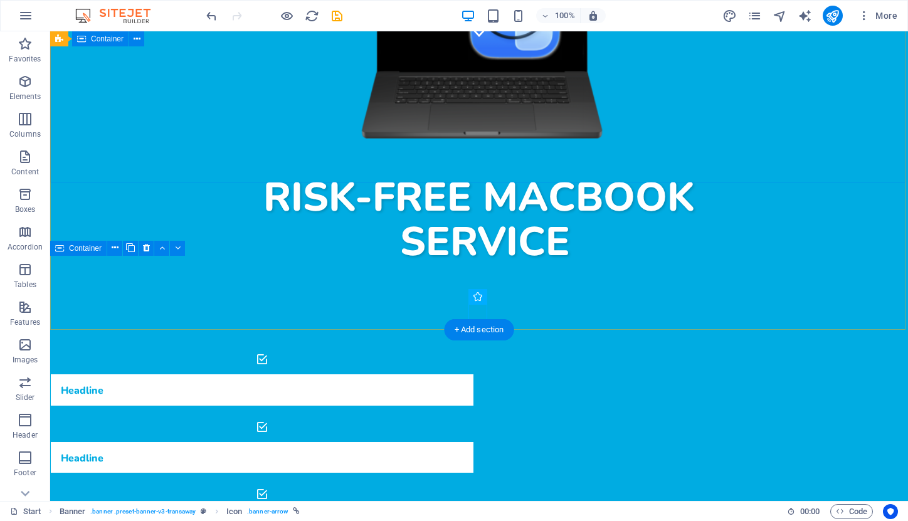
click at [221, 160] on div "Risk-free MacBook service" at bounding box center [479, 93] width 858 height 437
click at [213, 200] on div "Drop content here or Add elements Paste clipboard Home About Services Pricing C…" at bounding box center [479, 160] width 858 height 1167
click at [19, 88] on icon "button" at bounding box center [25, 81] width 15 height 15
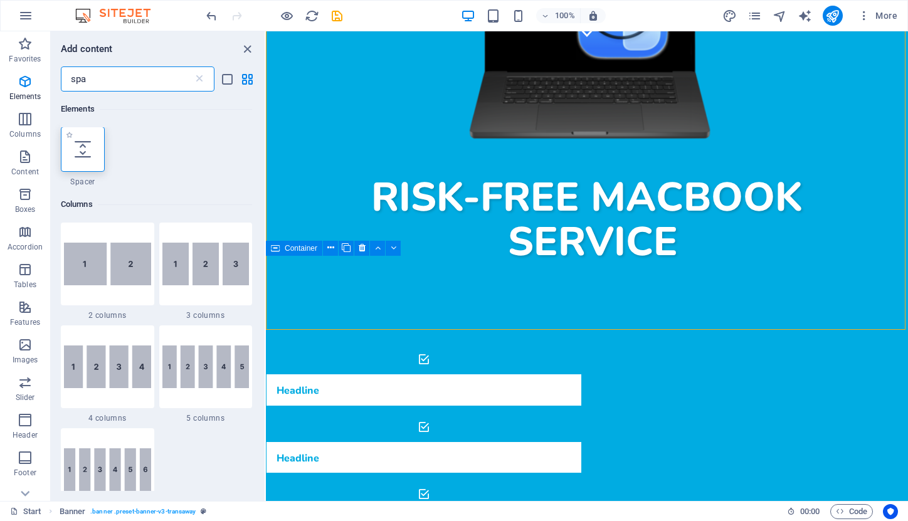
scroll to position [0, 0]
type input "spa"
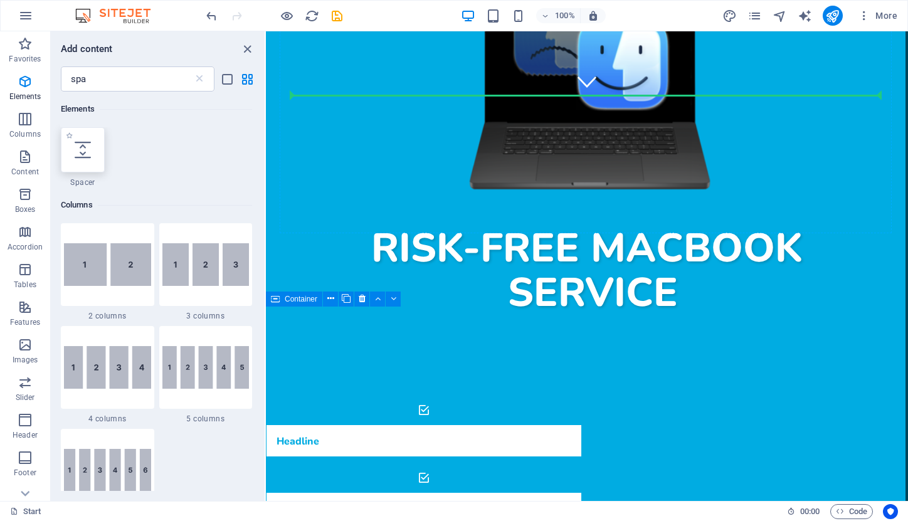
scroll to position [401, 0]
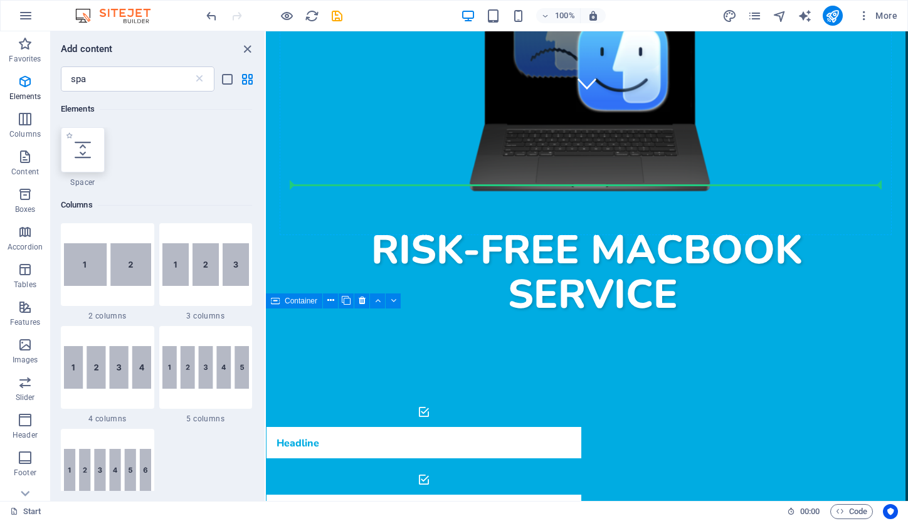
select select "px"
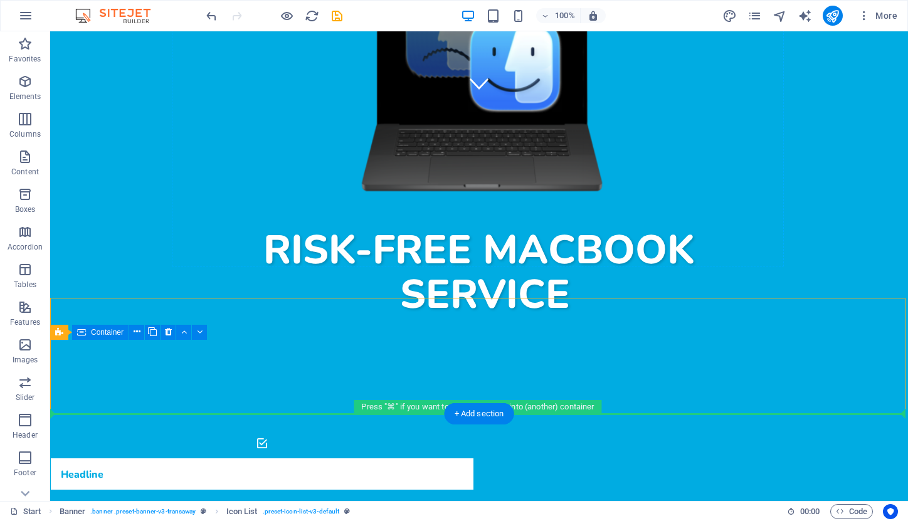
drag, startPoint x: 329, startPoint y: 322, endPoint x: 366, endPoint y: 215, distance: 113.3
click at [482, 315] on div at bounding box center [479, 330] width 592 height 31
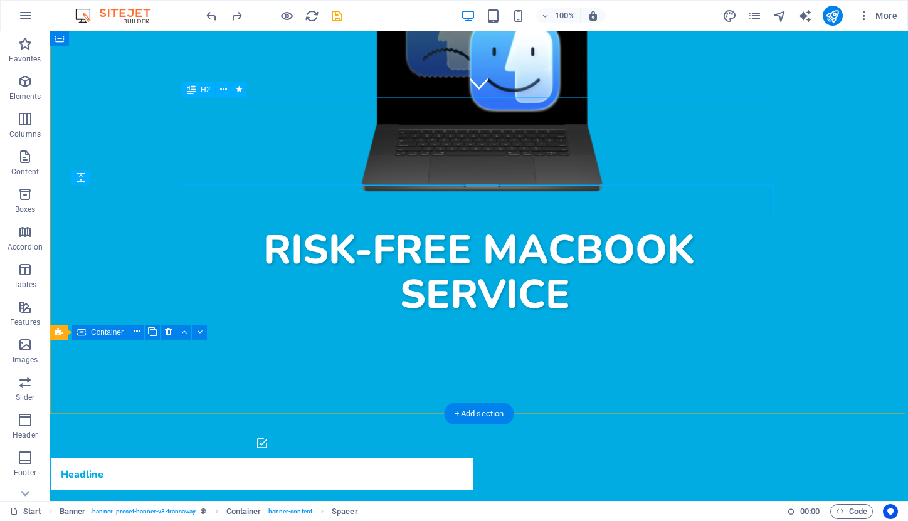
click at [472, 226] on div "Risk-free MacBook service" at bounding box center [479, 270] width 592 height 88
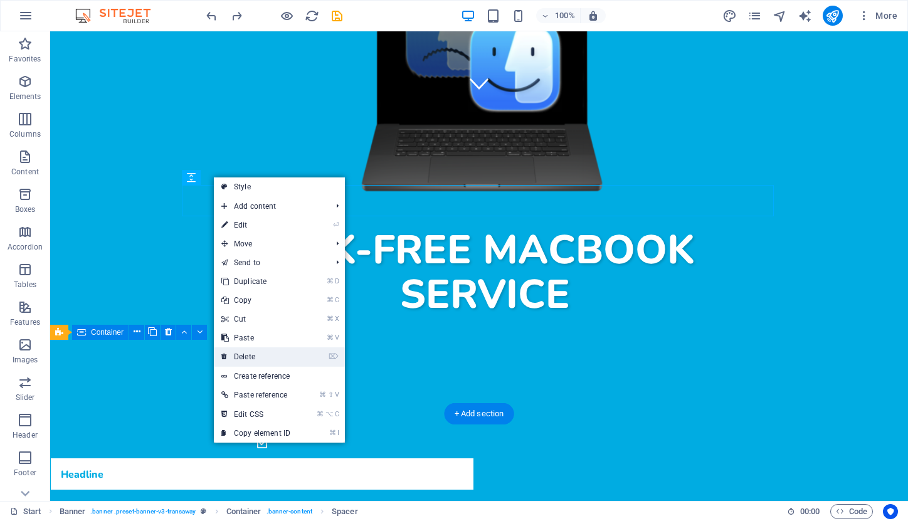
click at [262, 354] on link "⌦ Delete" at bounding box center [256, 357] width 84 height 19
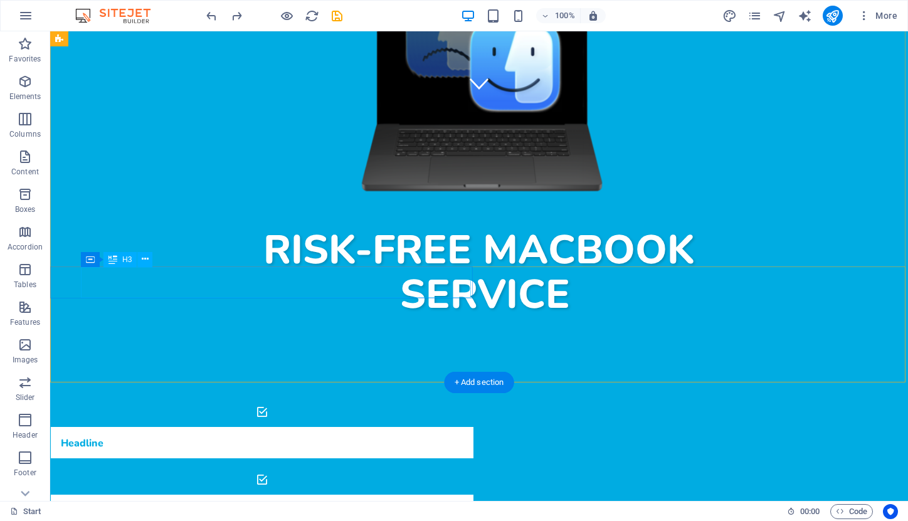
click at [104, 427] on div "Headline" at bounding box center [246, 442] width 391 height 31
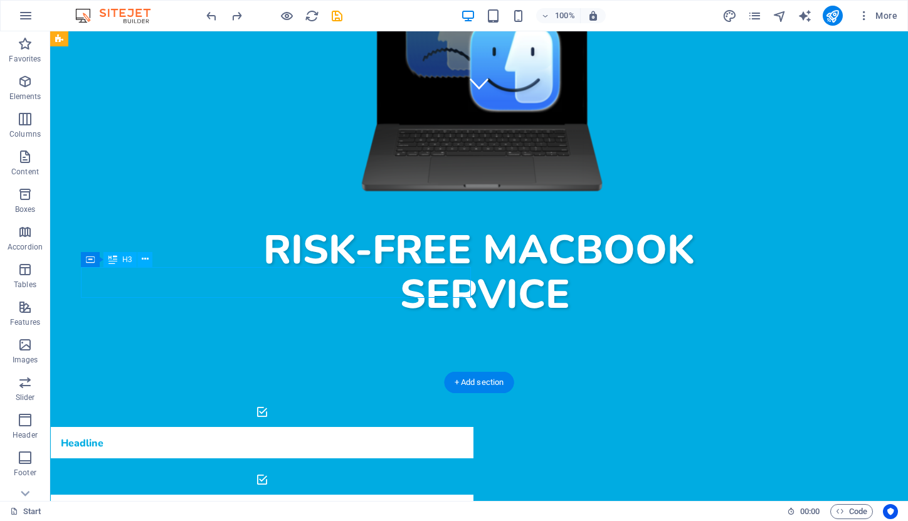
click at [104, 427] on div "Headline" at bounding box center [246, 442] width 391 height 31
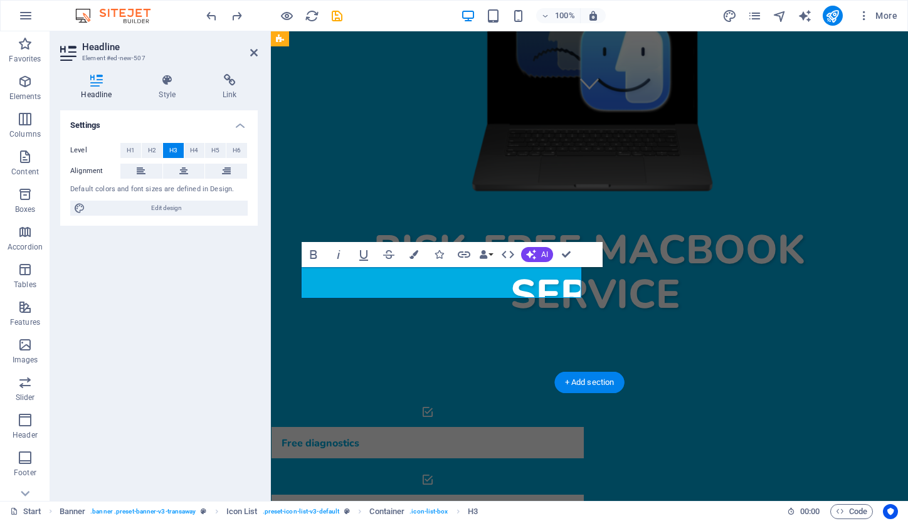
drag, startPoint x: 324, startPoint y: 282, endPoint x: 321, endPoint y: 325, distance: 42.8
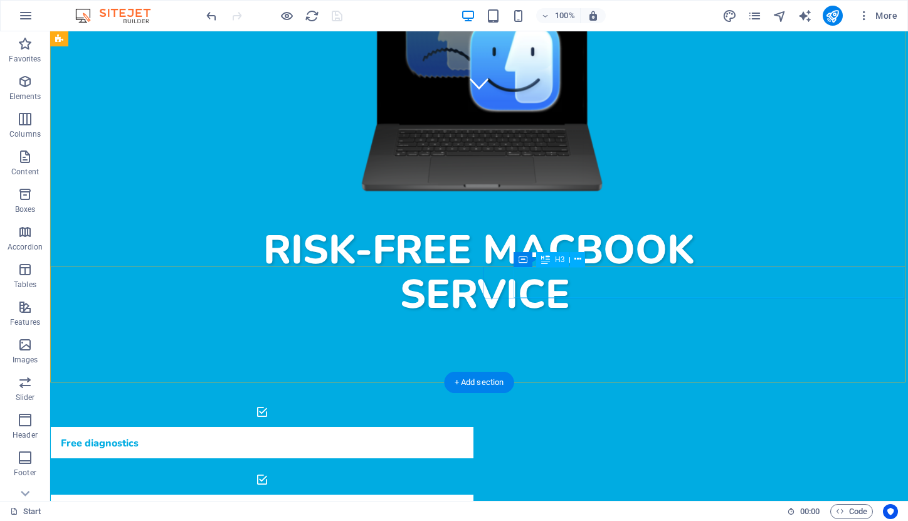
click at [442, 495] on div "Headline" at bounding box center [246, 510] width 391 height 31
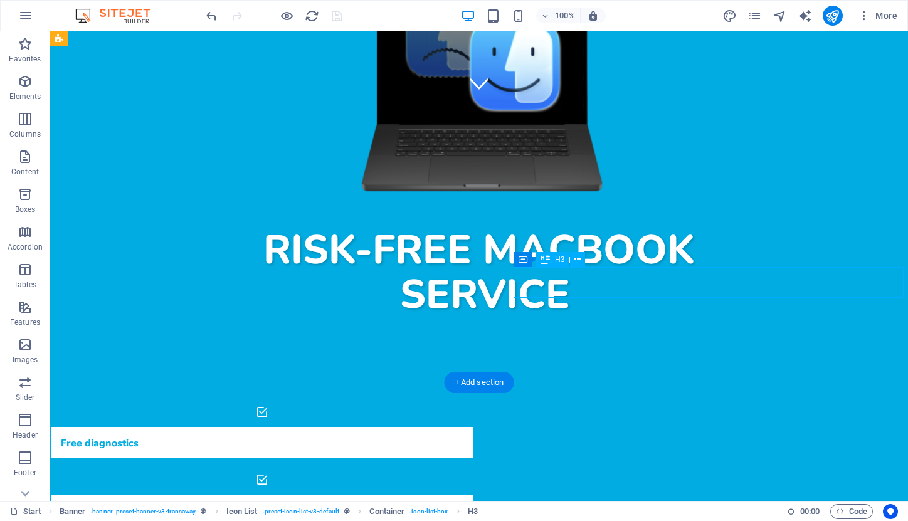
click at [442, 495] on div "Headline" at bounding box center [246, 510] width 391 height 31
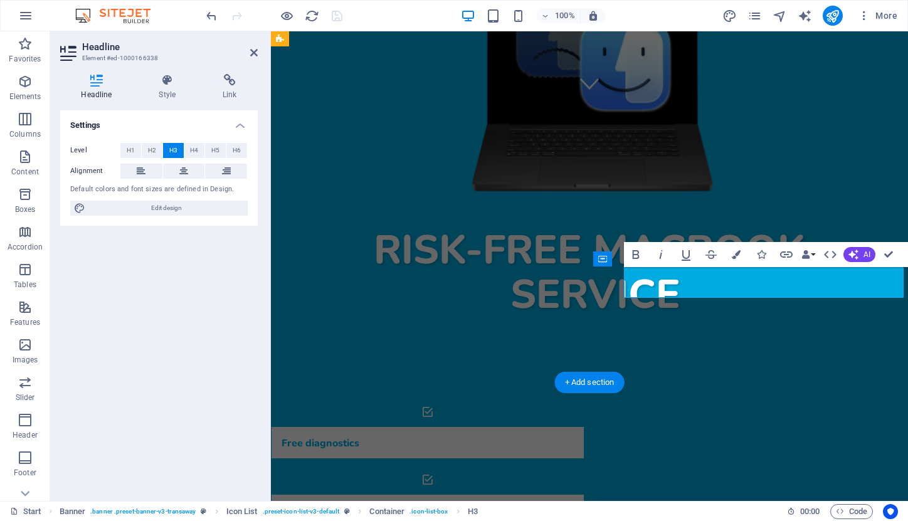
scroll to position [0, 6]
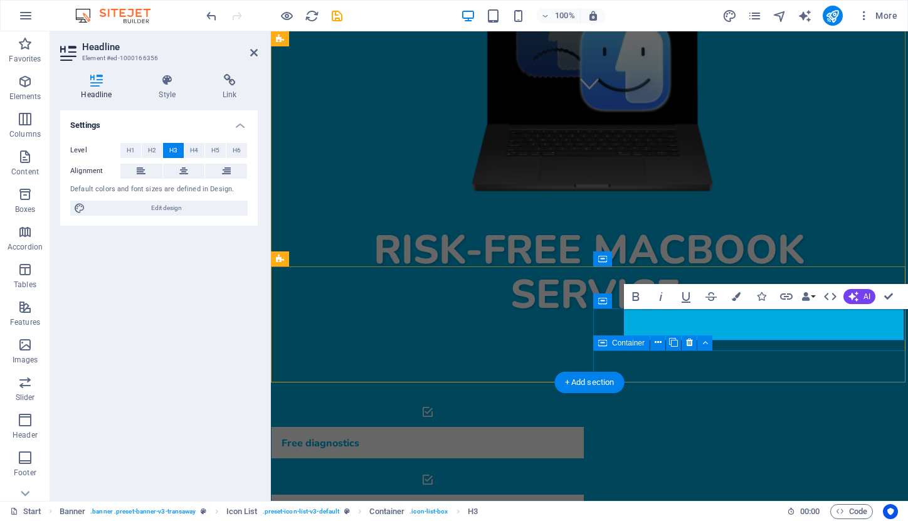
scroll to position [0, 5]
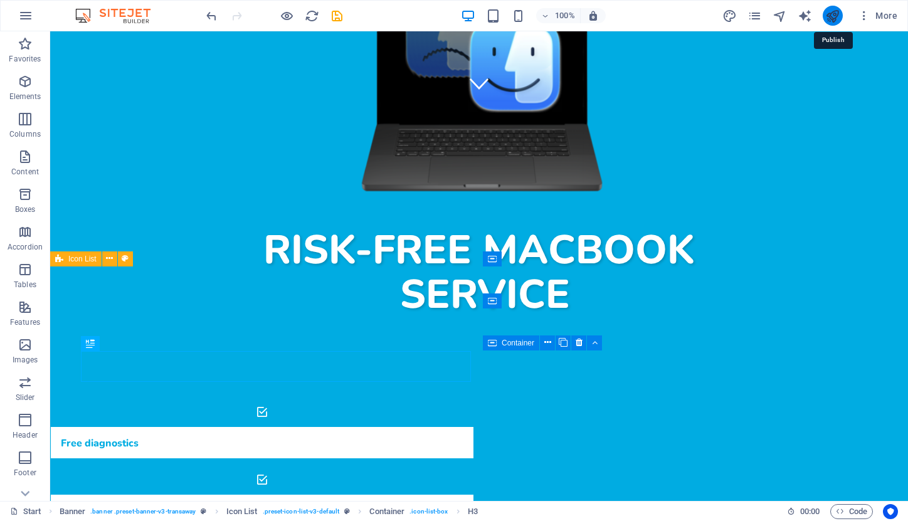
click at [832, 13] on icon "publish" at bounding box center [833, 16] width 14 height 14
checkbox input "false"
